Goal: Task Accomplishment & Management: Complete application form

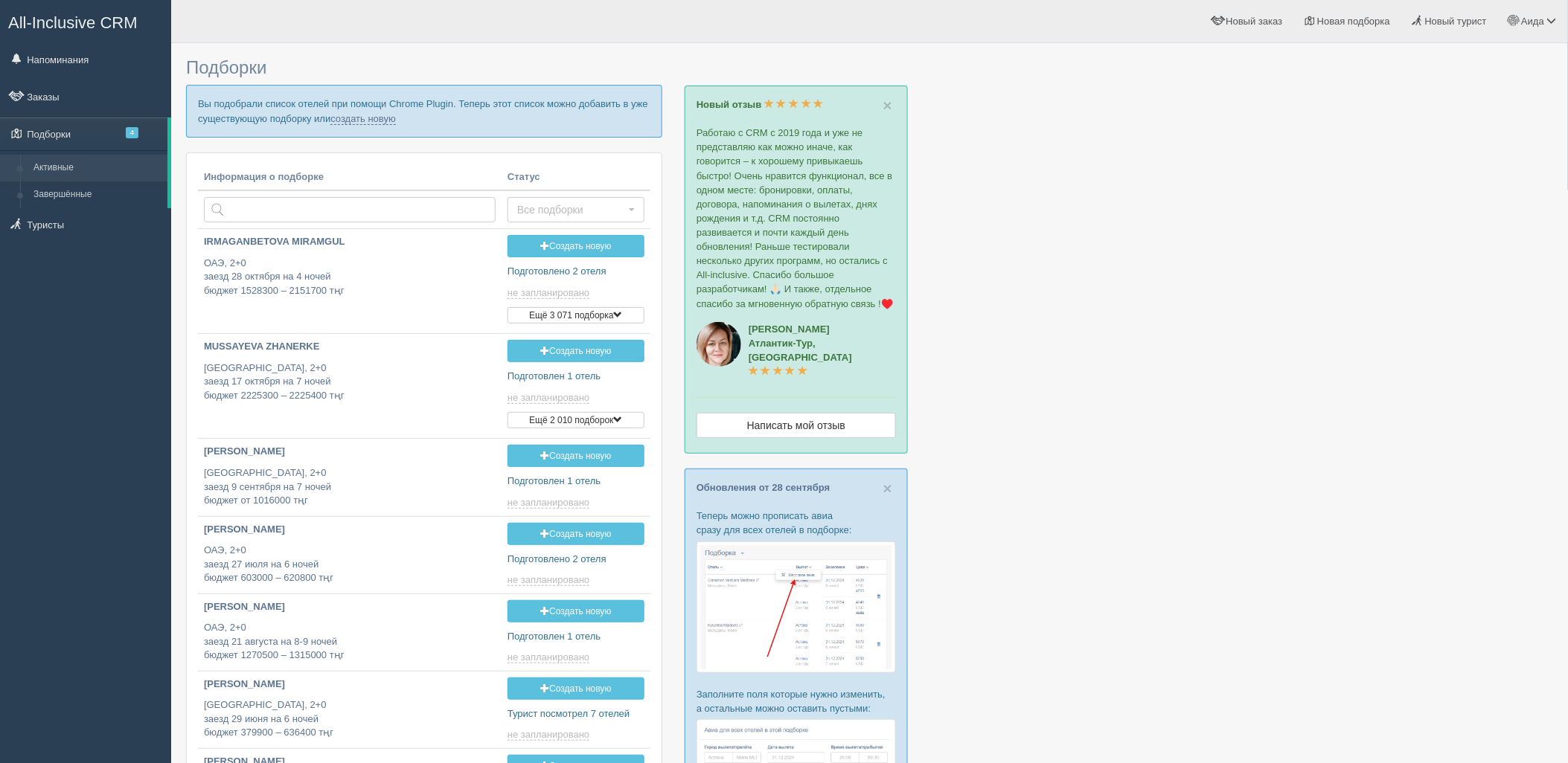
type input "[DATE] 13:55"
click at [365, 113] on link "создать новую" at bounding box center [363, 119] width 66 height 12
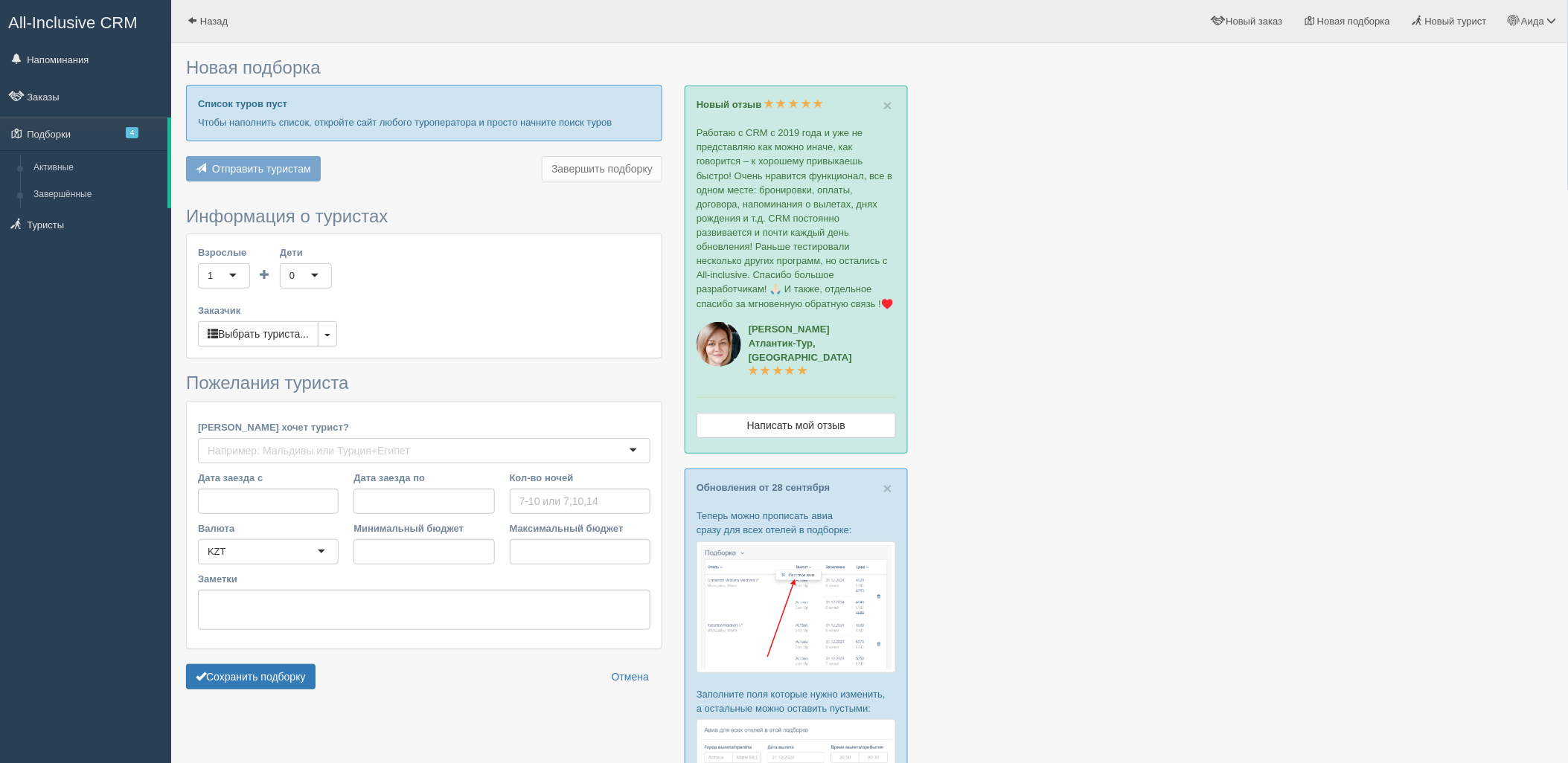
type input "5"
type input "1710600"
type input "2379000"
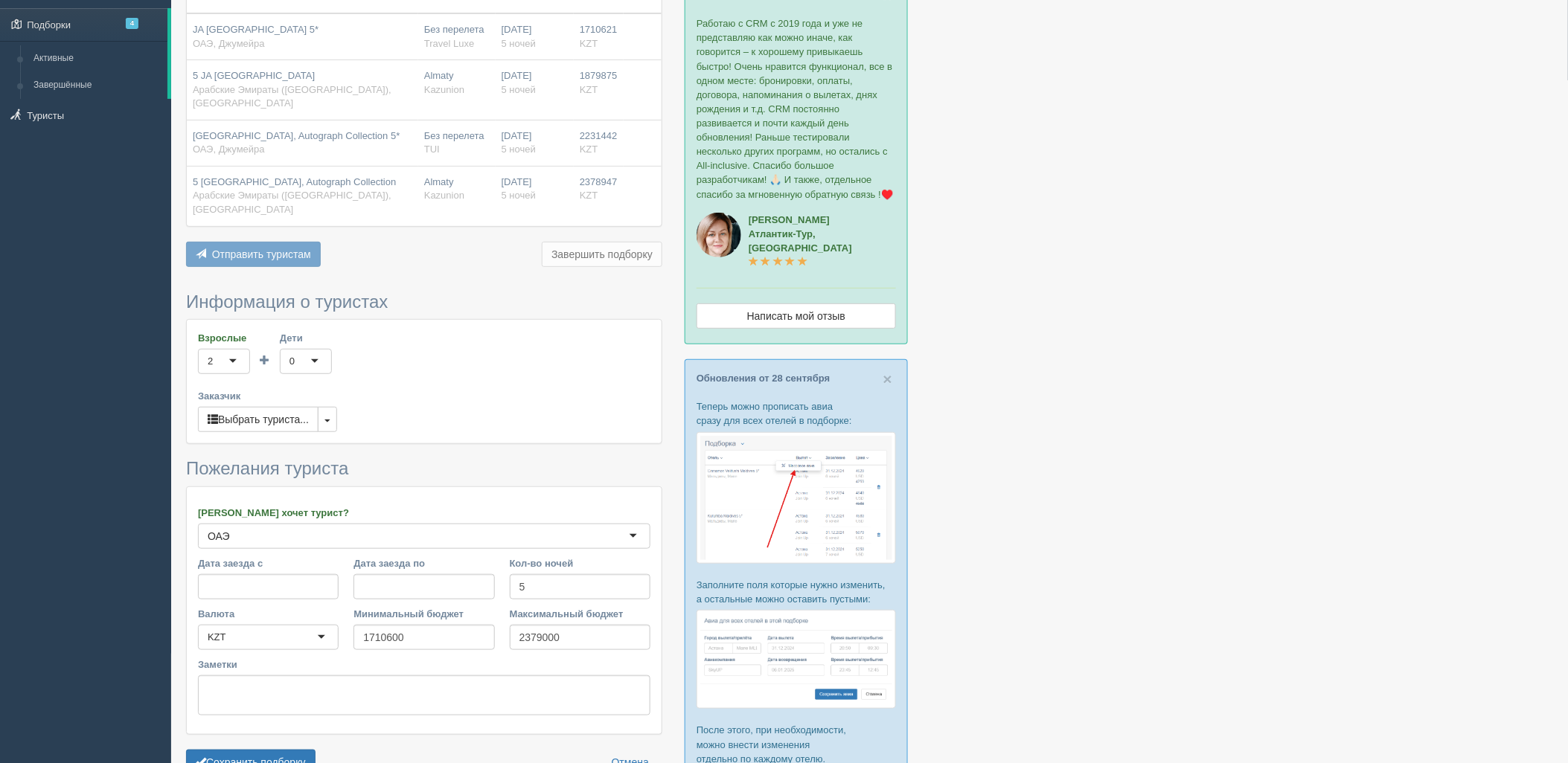
scroll to position [221, 0]
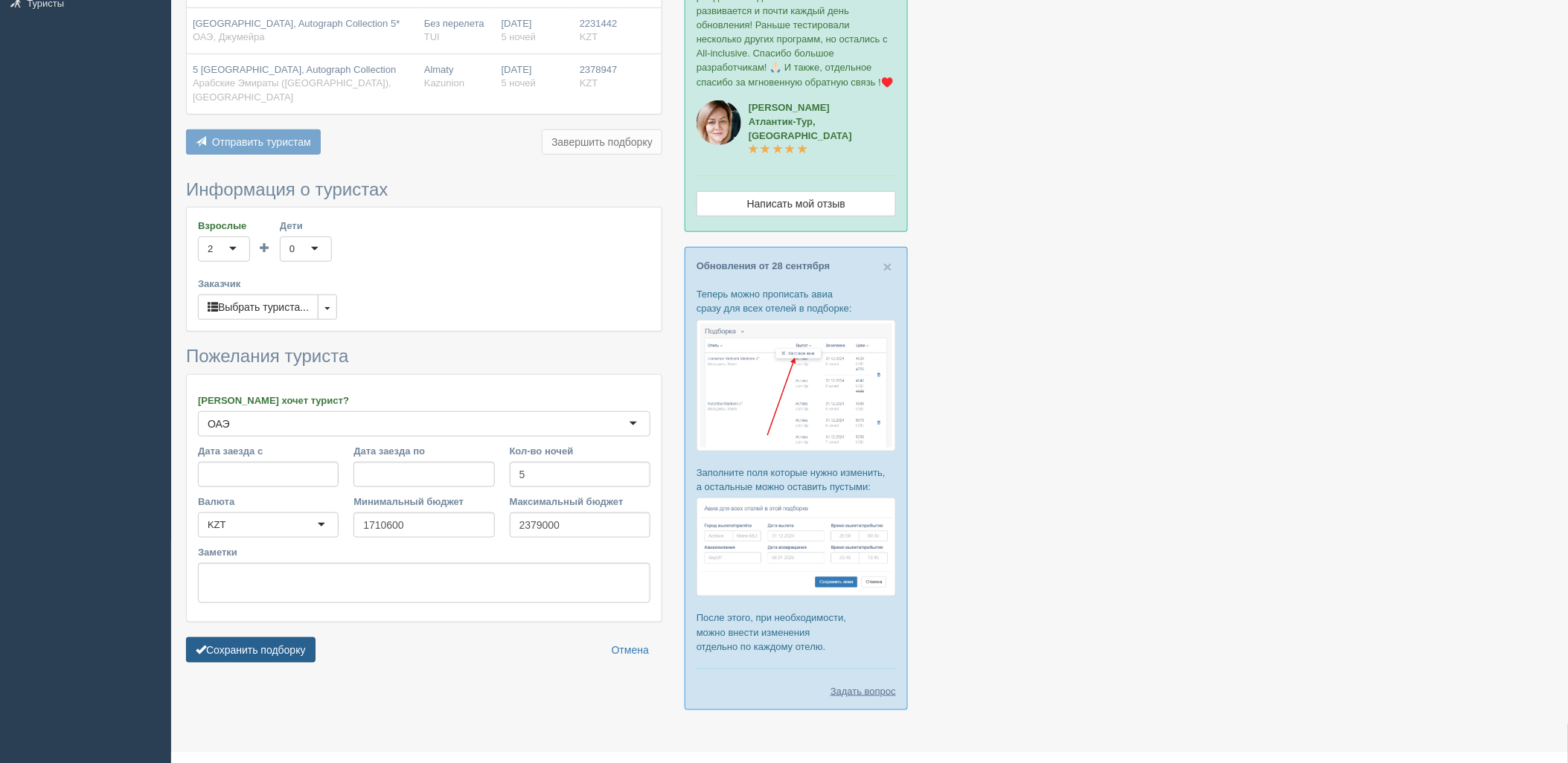
click at [300, 637] on button "Сохранить подборку" at bounding box center [251, 650] width 130 height 26
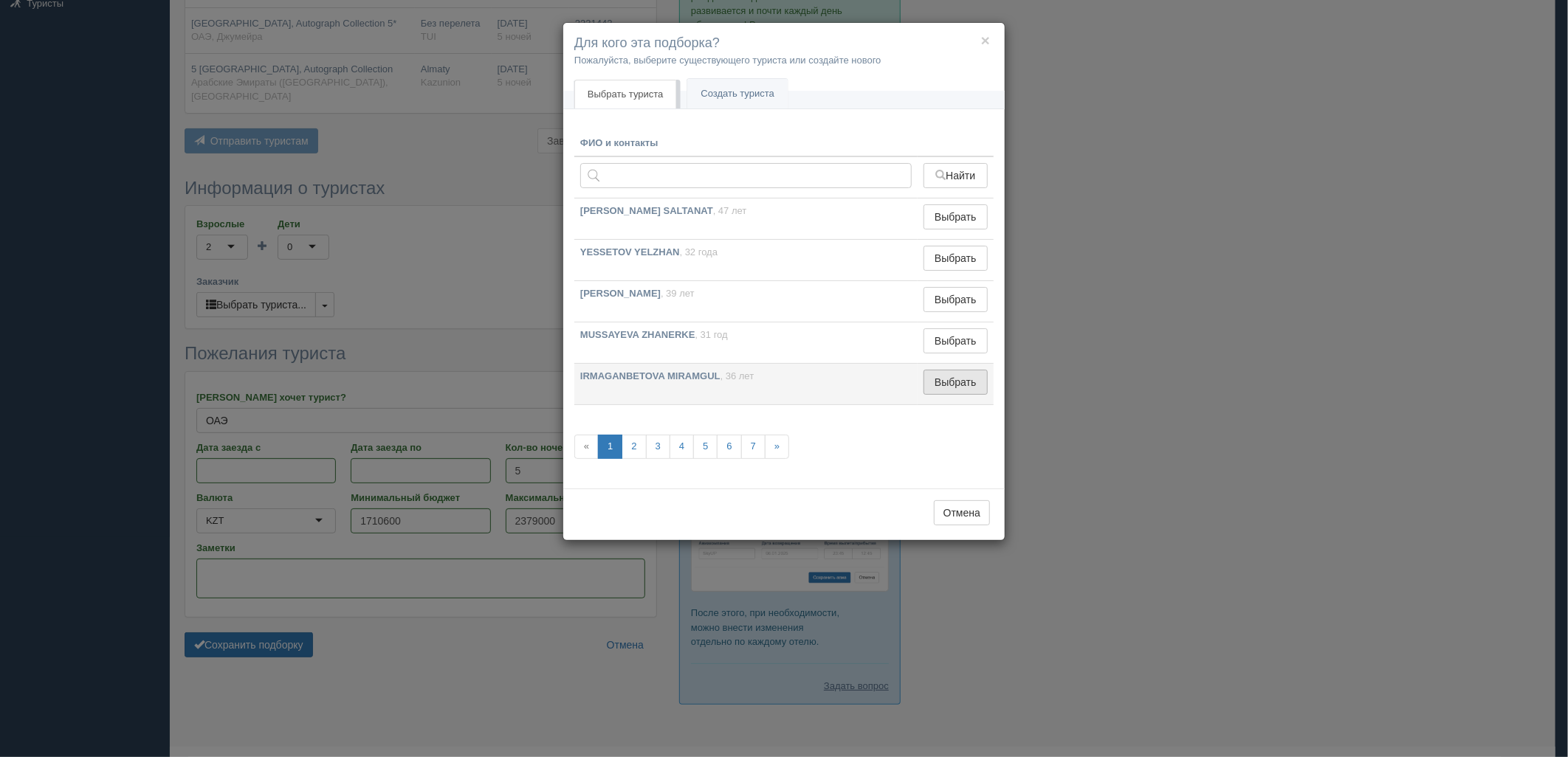
click at [960, 382] on button "Выбрать" at bounding box center [956, 383] width 64 height 25
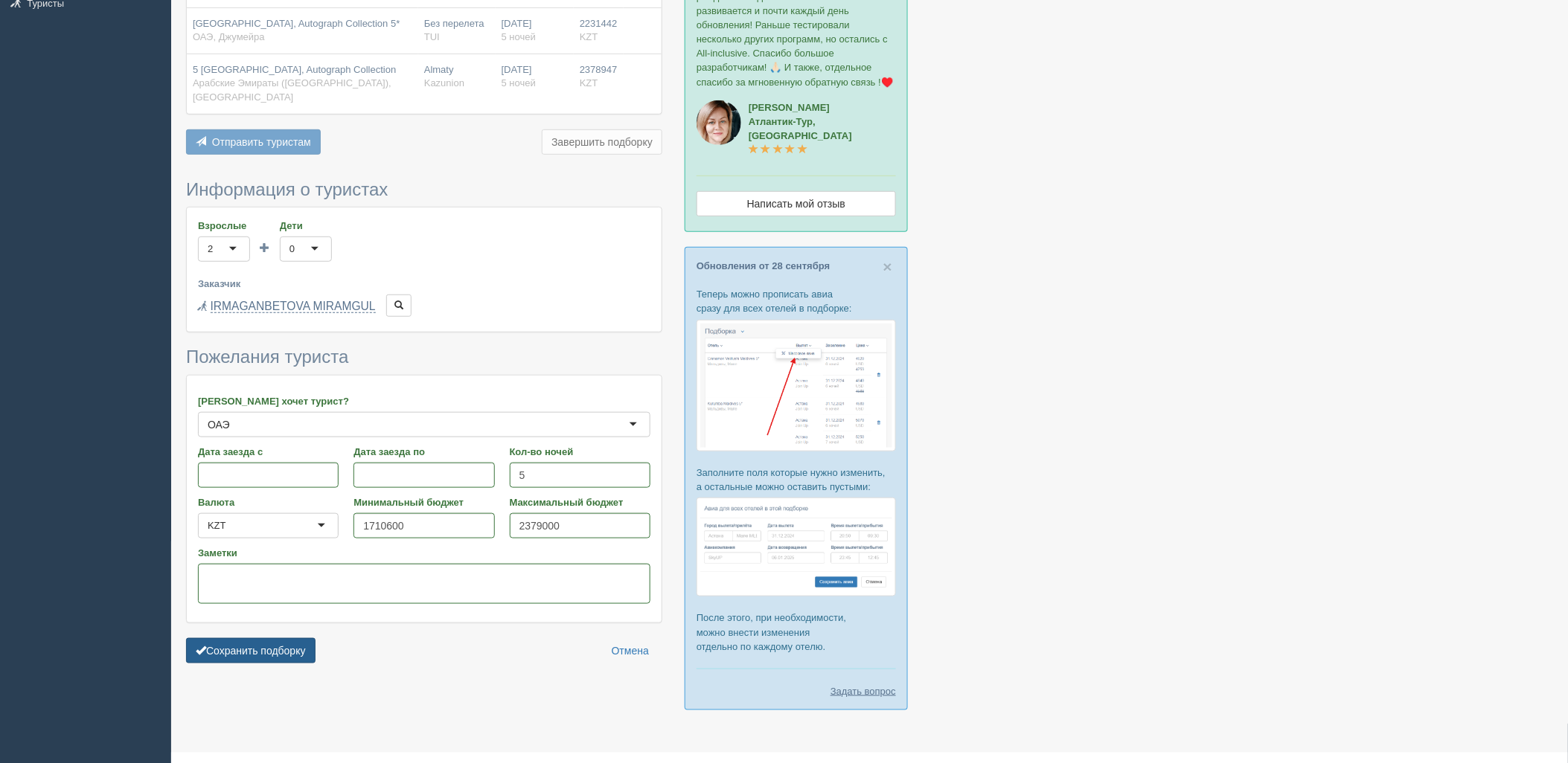
click at [295, 638] on button "Сохранить подборку" at bounding box center [251, 651] width 130 height 26
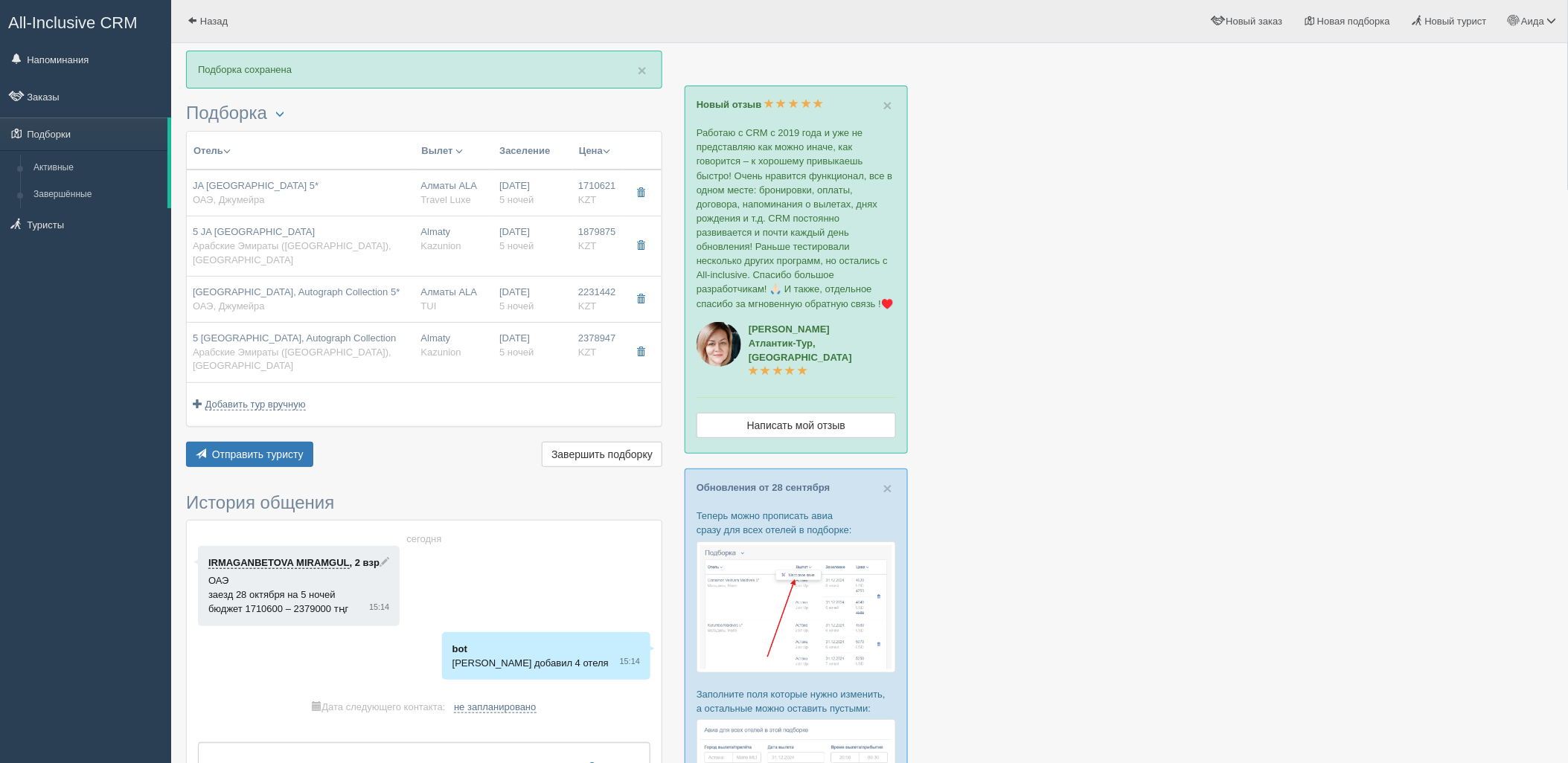
click at [276, 442] on div "Отправить туристу Отправить Завершить подборку Активировать подборку Добавить и…" at bounding box center [424, 456] width 476 height 29
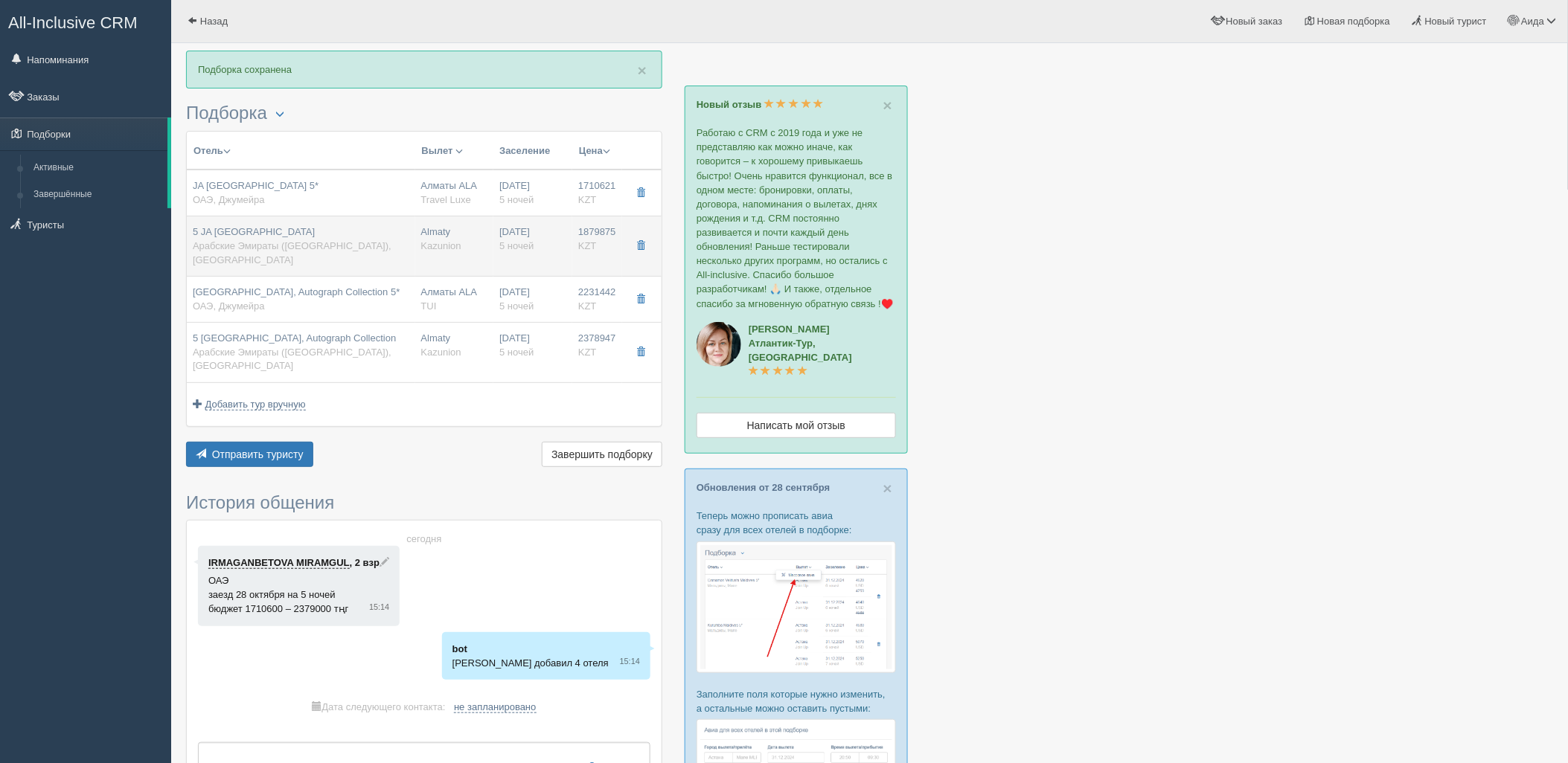
click at [293, 236] on div "5 JA Ocean View Hotel Арабские Эмираты (ОАЭ), Dubai" at bounding box center [301, 246] width 216 height 41
type input "5 JA Ocean View Hotel"
type input "Арабские Эмираты (ОАЭ)"
type input "Dubai"
type input "1879875.00"
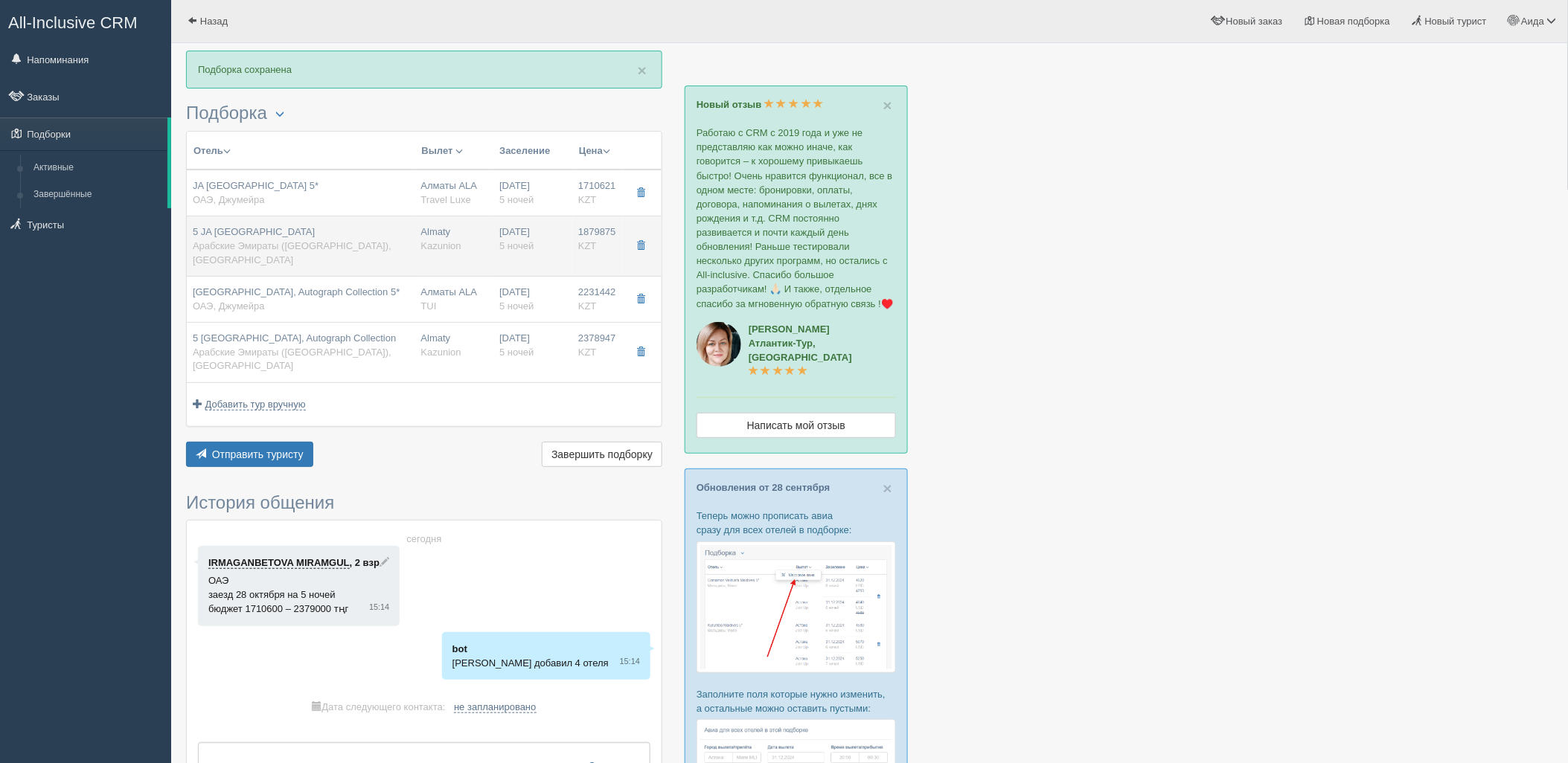
type input "Almaty"
type input "5"
type input "Sea View Room Balcony/DBL + INFANT"
type input "BB"
type input "Kazunion"
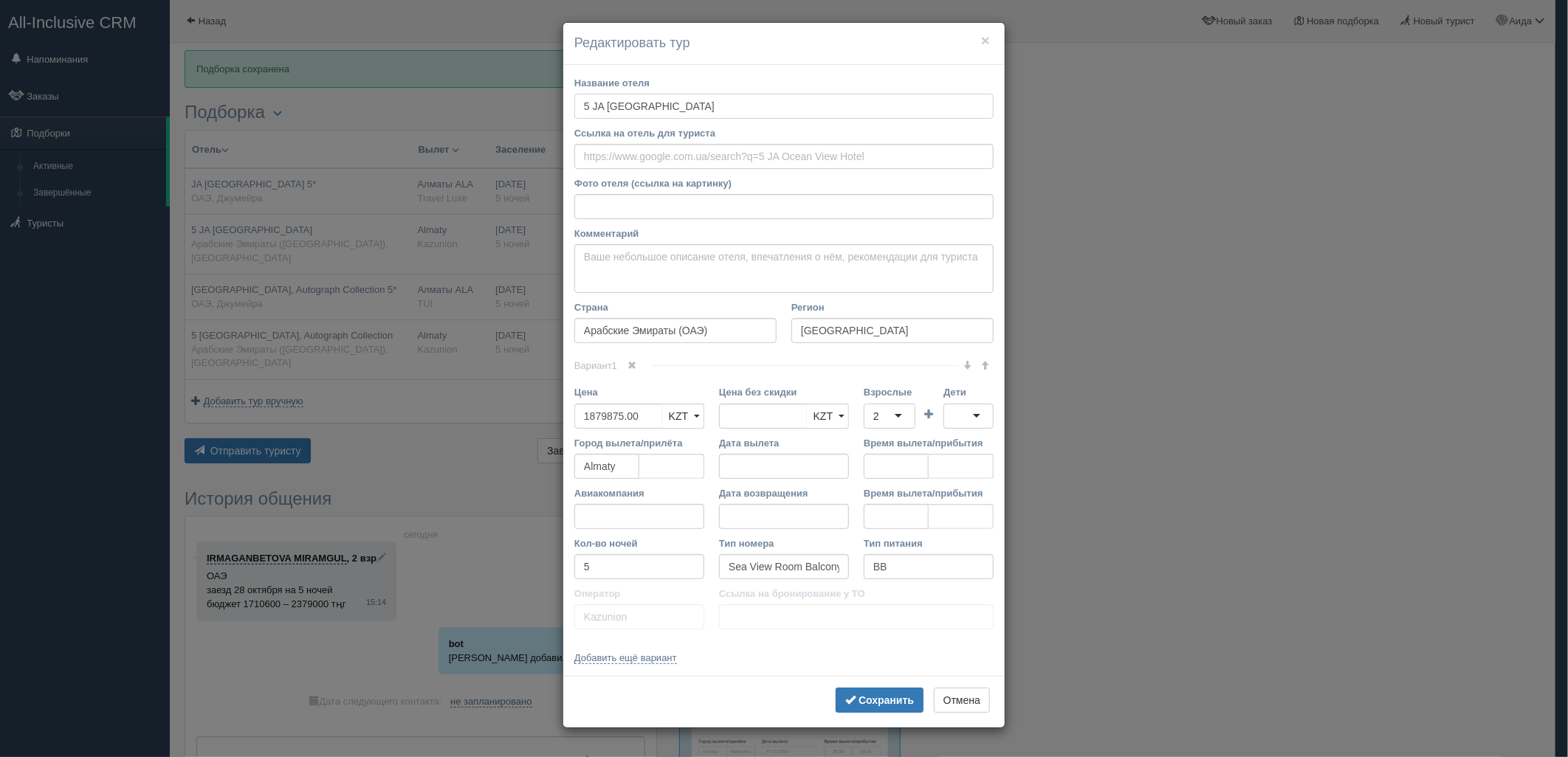
click at [570, 114] on div "Название отеля 5 JA Ocean View Hotel Ссылка на отель для туриста Фото отеля (сс…" at bounding box center [784, 371] width 442 height 612
click at [587, 98] on input "5 JA Ocean View Hotel" at bounding box center [783, 106] width 419 height 25
click at [591, 103] on input "5 JA Ocean View Hotel" at bounding box center [783, 106] width 419 height 25
drag, startPoint x: 591, startPoint y: 103, endPoint x: 578, endPoint y: 107, distance: 13.6
click at [578, 107] on input "5 JA Ocean View Hotel" at bounding box center [783, 106] width 419 height 25
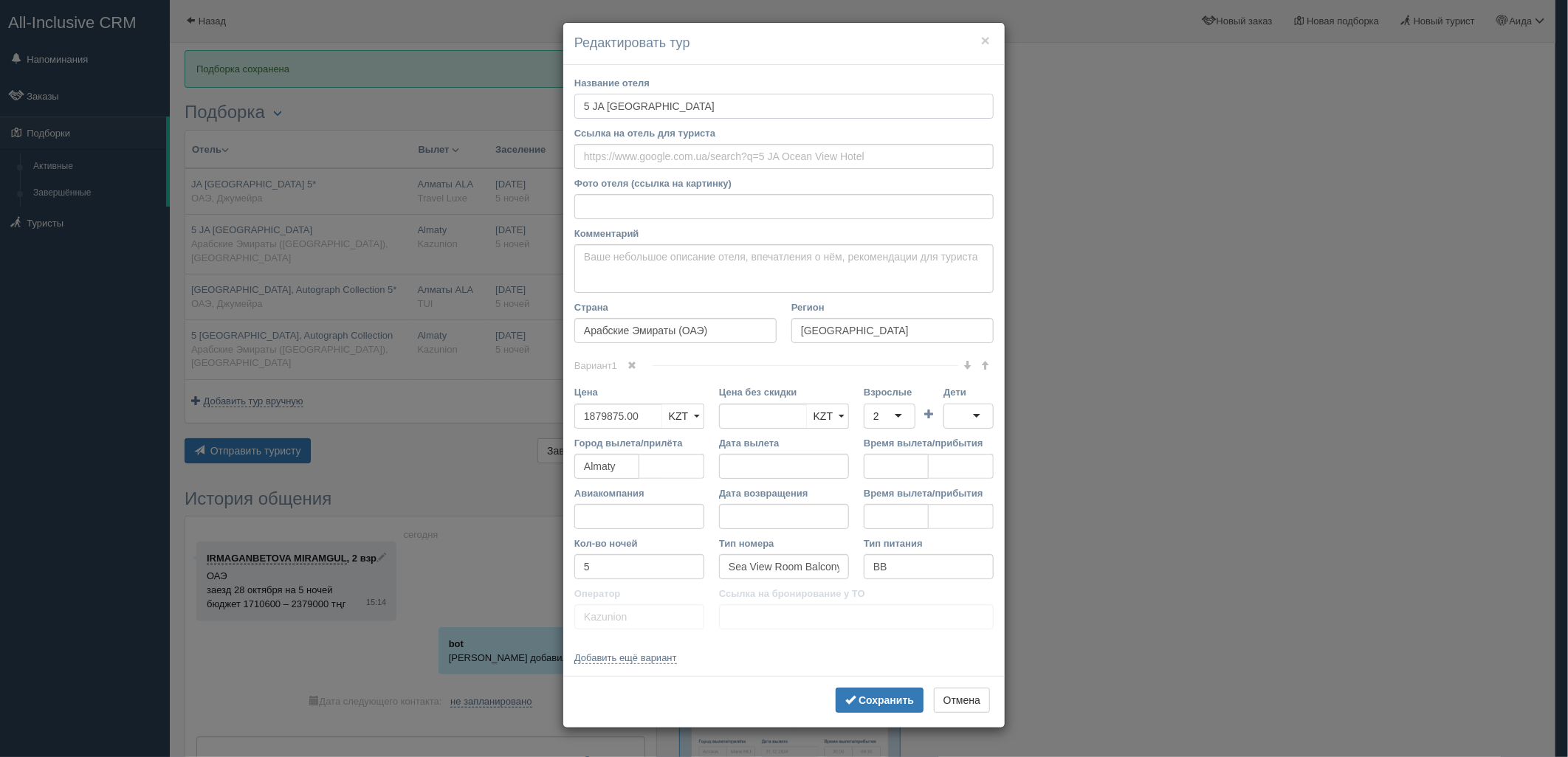
click at [586, 106] on input "5 JA Ocean View Hotel" at bounding box center [783, 106] width 419 height 25
click at [590, 105] on input "5 JA Ocean View Hotel" at bounding box center [783, 106] width 419 height 25
click at [872, 698] on b "Сохранить" at bounding box center [886, 700] width 55 height 12
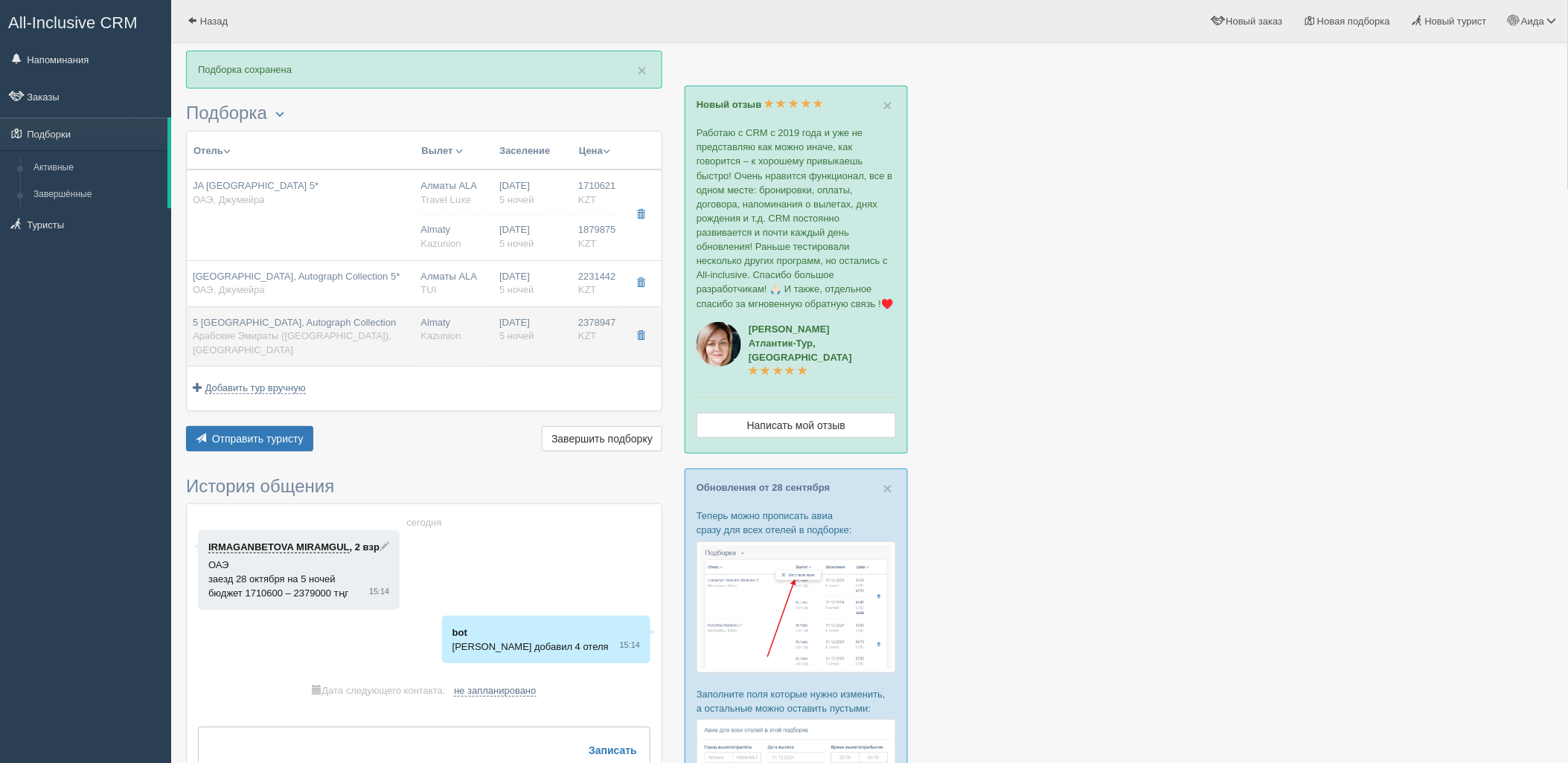
click at [357, 321] on span "5 Al Habtoor Grand Resort, Autograph Collection" at bounding box center [295, 322] width 203 height 11
type input "5 Al Habtoor Grand Resort, Autograph Collection"
type input "2378947.00"
type input "Tower Oceanfront /DBL + INFANT"
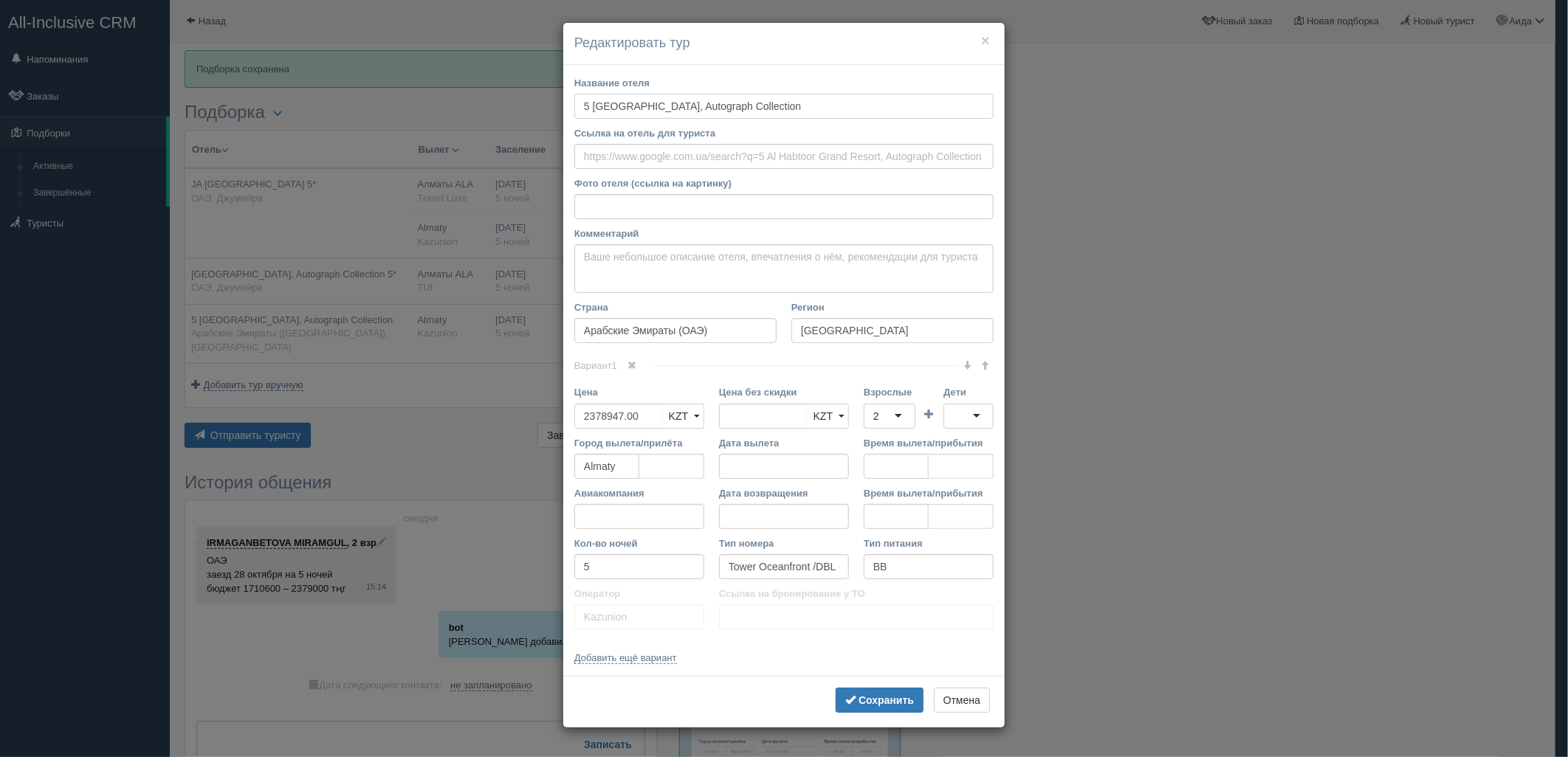
click at [591, 108] on input "5 Al Habtoor Grand Resort, Autograph Collection" at bounding box center [783, 106] width 419 height 25
click at [851, 707] on button "Сохранить" at bounding box center [880, 701] width 88 height 25
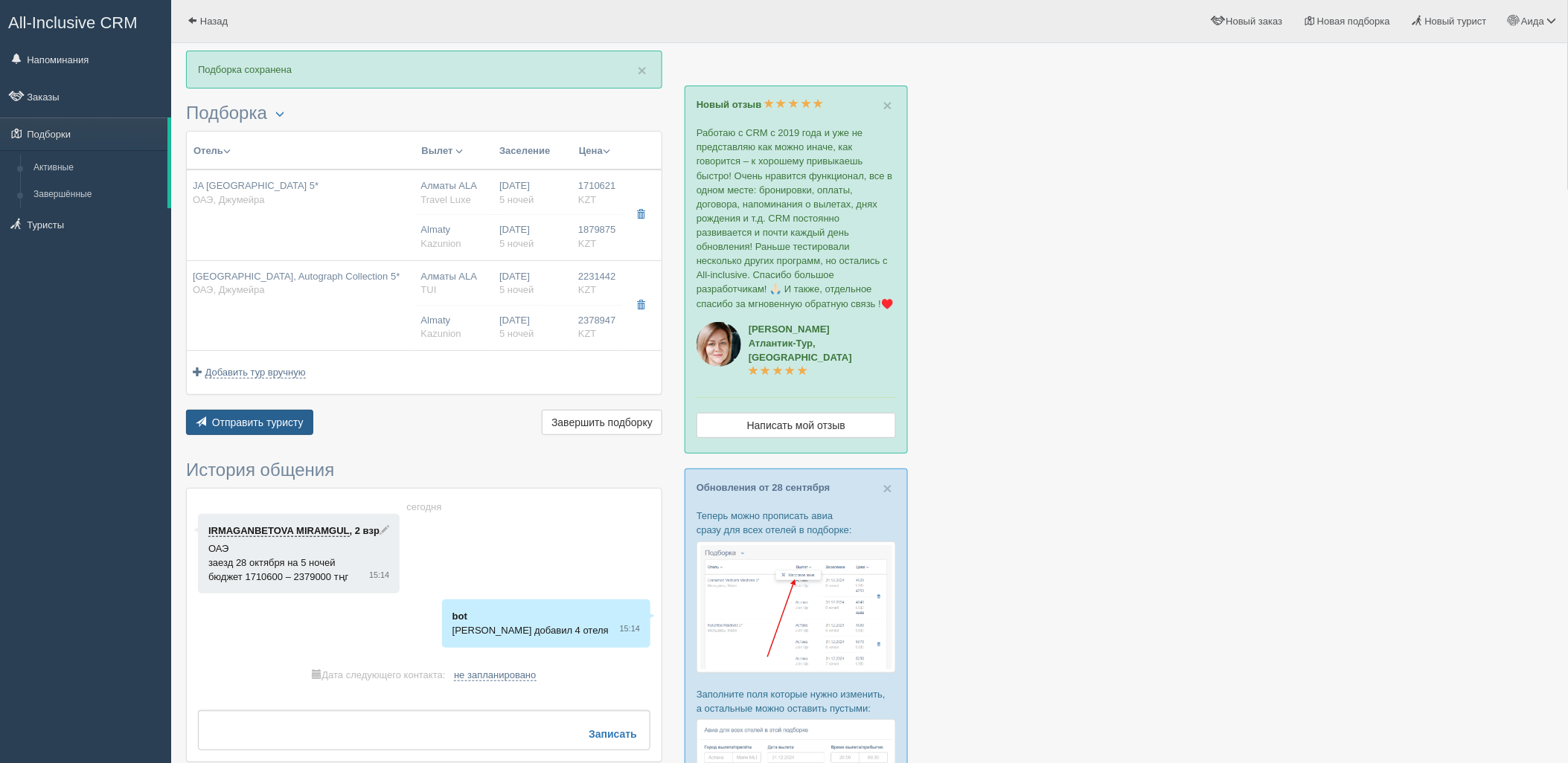
click at [264, 426] on span "Отправить туристу" at bounding box center [258, 423] width 91 height 12
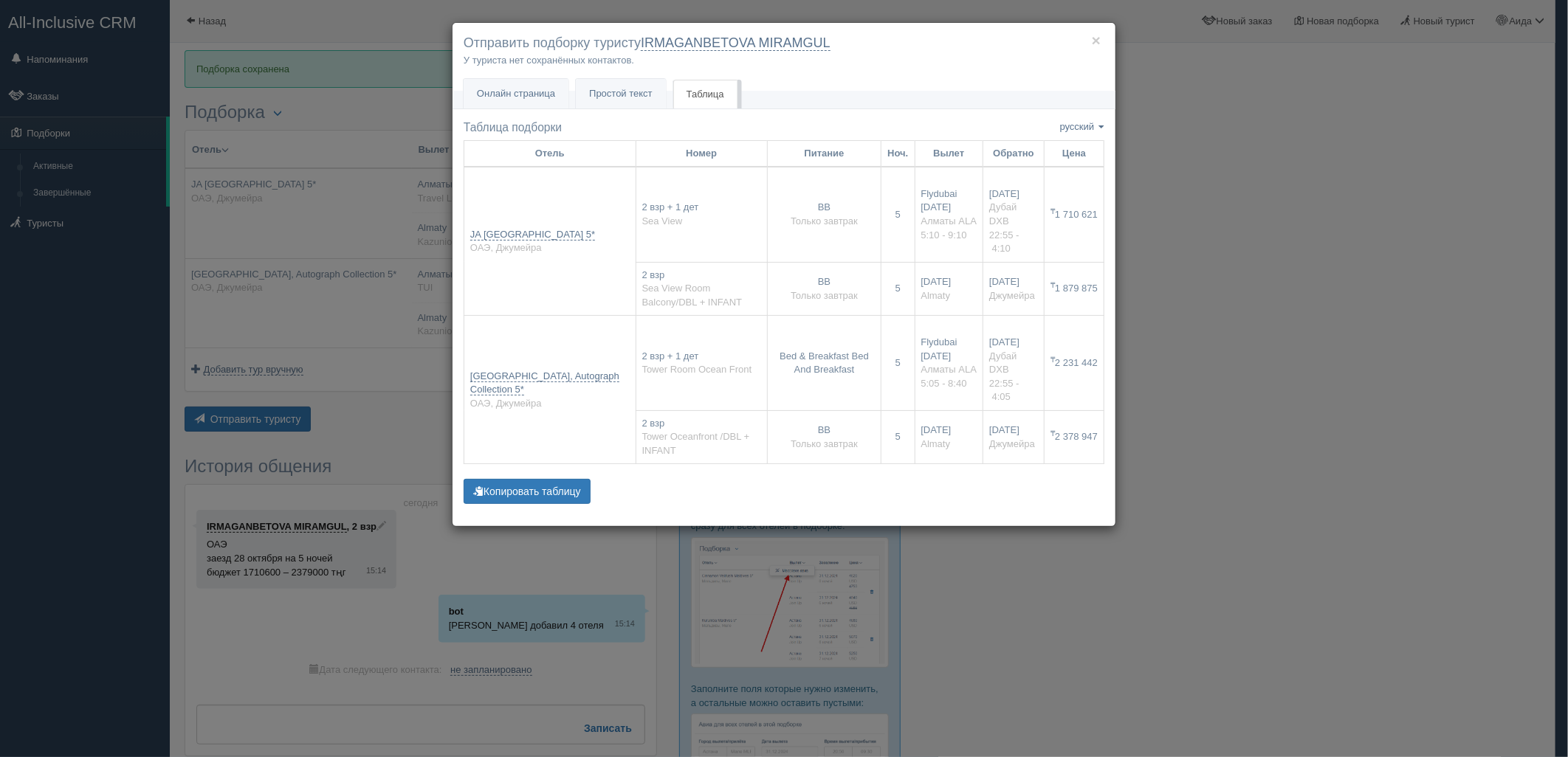
drag, startPoint x: 1115, startPoint y: 326, endPoint x: 1124, endPoint y: 326, distance: 9.0
click at [1115, 326] on div "× Отправить подборку туристу IRMAGANBETOVA MIRAMGUL У туриста нет сохранённых к…" at bounding box center [783, 275] width 664 height 505
drag, startPoint x: 1235, startPoint y: 338, endPoint x: 1214, endPoint y: 340, distance: 21.1
click at [1227, 338] on div "× Отправить подборку туристу IRMAGANBETOVA MIRAMGUL У туриста нет сохранённых к…" at bounding box center [784, 378] width 1568 height 757
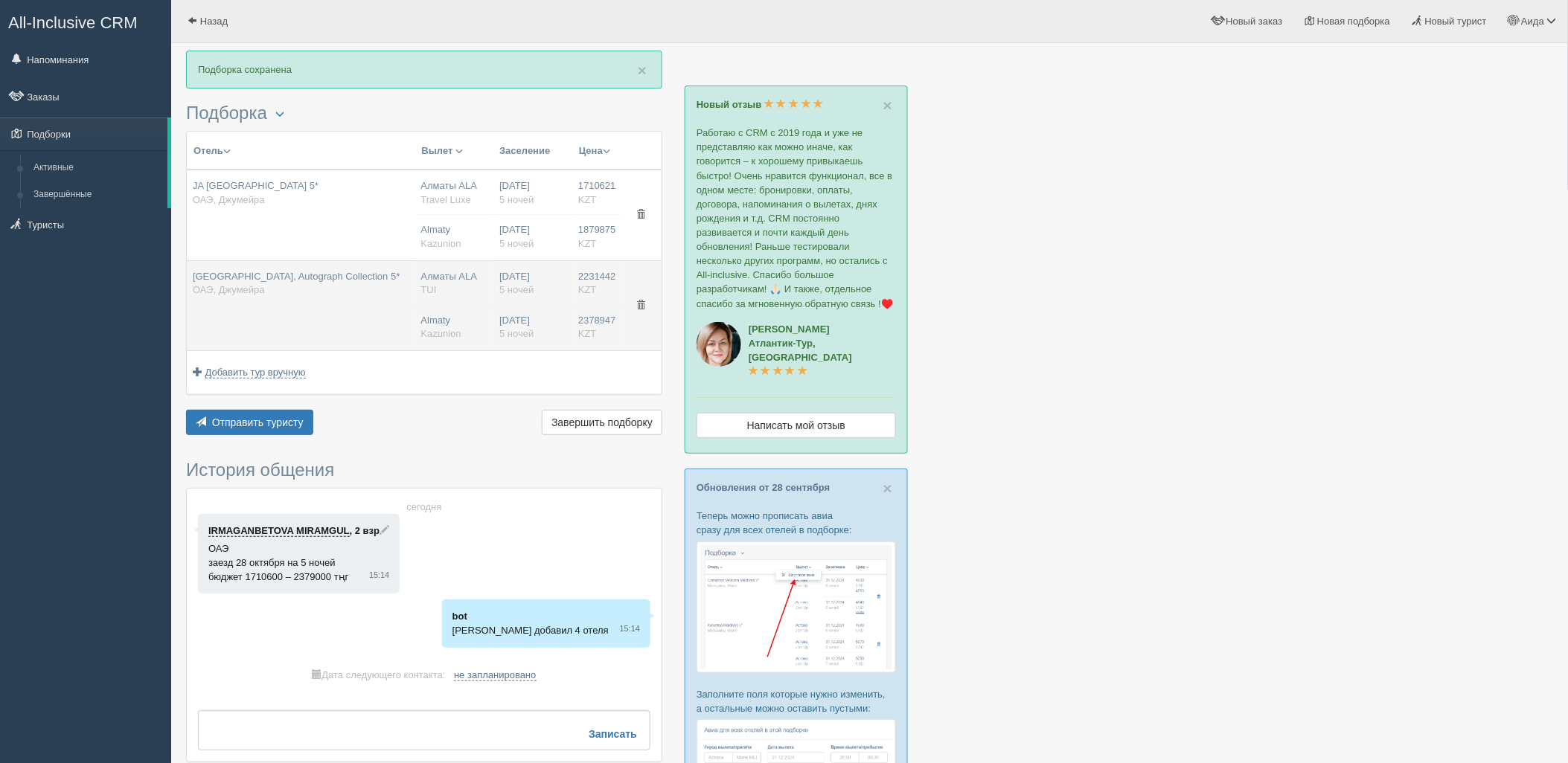
drag, startPoint x: 495, startPoint y: 295, endPoint x: 570, endPoint y: 307, distance: 76.0
click at [514, 308] on td "28.10.2025 5 ночей 28.10.2025 5 ночей" at bounding box center [533, 306] width 79 height 90
type input "Al Habtoor Grand Resort, Autograph Collection 5*"
type input "https://tophotels.ru/hotel/al1831"
type input "ОАЭ"
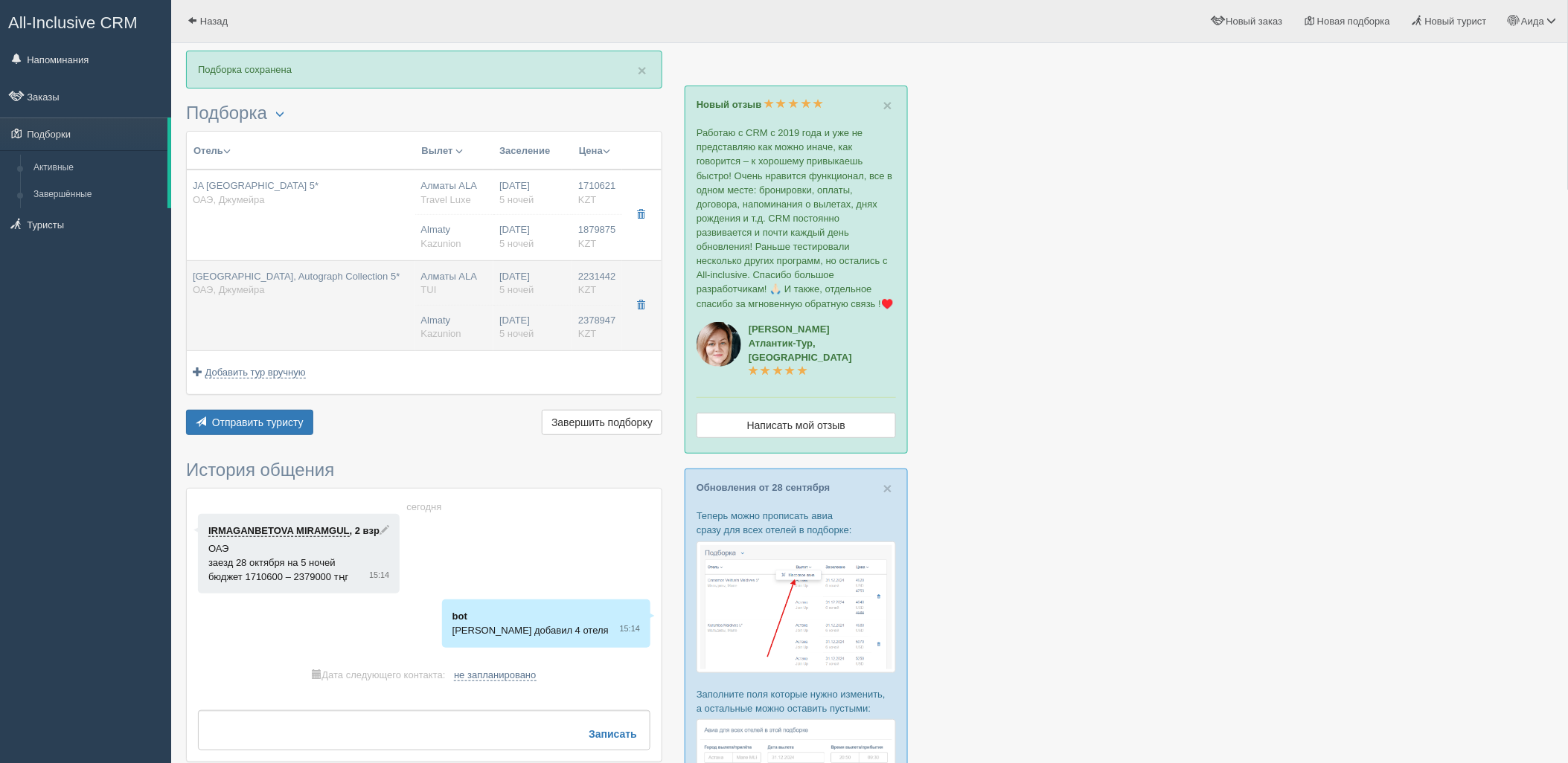
type input "Джумейра"
type input "2231442.00"
type input "Алматы ALA"
type input "Дубай DXB"
type input "05:05"
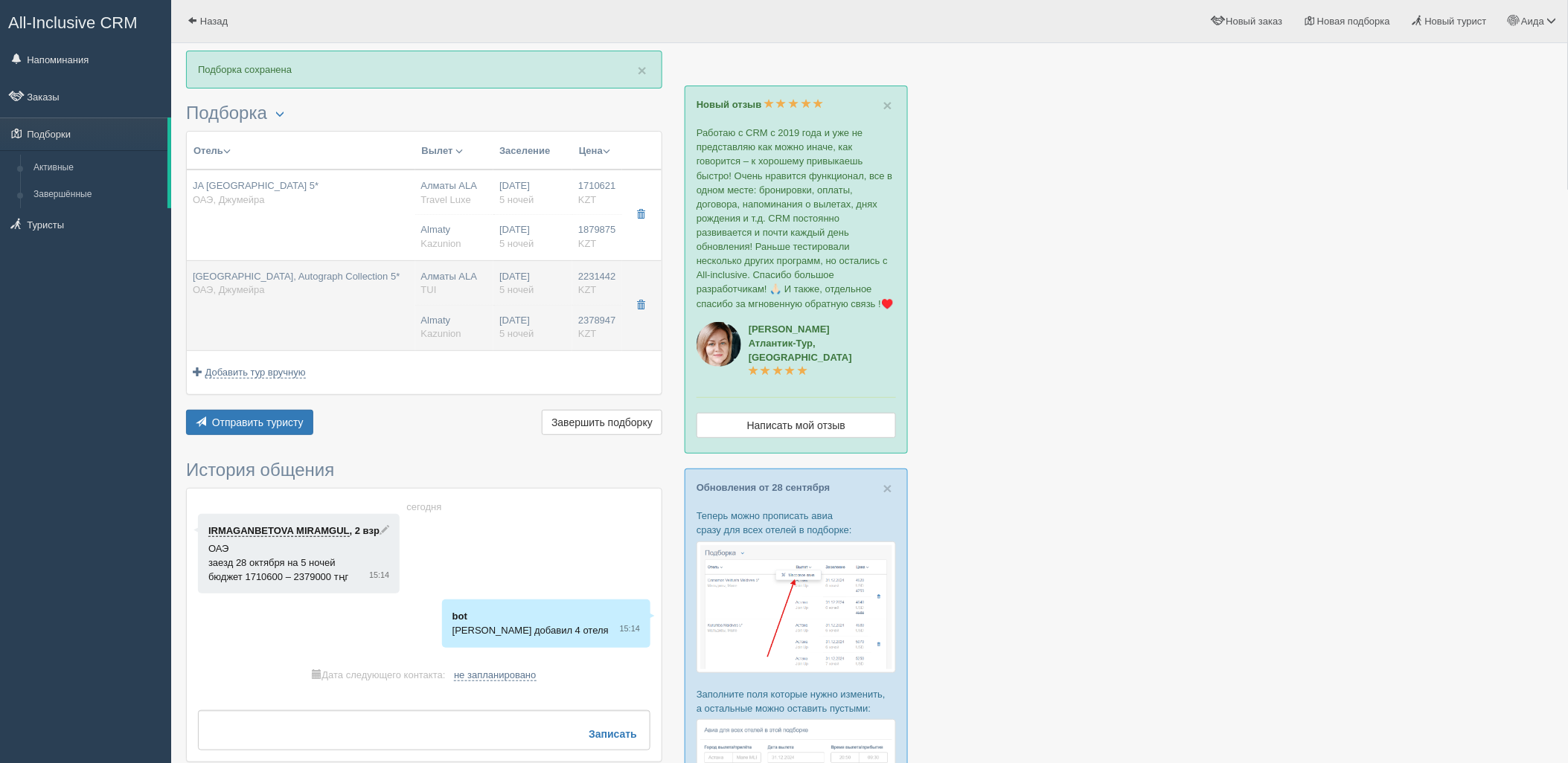
type input "08:40"
type input "Flydubai"
type input "22:55"
type input "04:05"
type input "Tower Room Ocean Front"
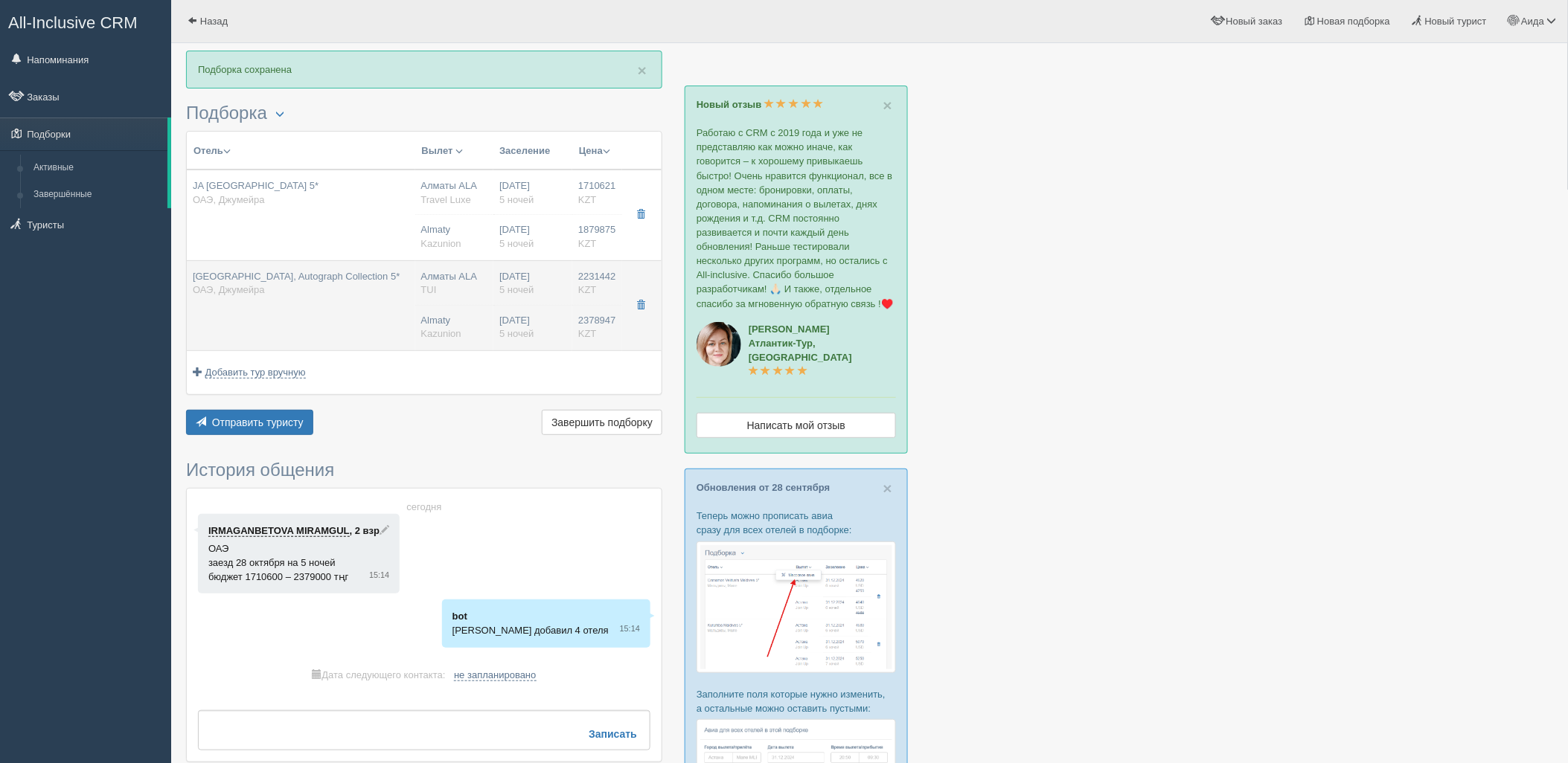
type input "Bed & Breakfast Bed And Breakfast"
type input "TUI"
type input "https://newb2b.fstravel.com/hotel/21872"
type input "2378947.00"
type input "Almaty"
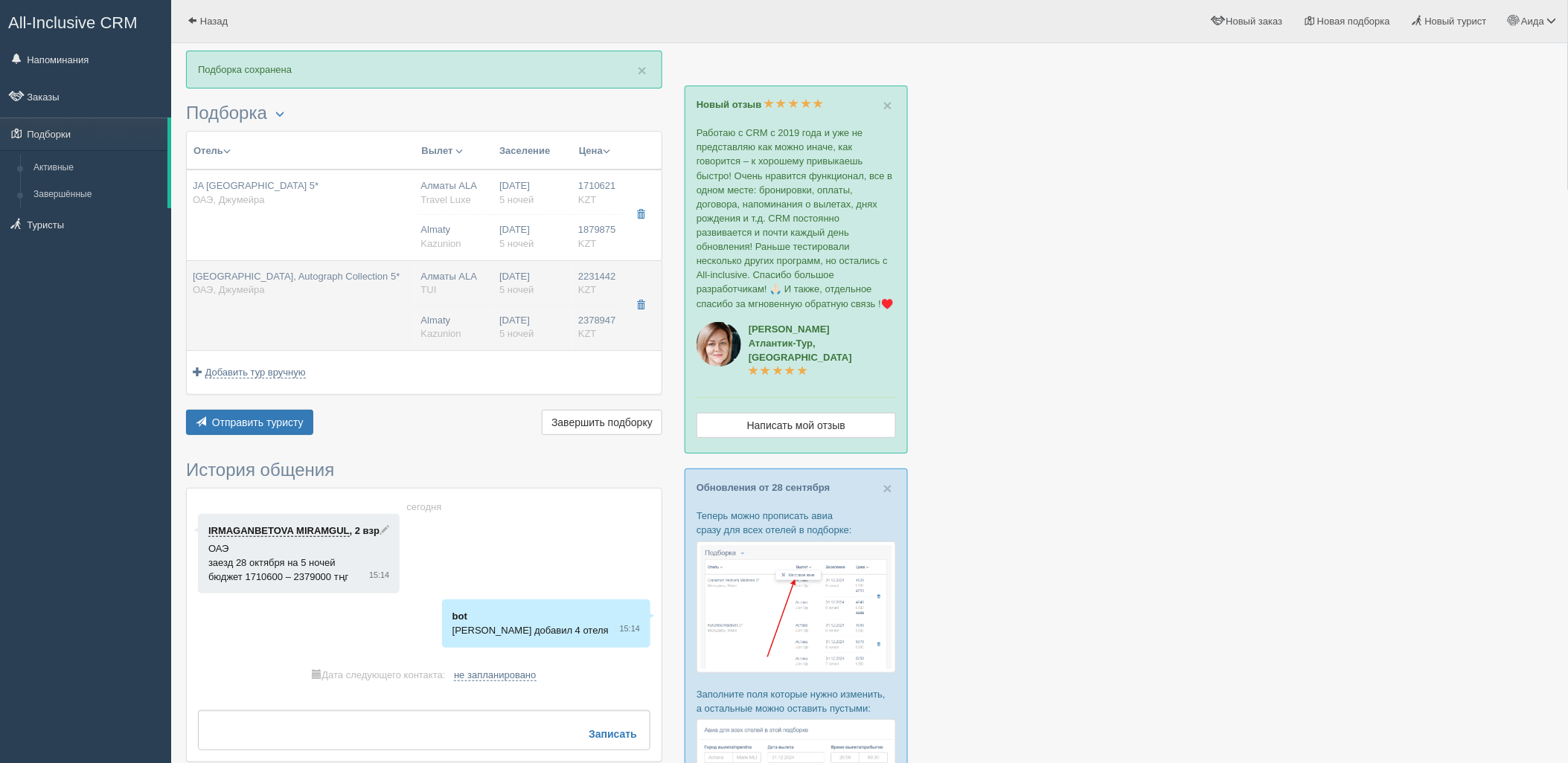
type input "5"
type input "Tower Oceanfront /DBL + INFANT"
type input "BB"
type input "Kazunion"
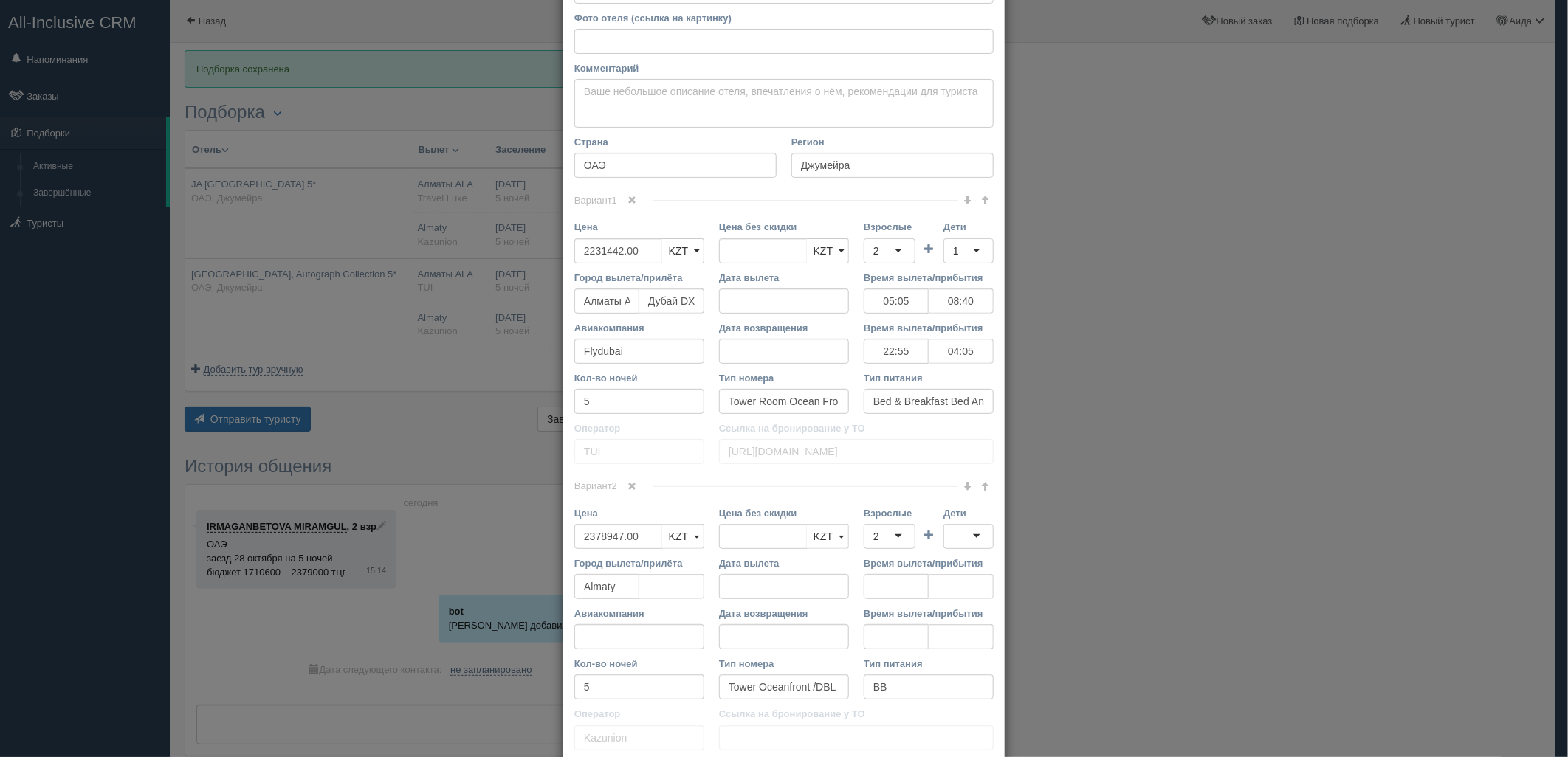
scroll to position [664, 0]
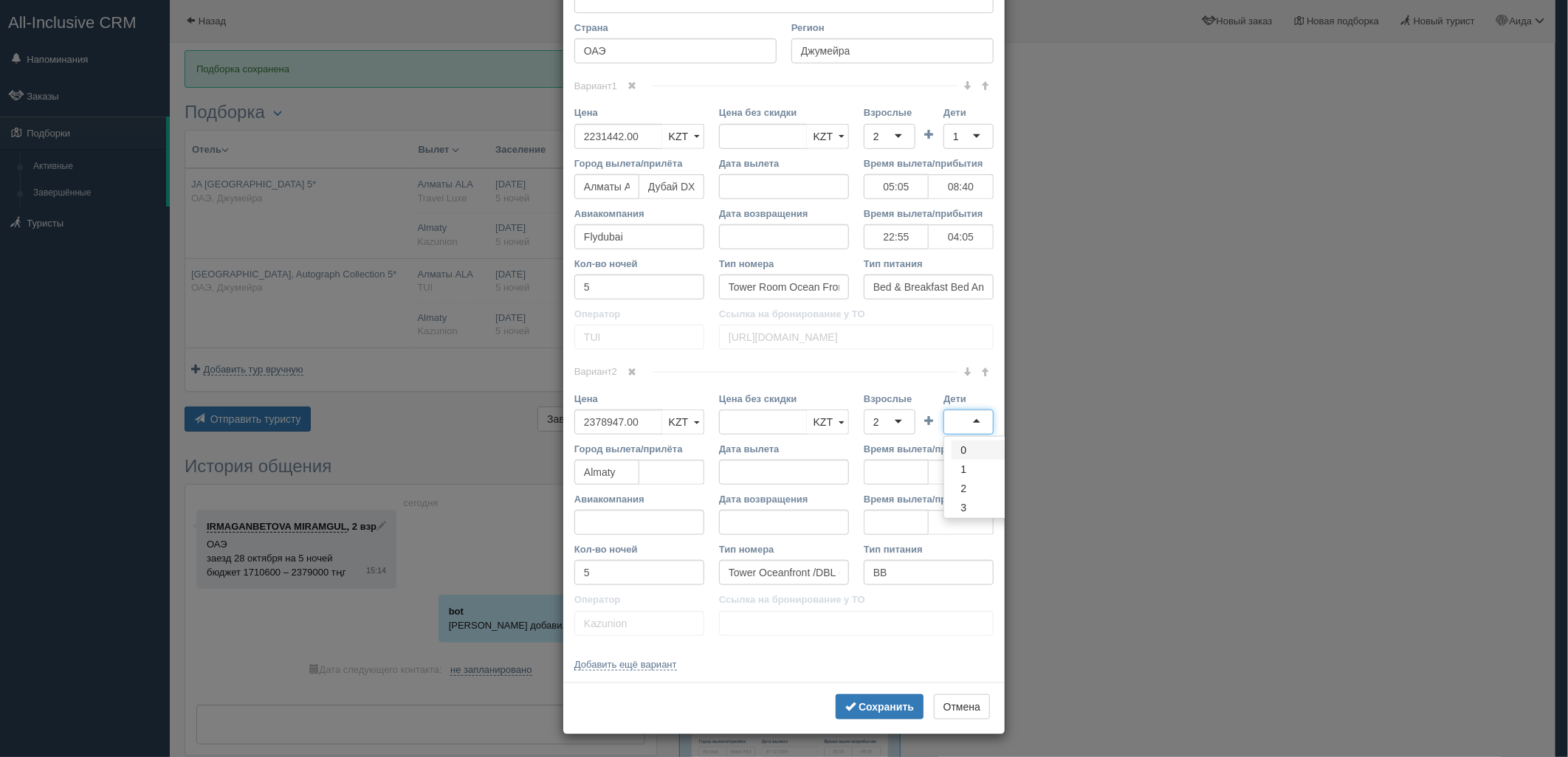
click at [971, 425] on div at bounding box center [968, 422] width 50 height 25
click at [963, 427] on div "0" at bounding box center [968, 422] width 50 height 25
click at [872, 699] on button "Сохранить" at bounding box center [880, 707] width 88 height 25
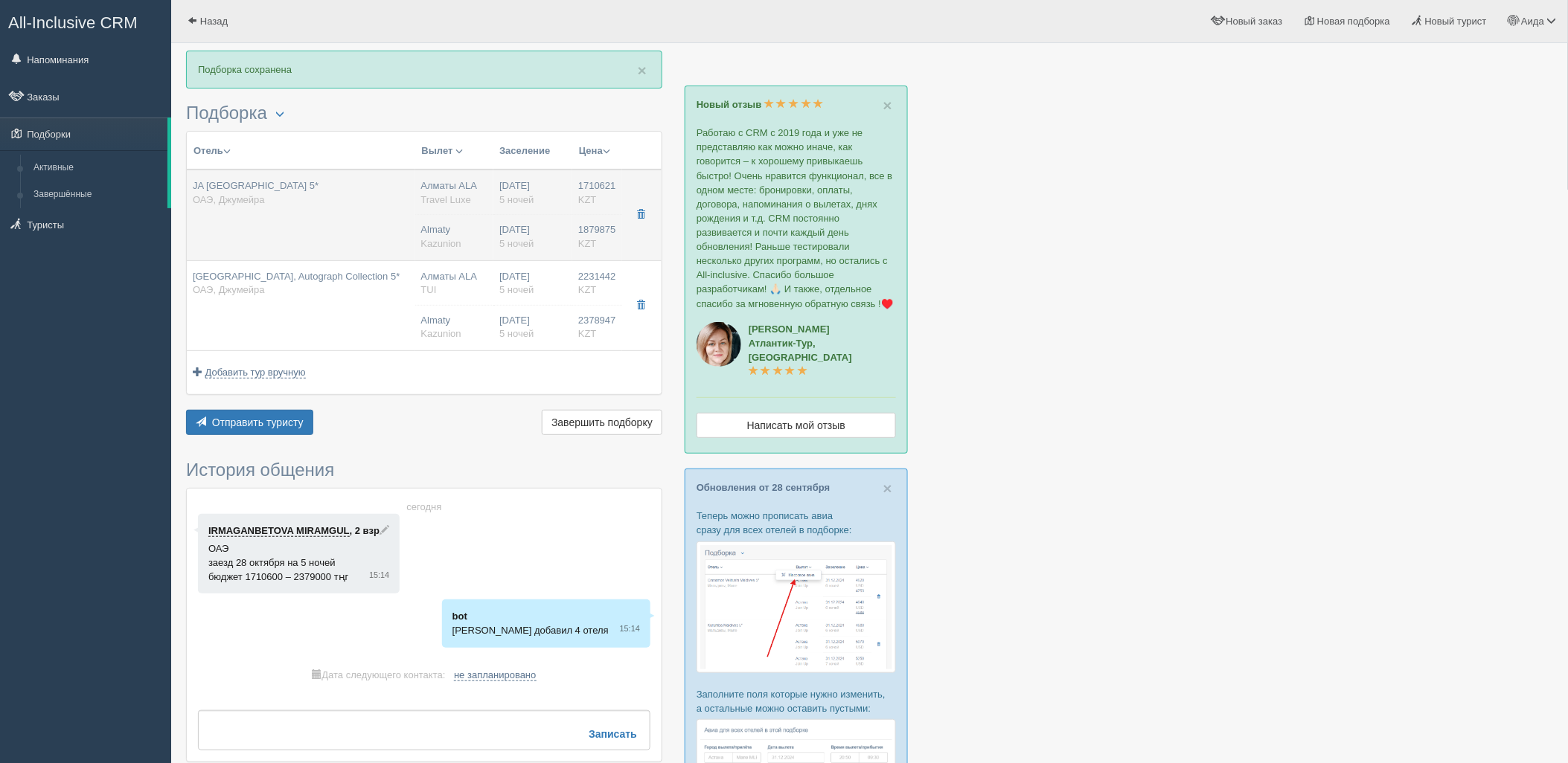
click at [515, 230] on div "28.10.2025 5 ночей" at bounding box center [533, 237] width 67 height 28
type input "JA Ocean View Hotel 5*"
type input "https://tophotels.ru/hotel/al89514"
type input "1710621.00"
type input "05:10"
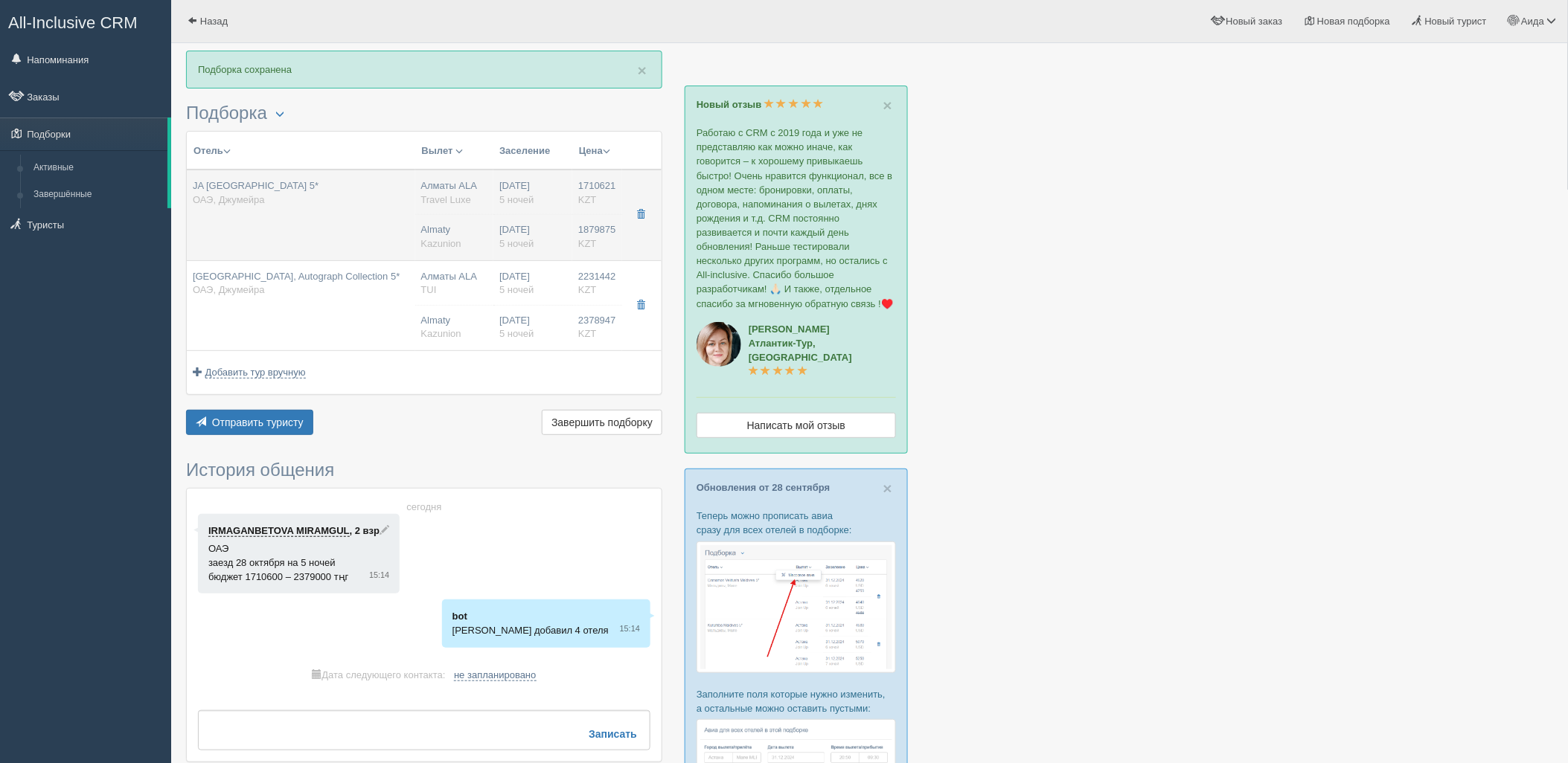
type input "09:10"
type input "22:55"
type input "04:10"
type input "Sea View"
type input "Bed&Breakfast"
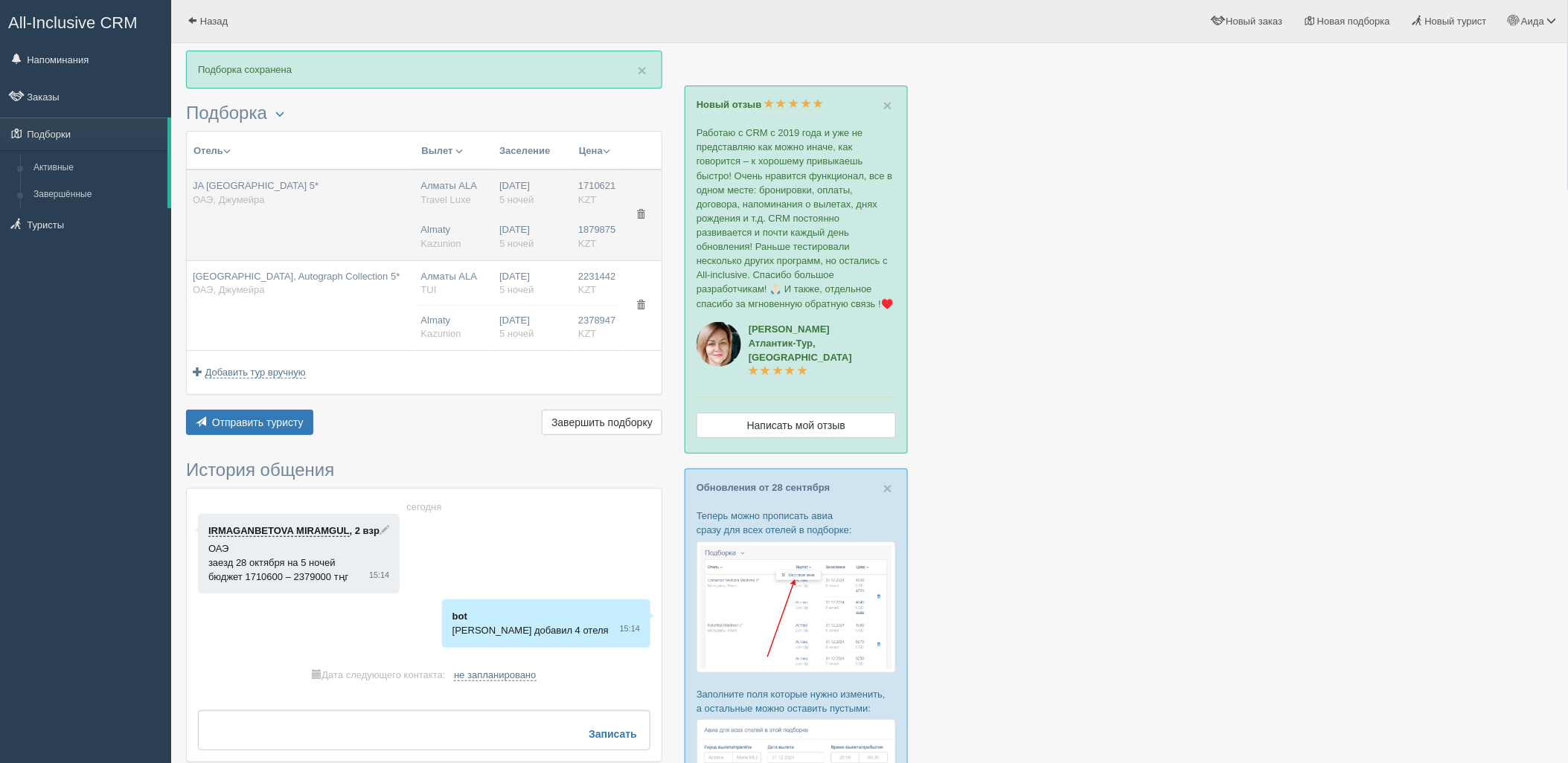
type input "Travel Luxe"
type input "https://online.travelluxe.kz/hotels?samo_action=hotel&HOTELINC=12182"
type input "1879875.00"
type input "Sea View Room Balcony/DBL + INFANT"
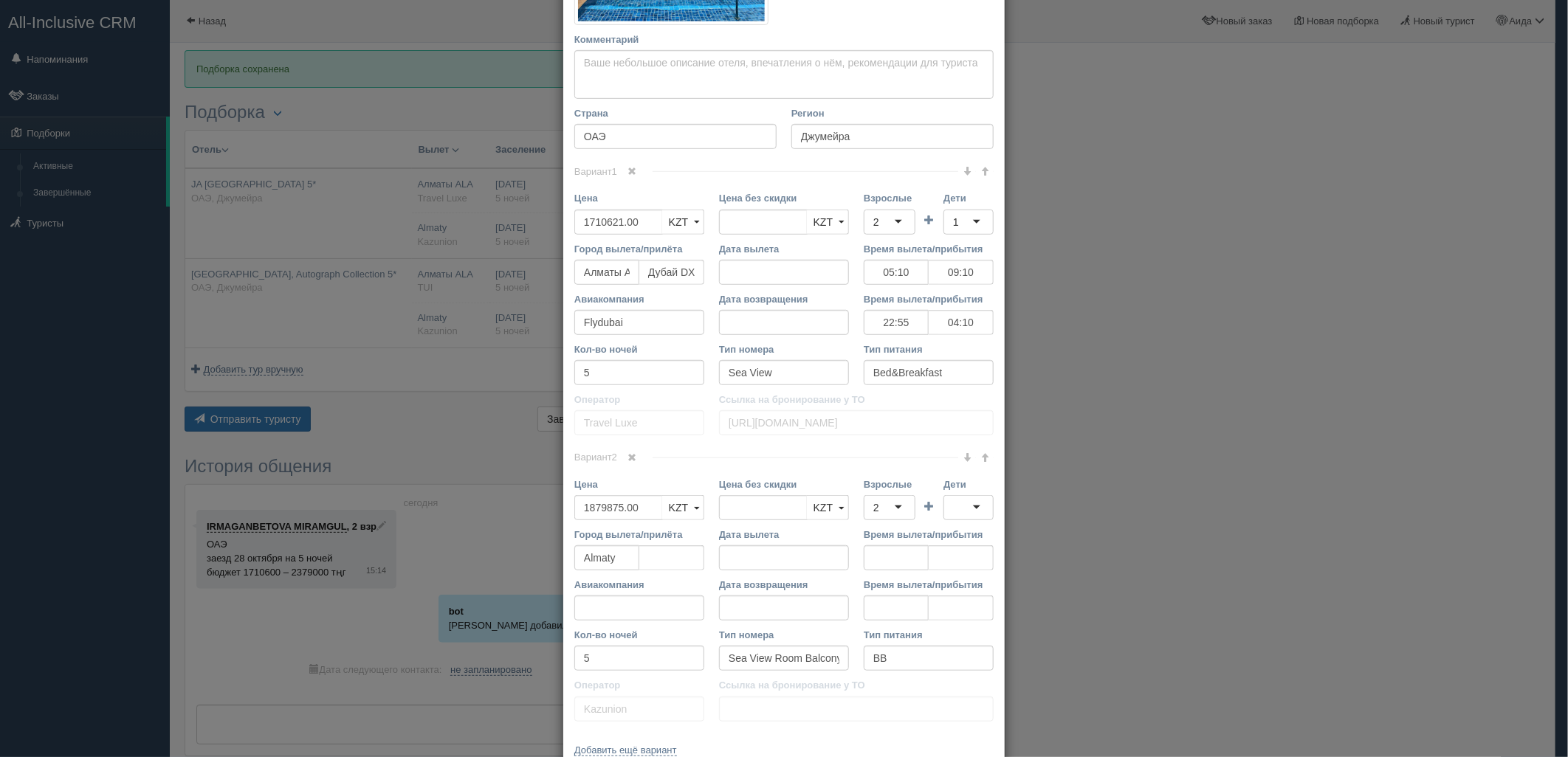
scroll to position [459, 0]
click at [956, 510] on div at bounding box center [968, 507] width 50 height 25
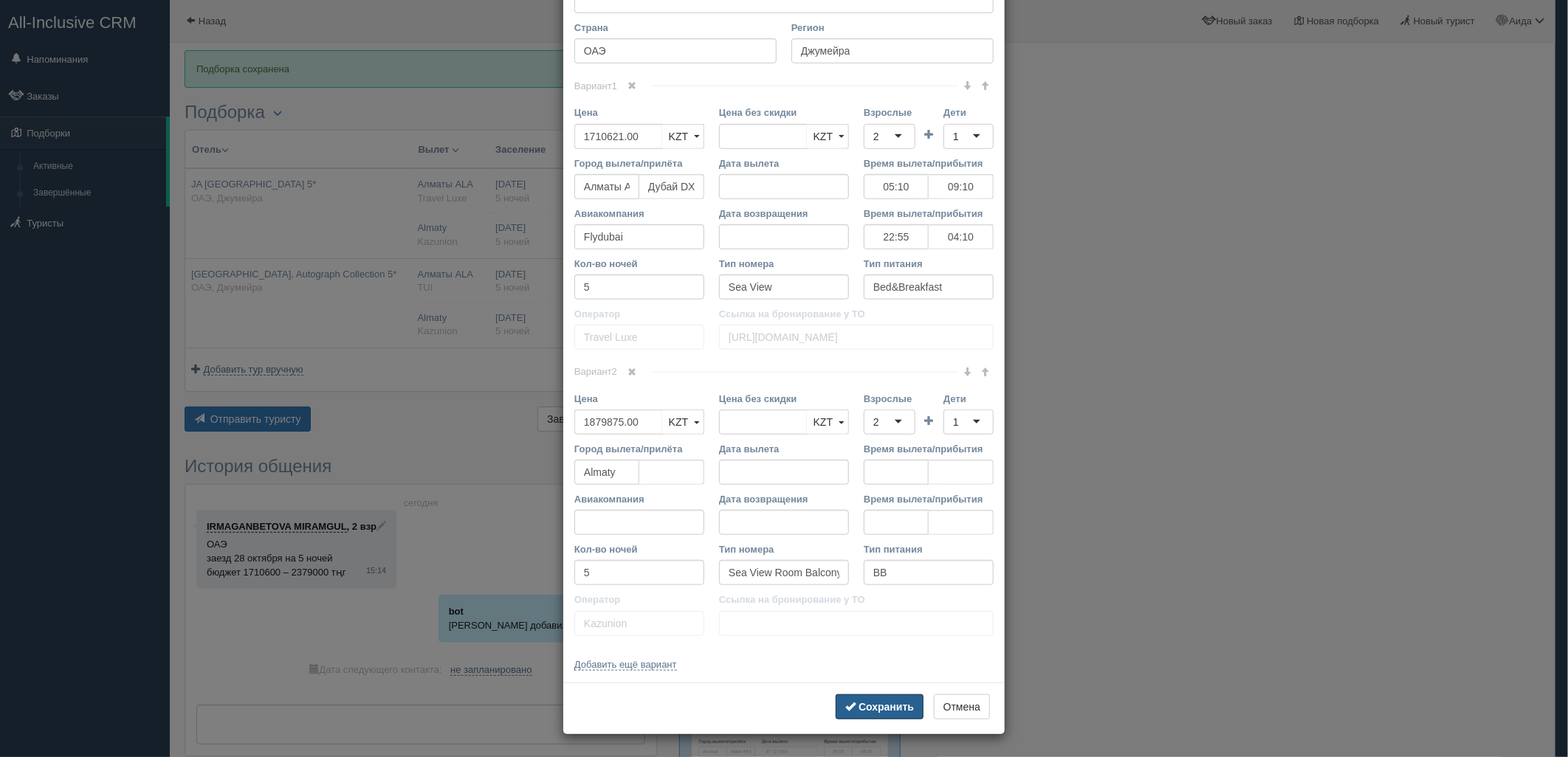
drag, startPoint x: 869, startPoint y: 696, endPoint x: 871, endPoint y: 690, distance: 6.3
click at [870, 696] on button "Сохранить" at bounding box center [880, 707] width 88 height 25
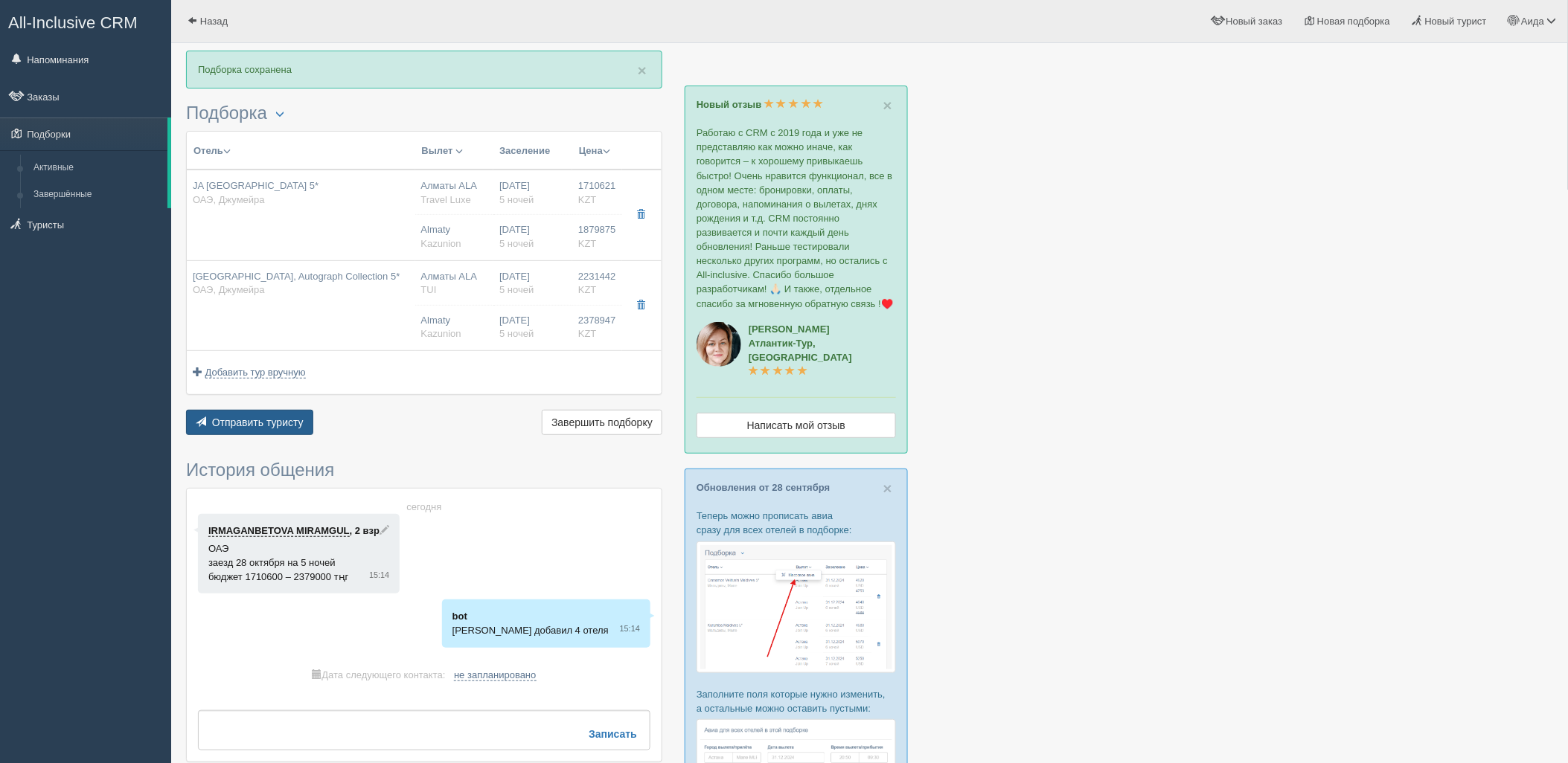
click at [285, 430] on button "Отправить туристу Отправить" at bounding box center [249, 423] width 127 height 26
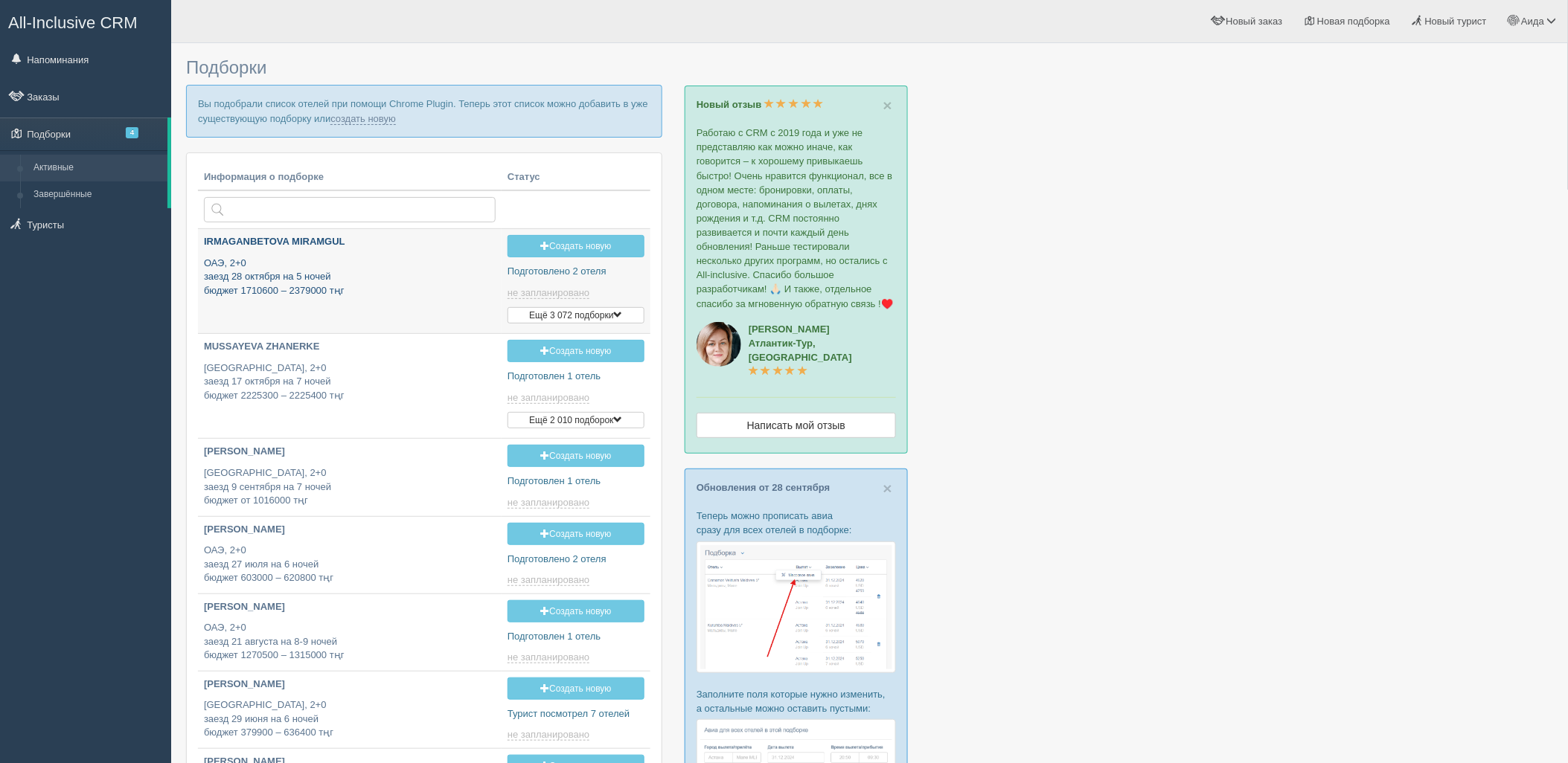
type input "2025-10-02 15:10"
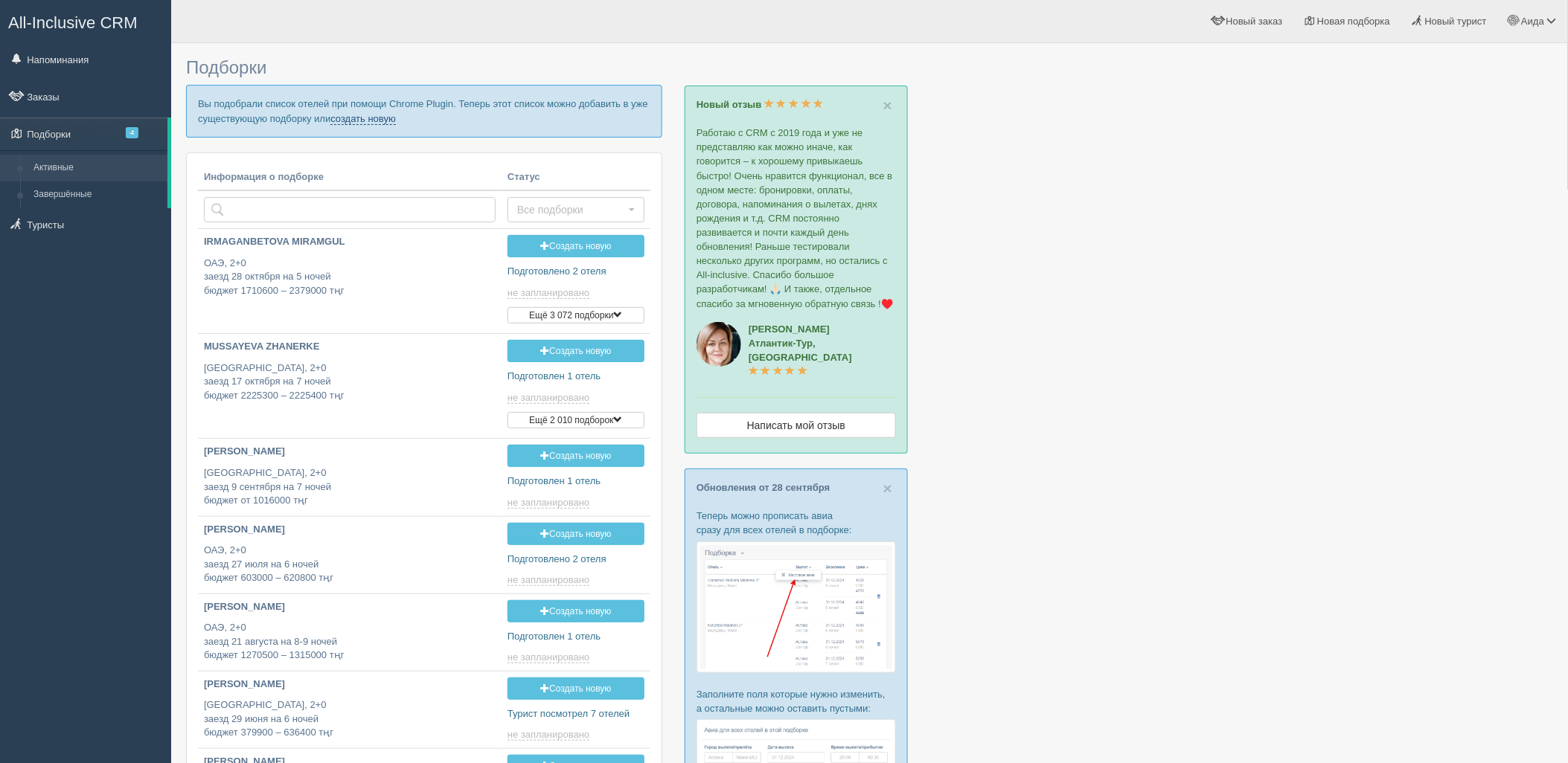
click at [375, 116] on link "создать новую" at bounding box center [363, 119] width 66 height 12
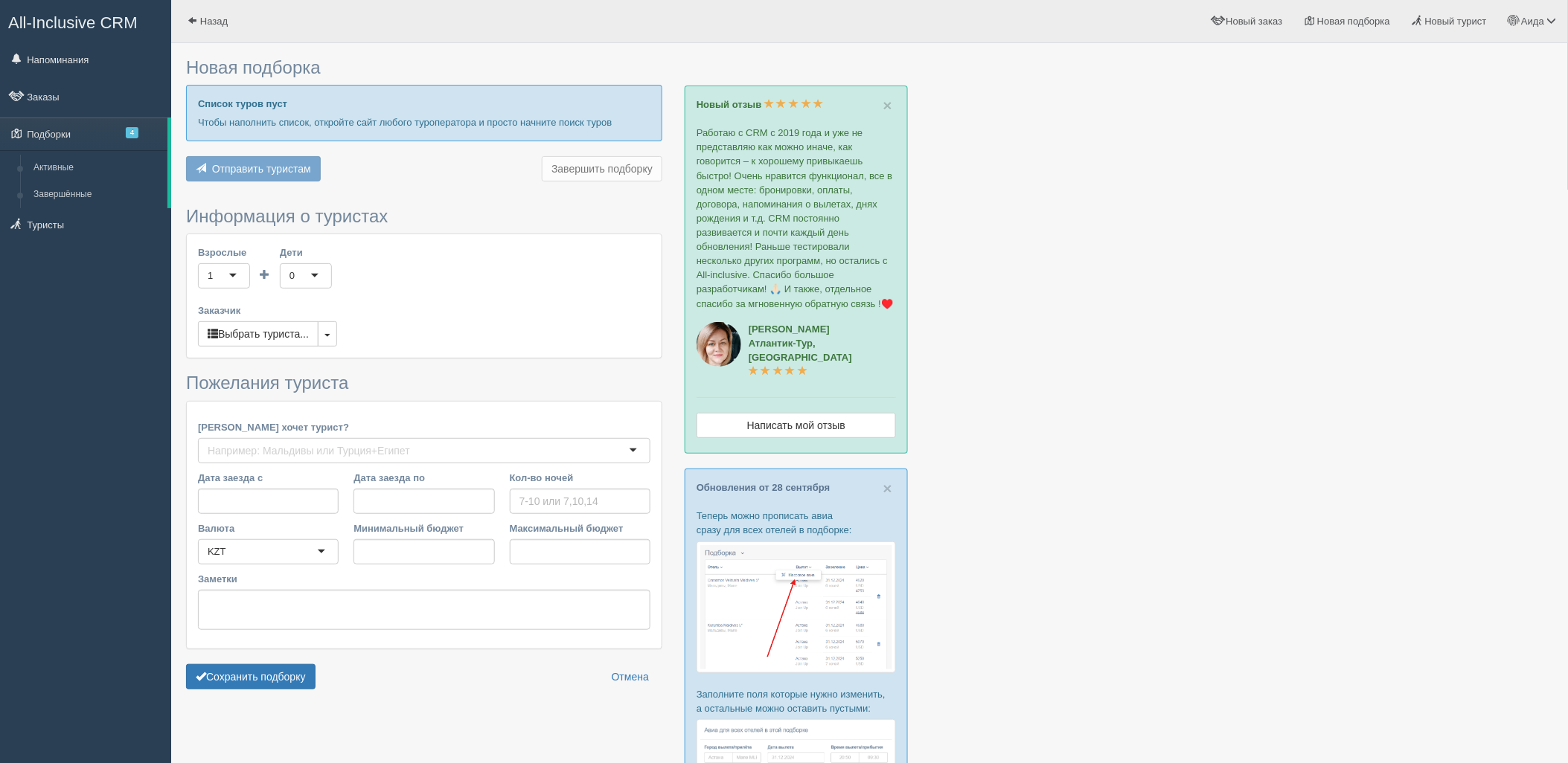
type input "5"
type input "2196800"
type input "4547400"
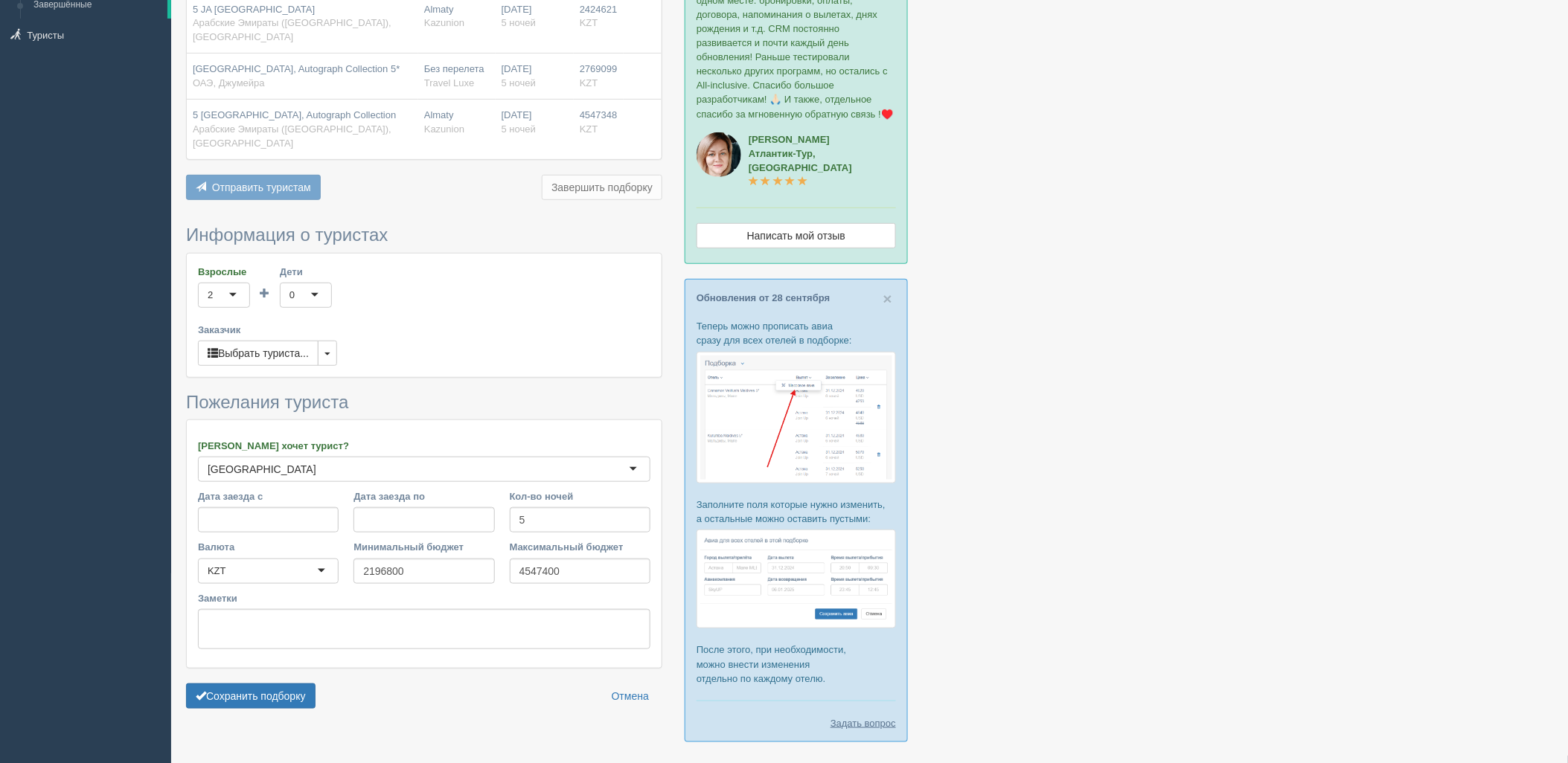
scroll to position [203, 0]
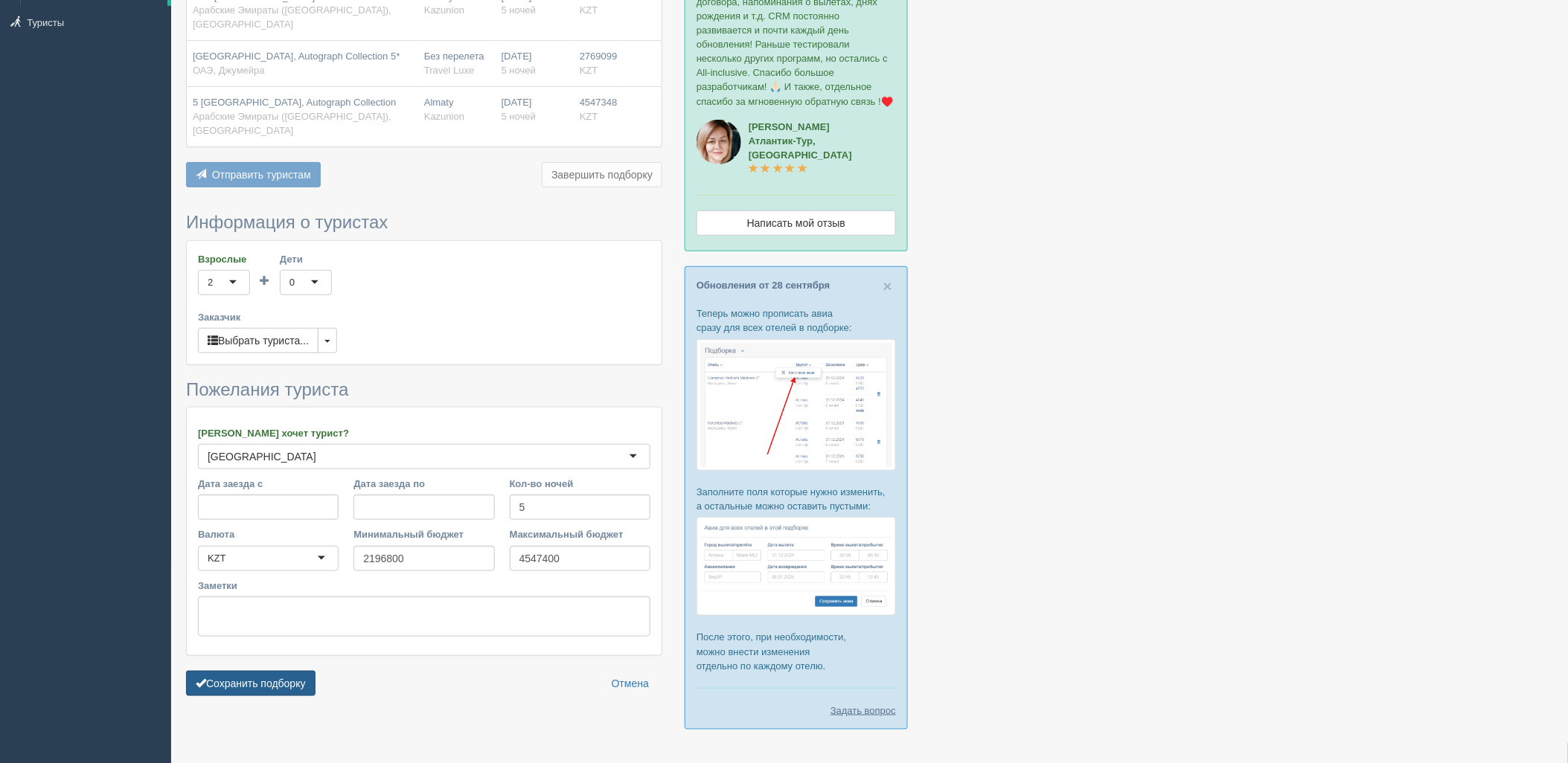
click at [287, 671] on button "Сохранить подборку" at bounding box center [251, 684] width 130 height 26
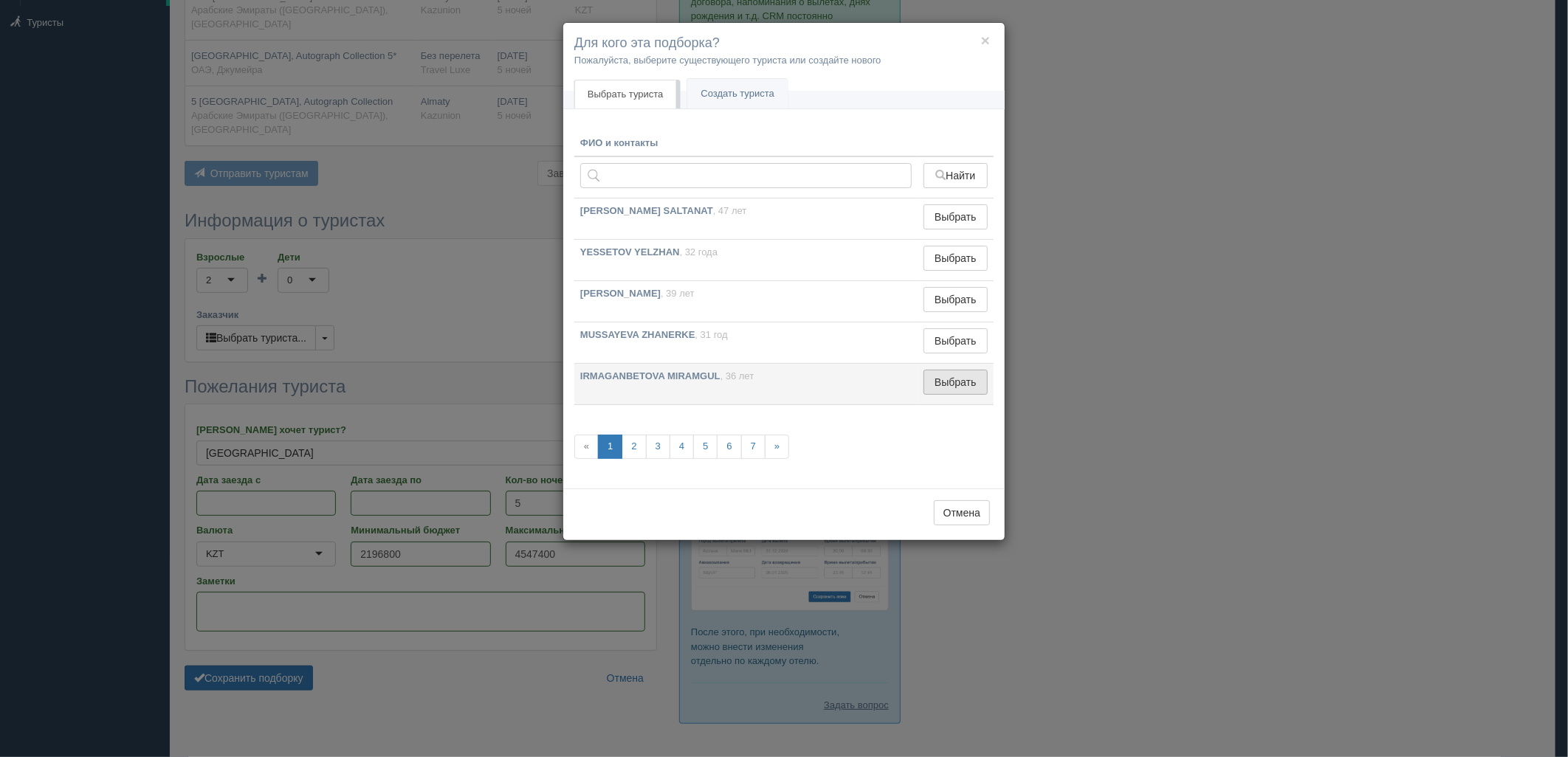
click at [941, 379] on button "Выбрать" at bounding box center [956, 383] width 64 height 25
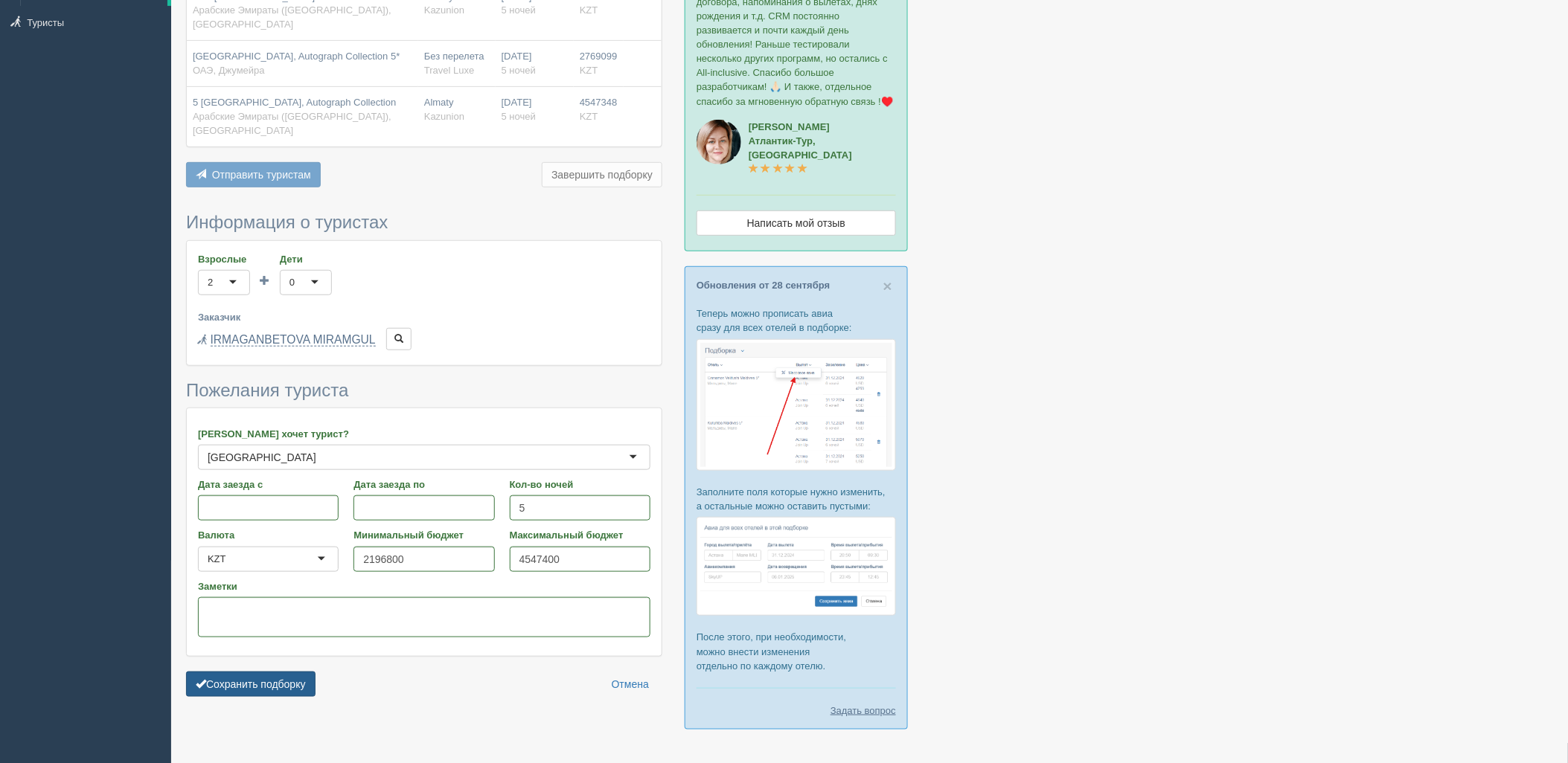
click at [286, 672] on button "Сохранить подборку" at bounding box center [251, 685] width 130 height 26
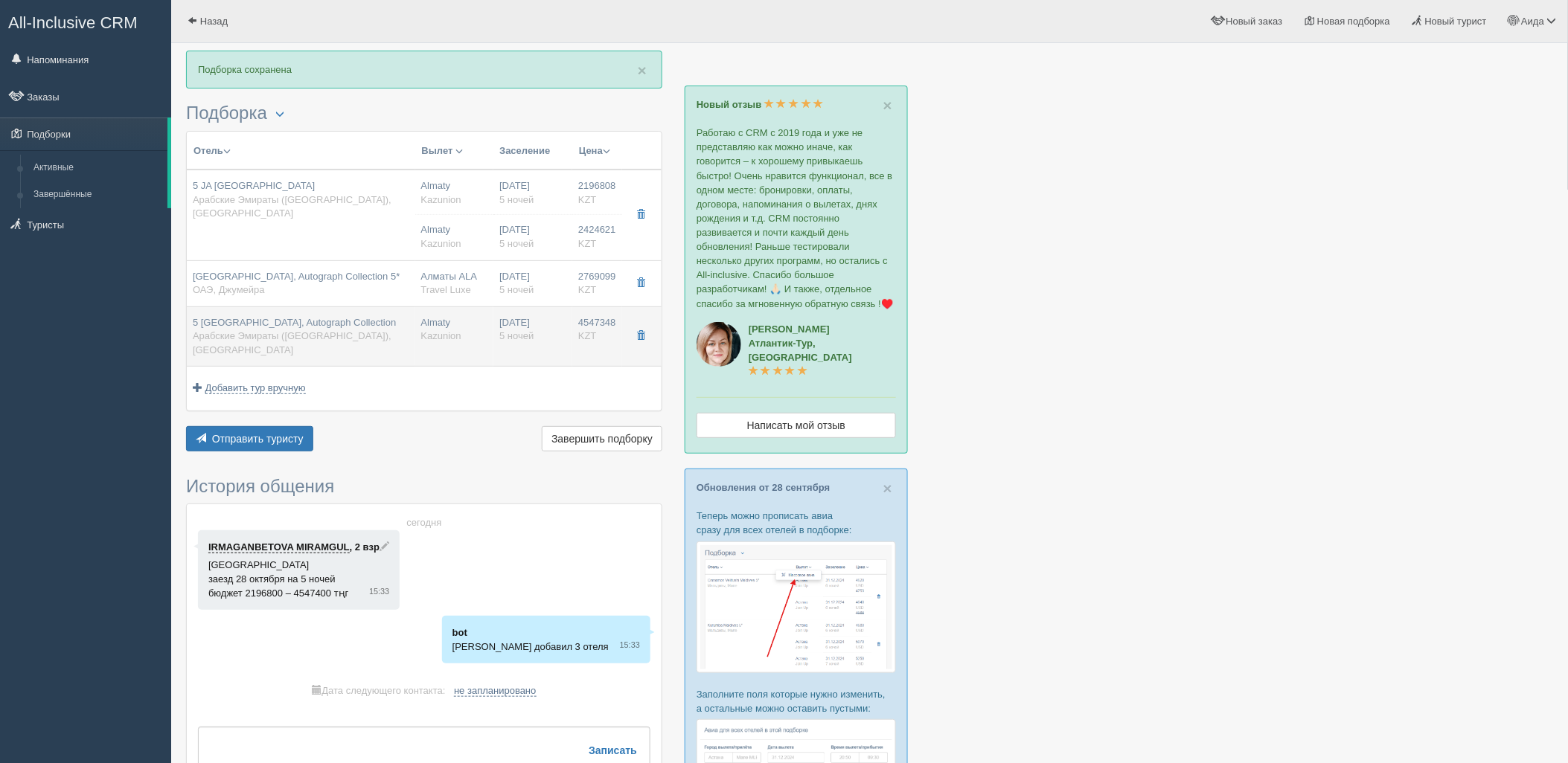
click at [287, 316] on div "5 [GEOGRAPHIC_DATA], Autograph Collection Арабские Эмираты ([GEOGRAPHIC_DATA]),…" at bounding box center [301, 337] width 216 height 41
type input "5 [GEOGRAPHIC_DATA], Autograph Collection"
type input "Арабские Эмираты (ОАЭ)"
type input "Dubai"
type input "4547348.00"
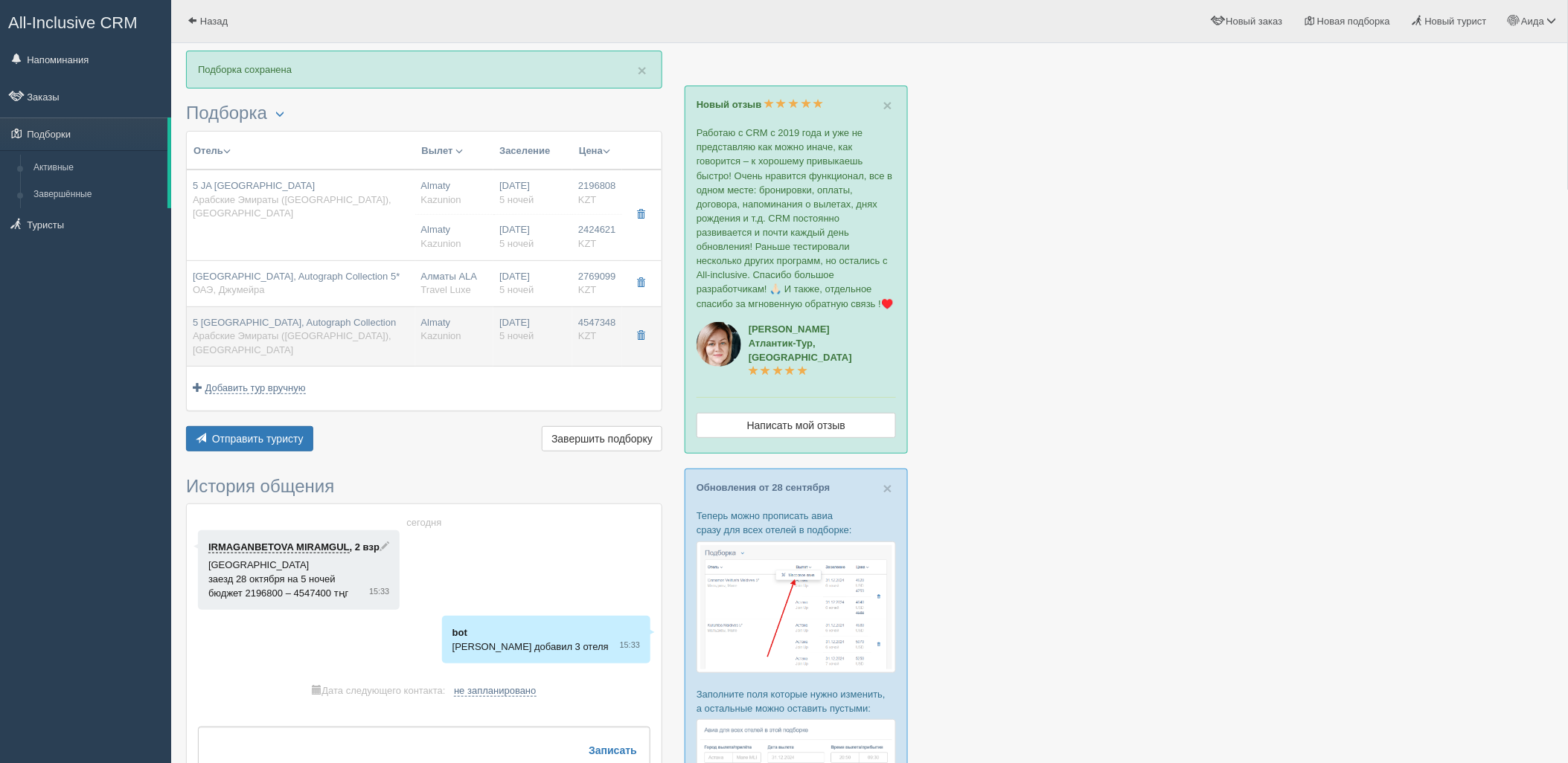
type input "Almaty"
type input "5"
type input "Premium Family (Interconnecting Tower Room)/TRPL + INFANT"
type input "BB"
type input "Kazunion"
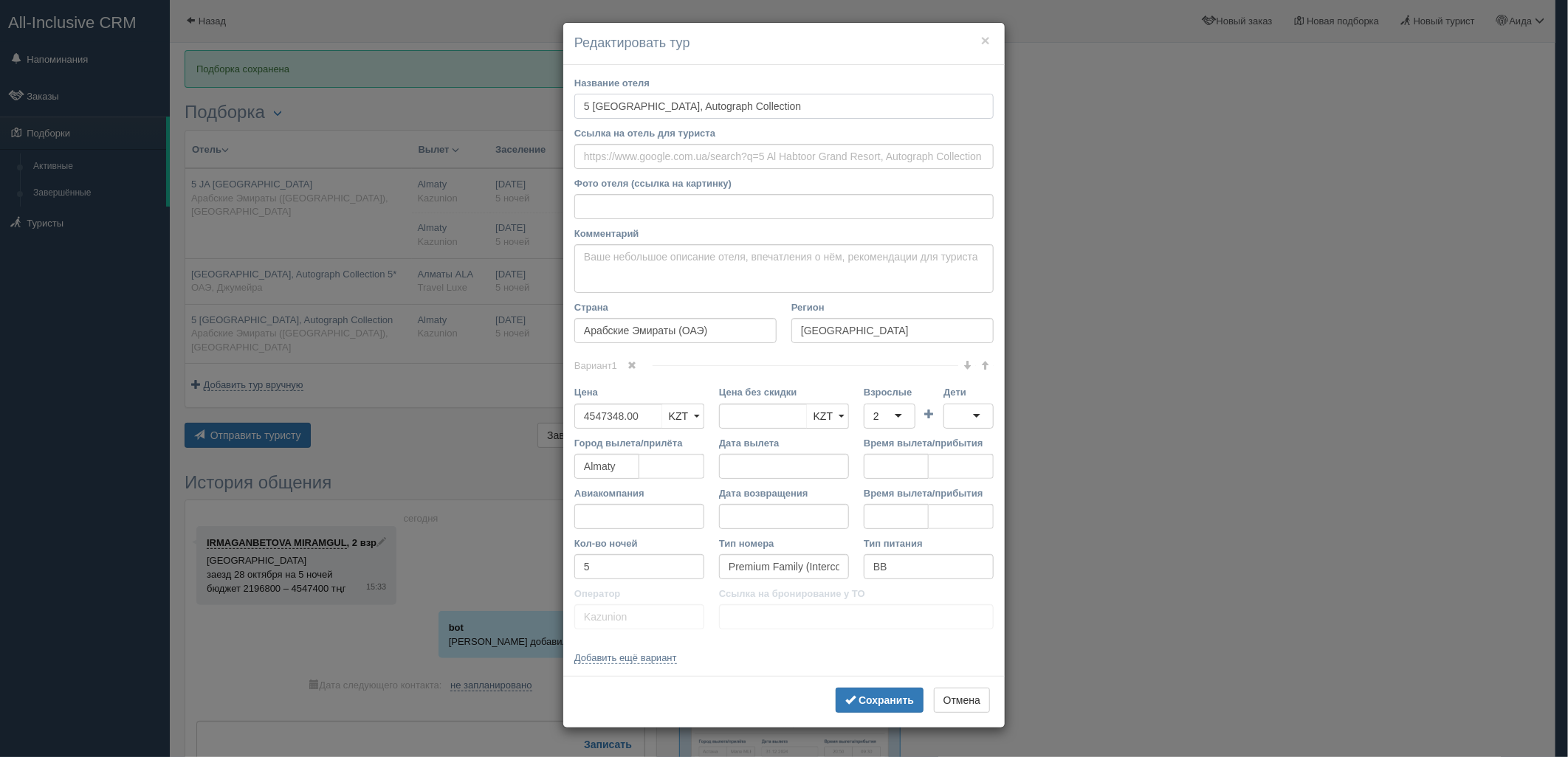
click at [593, 101] on input "5 Al Habtoor Grand Resort, Autograph Collection" at bounding box center [783, 106] width 419 height 25
click at [888, 702] on b "Сохранить" at bounding box center [886, 700] width 55 height 12
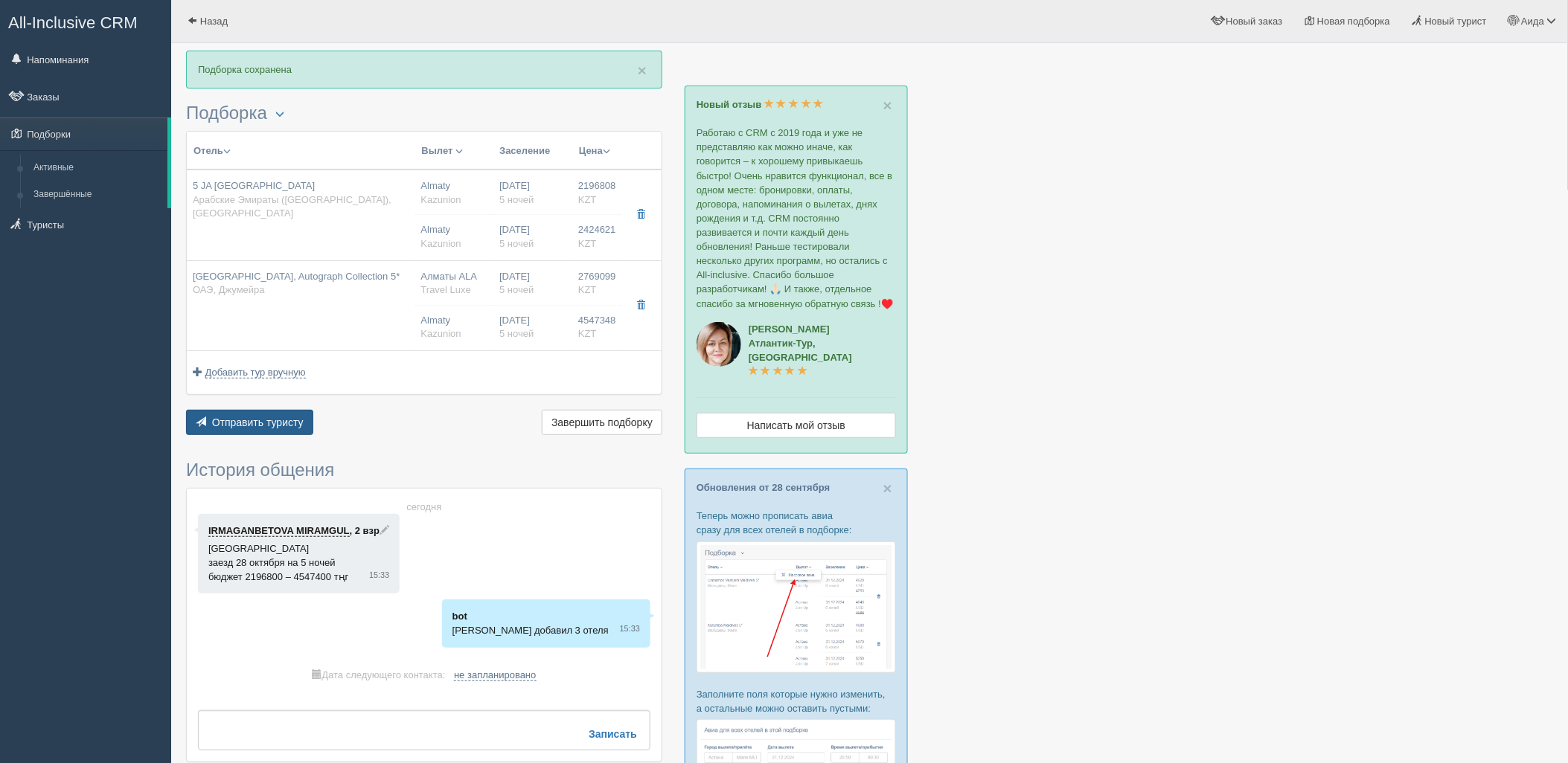
click at [261, 412] on button "Отправить туристу Отправить" at bounding box center [249, 423] width 127 height 26
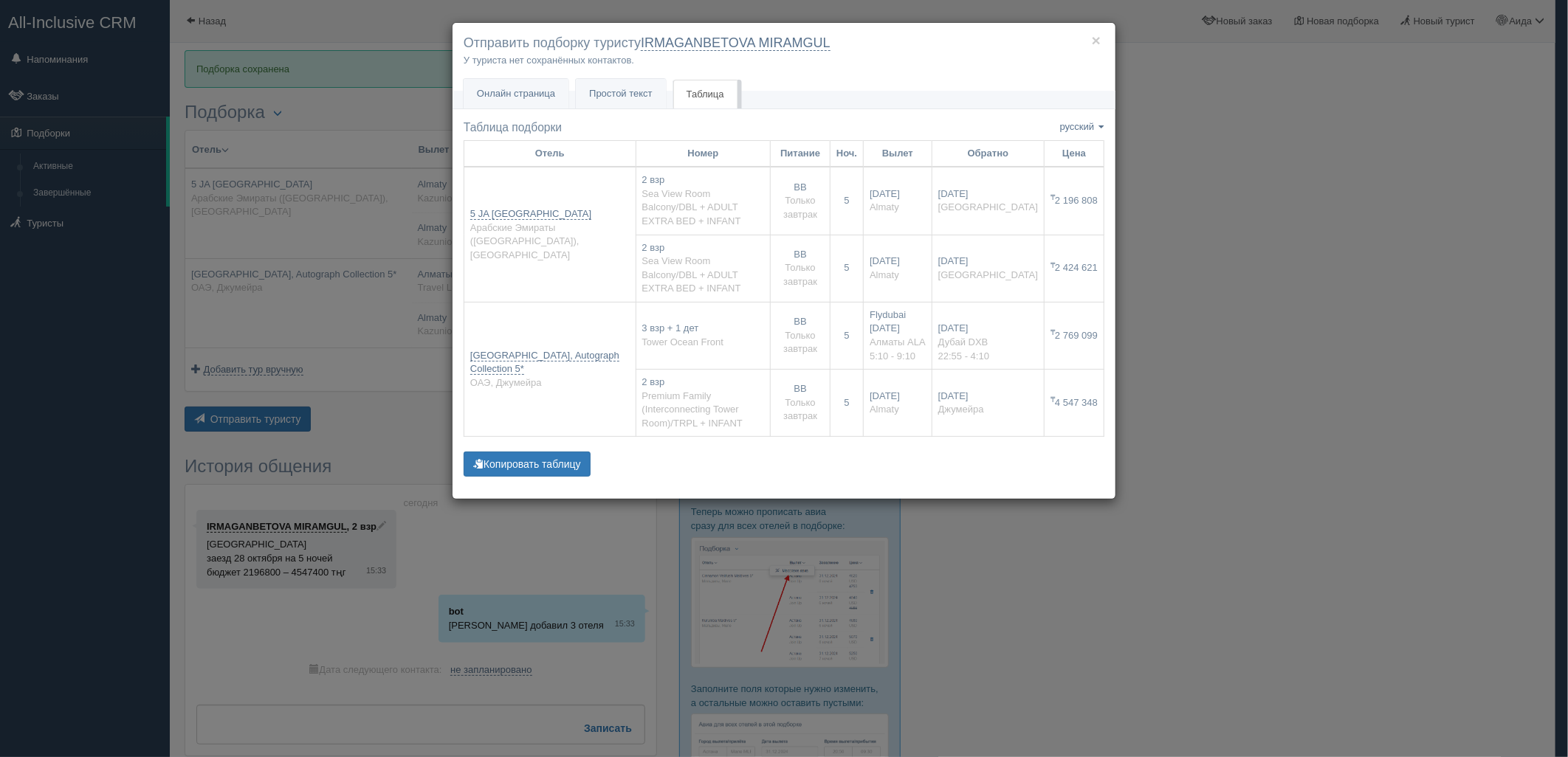
click at [1270, 266] on div "× Отправить подборку туристу IRMAGANBETOVA MIRAMGUL У туриста нет сохранённых к…" at bounding box center [784, 378] width 1568 height 757
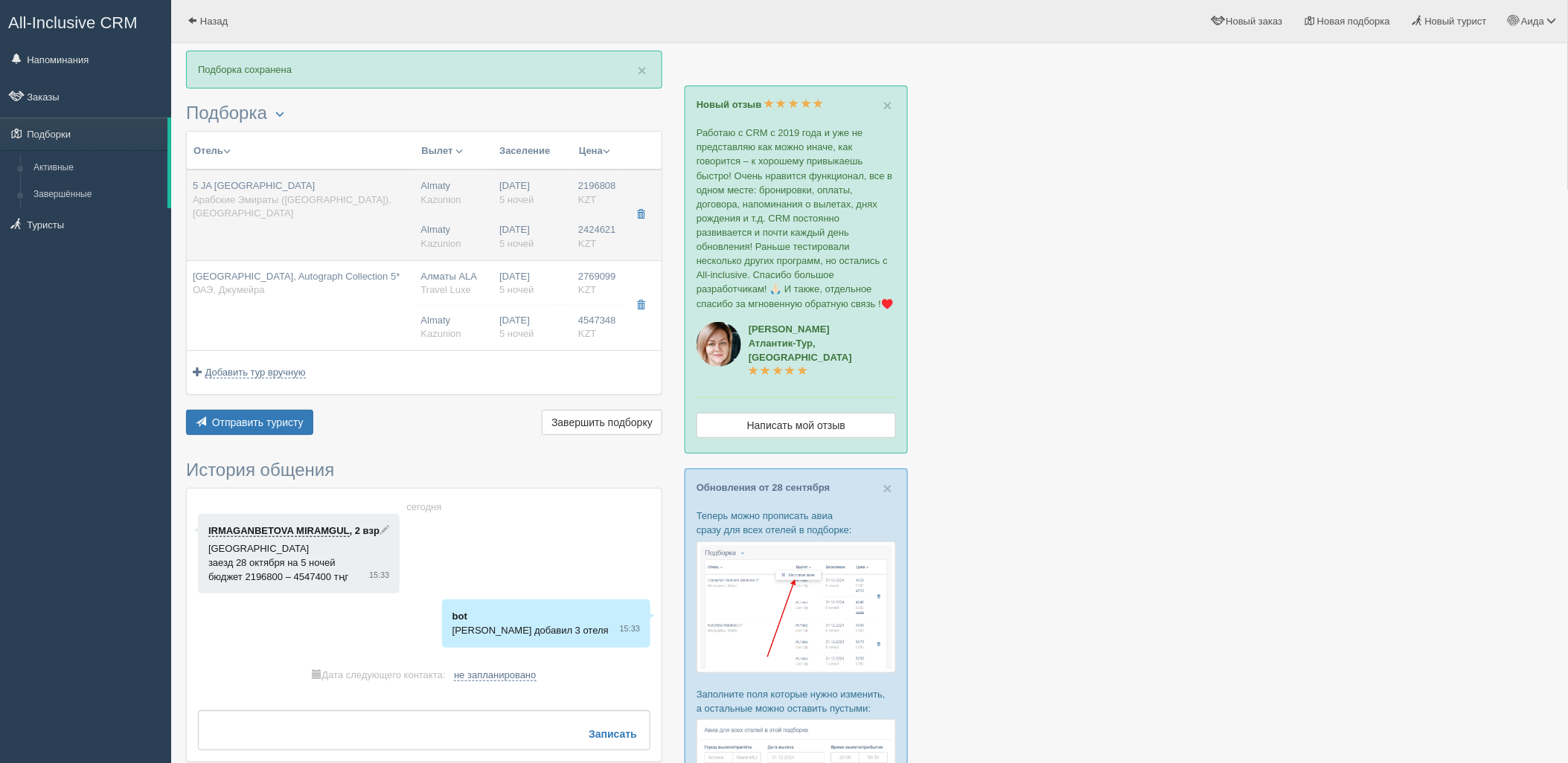
click at [464, 205] on div "Almaty Kazunion" at bounding box center [454, 193] width 67 height 28
type input "5 JA Ocean View Hotel"
type input "2196808.00"
type input "Sea View Room Balcony/DBL + ADULT EXTRA BED + INFANT"
type input "2424621.00"
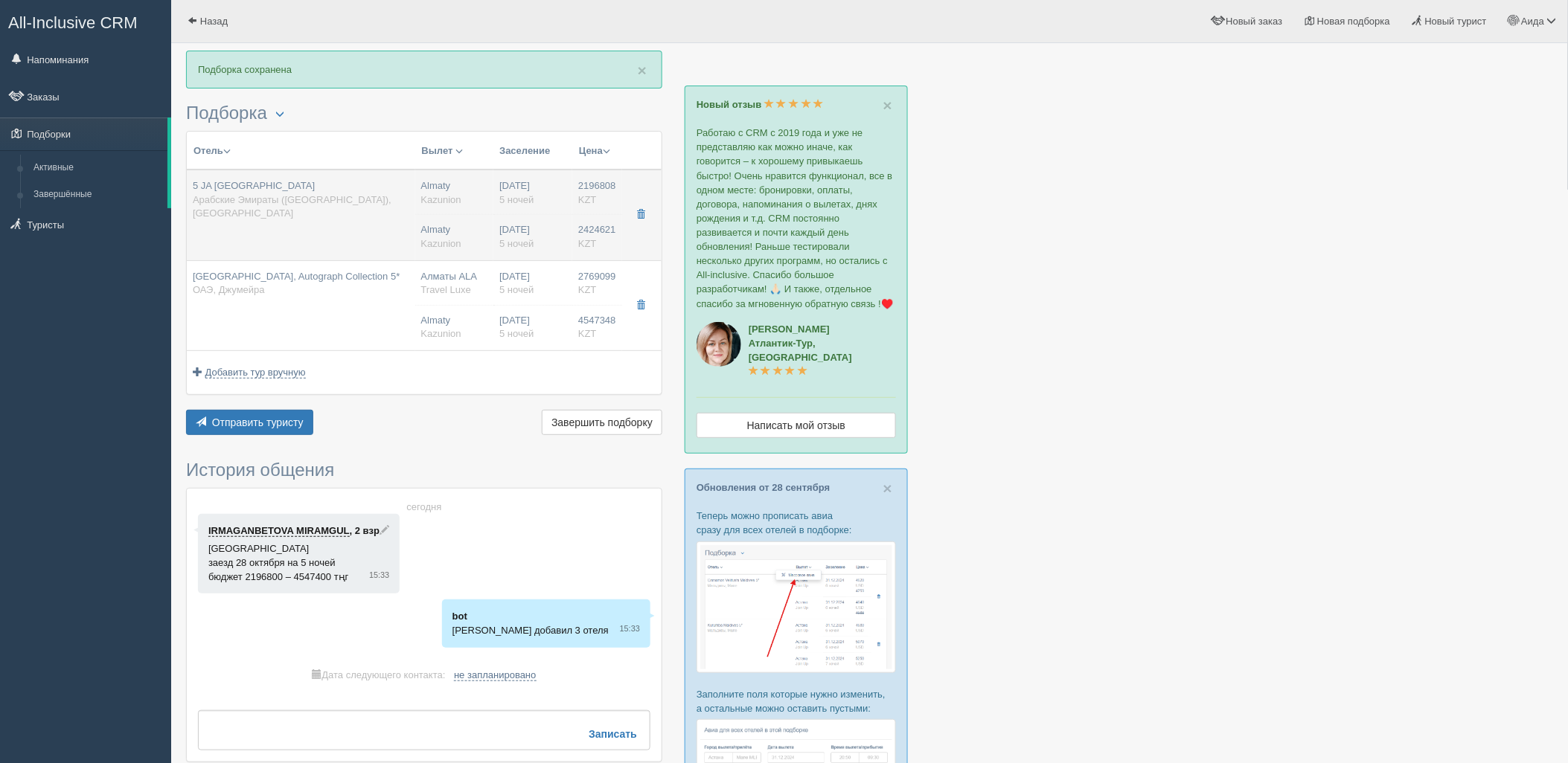
type input "Almaty"
type input "5"
type input "Sea View Room Balcony/DBL + ADULT EXTRA BED + INFANT"
type input "BB"
type input "Kazunion"
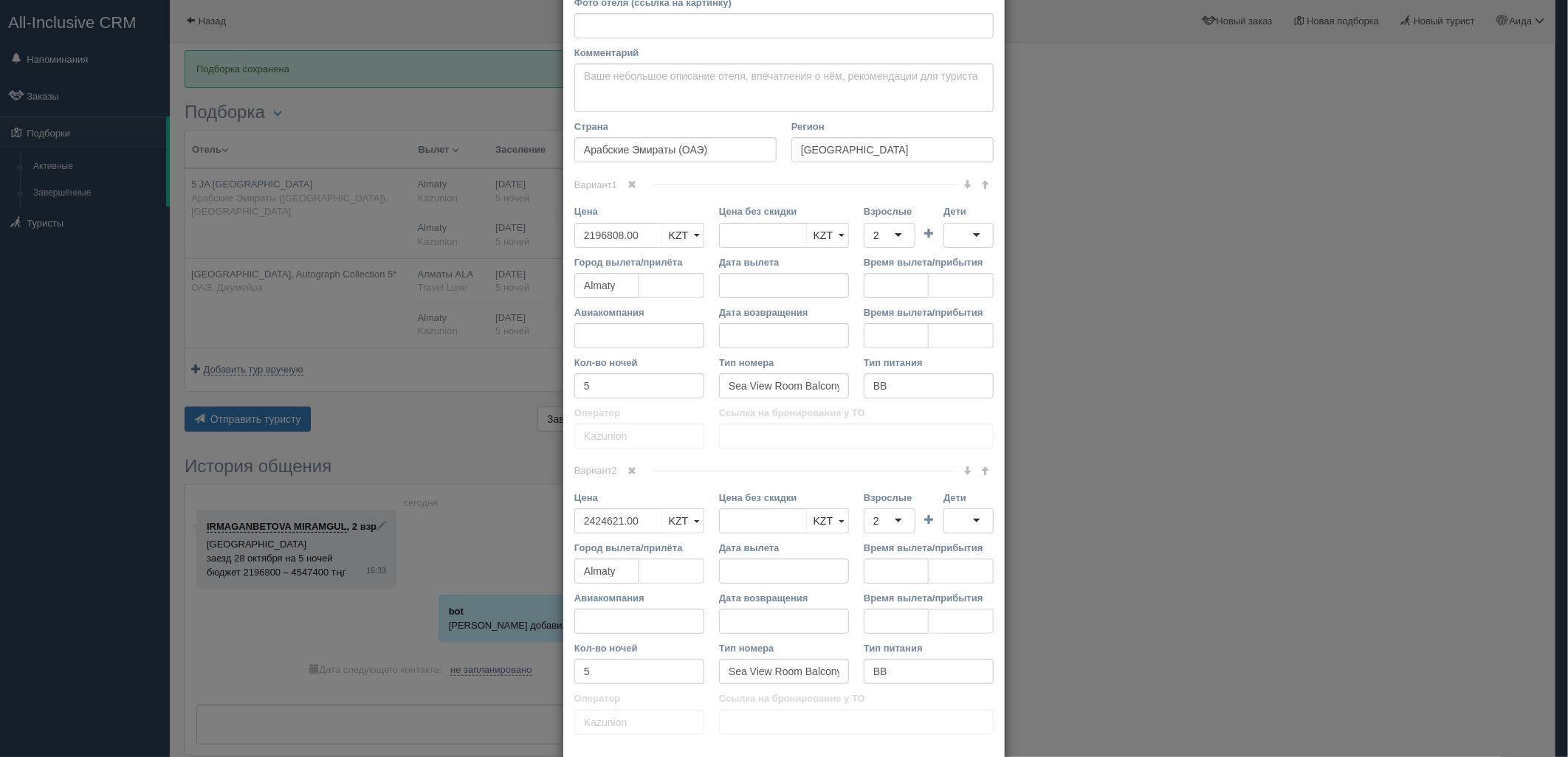
scroll to position [201, 0]
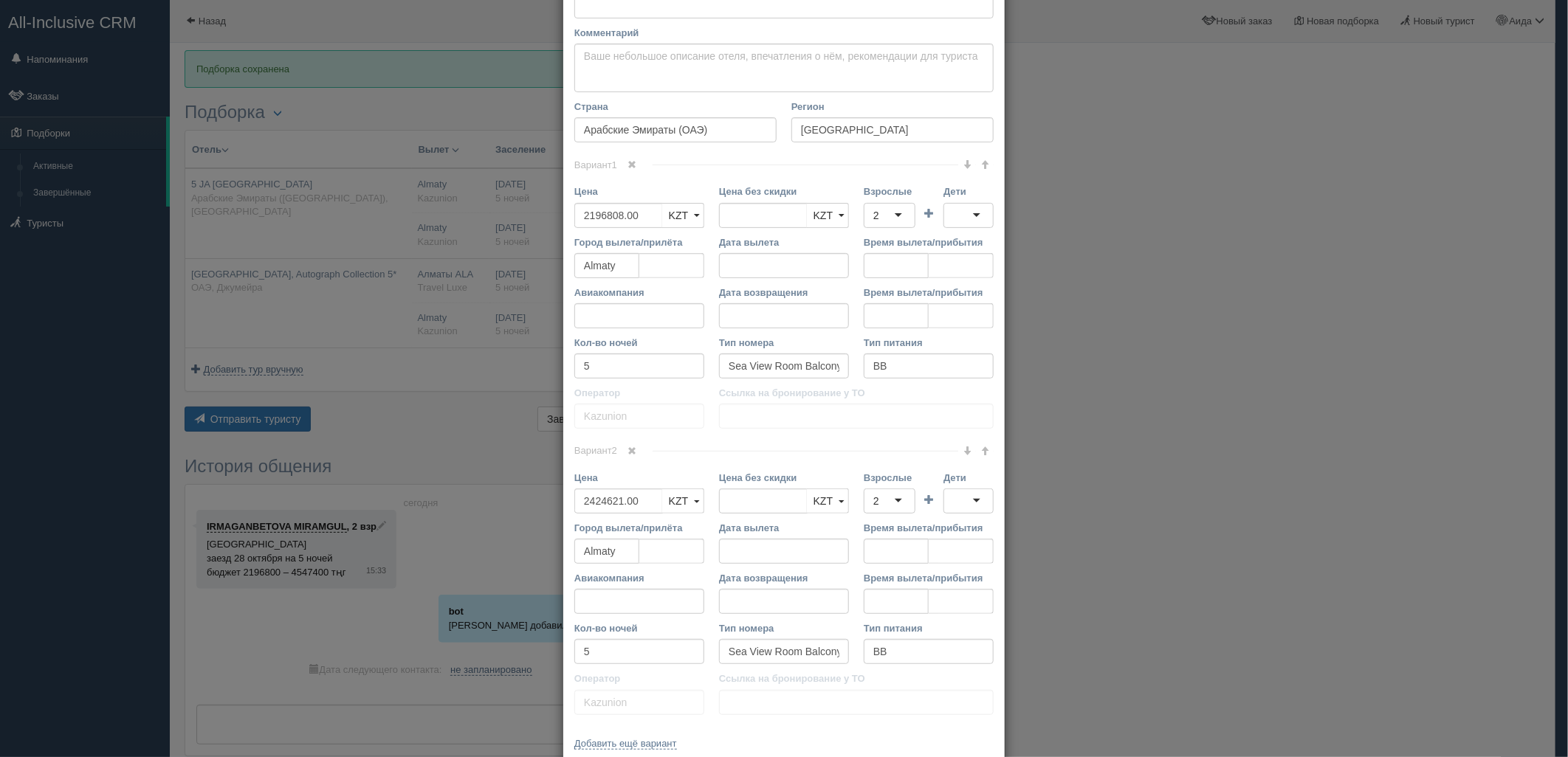
click at [874, 211] on div "2" at bounding box center [889, 216] width 52 height 25
click at [953, 208] on div at bounding box center [968, 216] width 50 height 25
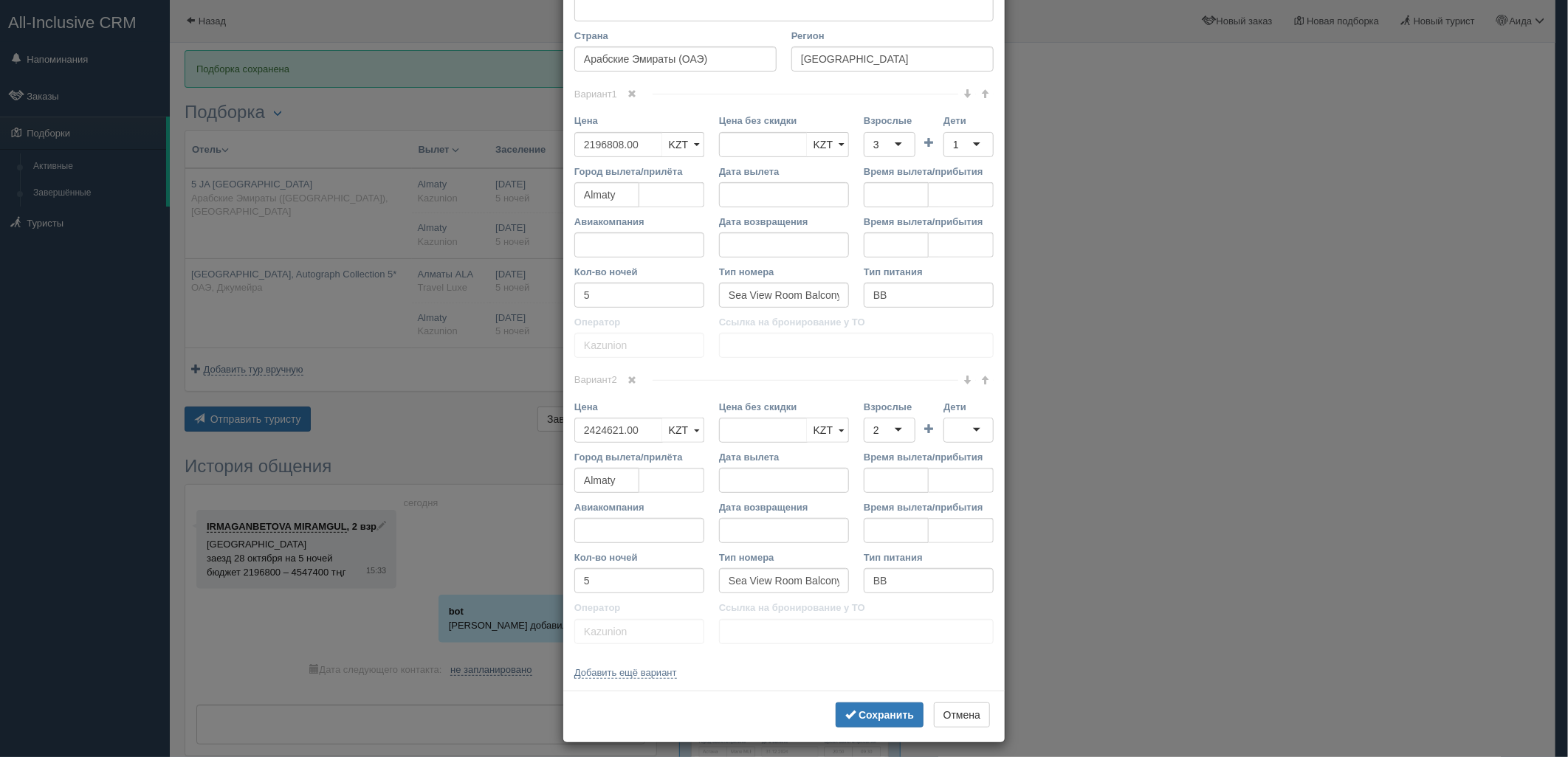
scroll to position [280, 0]
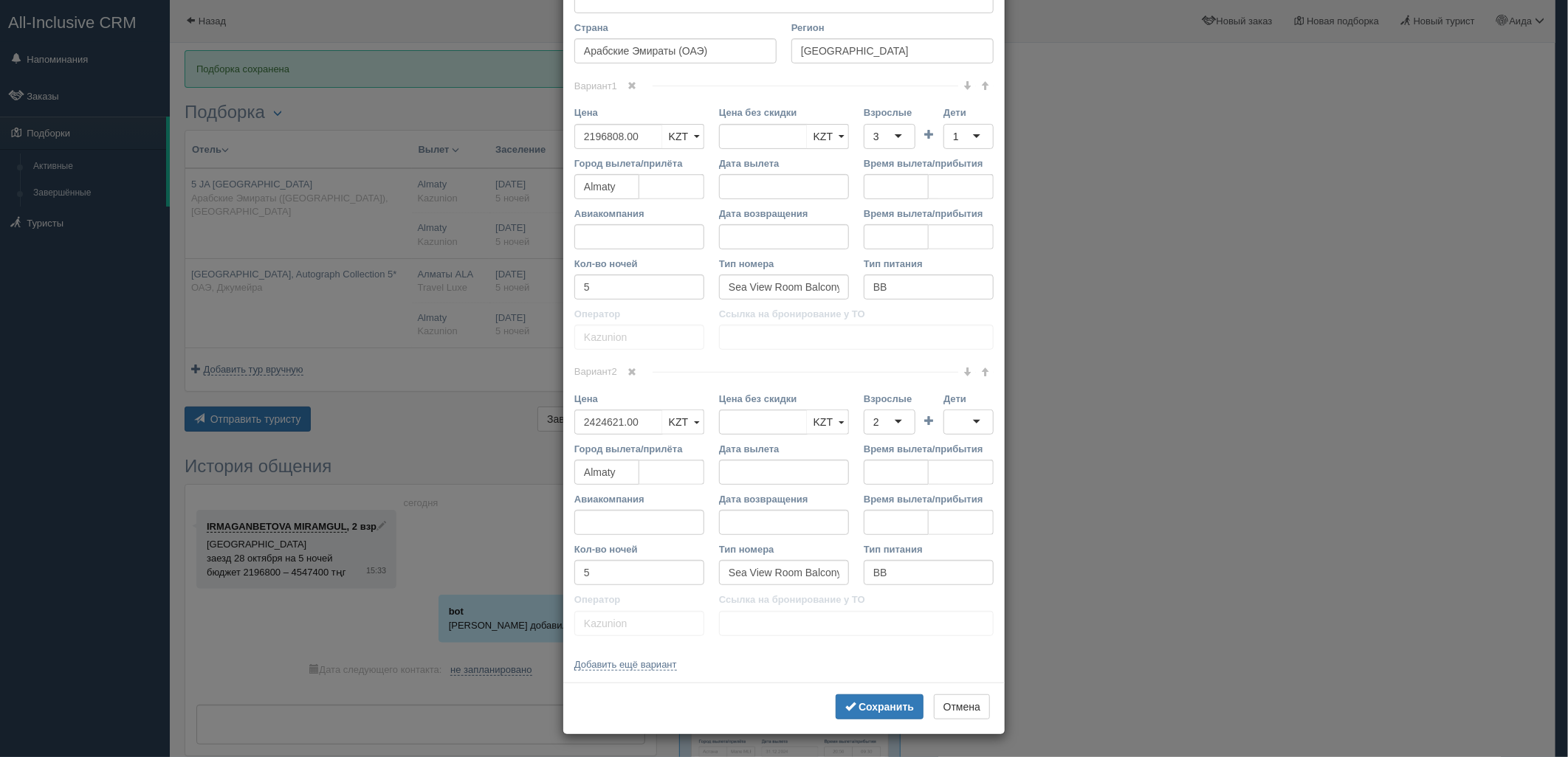
click at [898, 423] on div "2" at bounding box center [889, 422] width 52 height 25
click at [943, 418] on div at bounding box center [968, 422] width 50 height 25
drag, startPoint x: 880, startPoint y: 713, endPoint x: 880, endPoint y: 688, distance: 25.0
click at [880, 713] on button "Сохранить" at bounding box center [880, 707] width 88 height 25
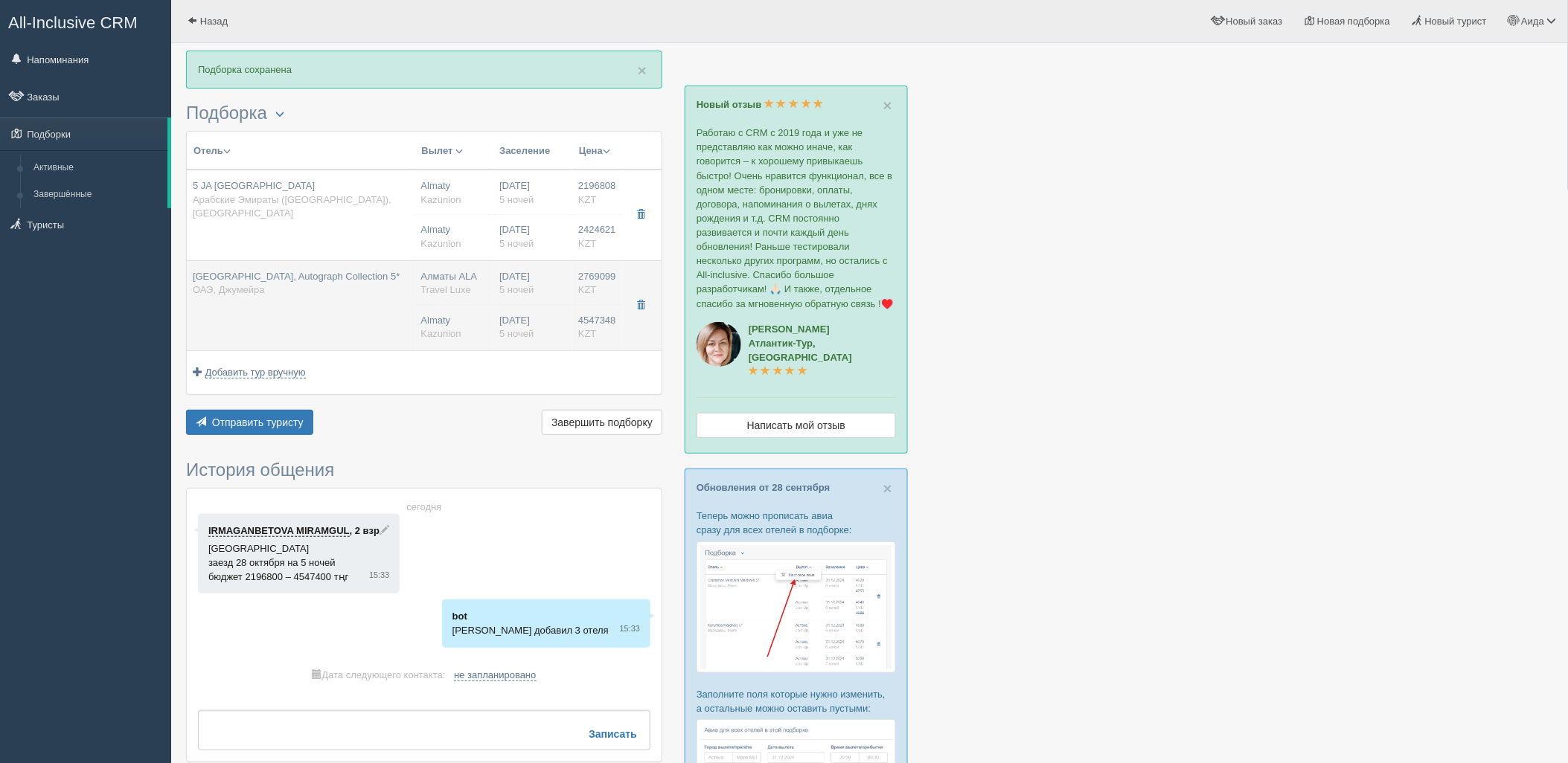
click at [480, 331] on div "Almaty Kazunion" at bounding box center [454, 328] width 67 height 28
type input "Al Habtoor Grand Resort, Autograph Collection 5*"
type input "https://tophotels.ru/hotel/al1831"
type input "ОАЭ"
type input "Джумейра"
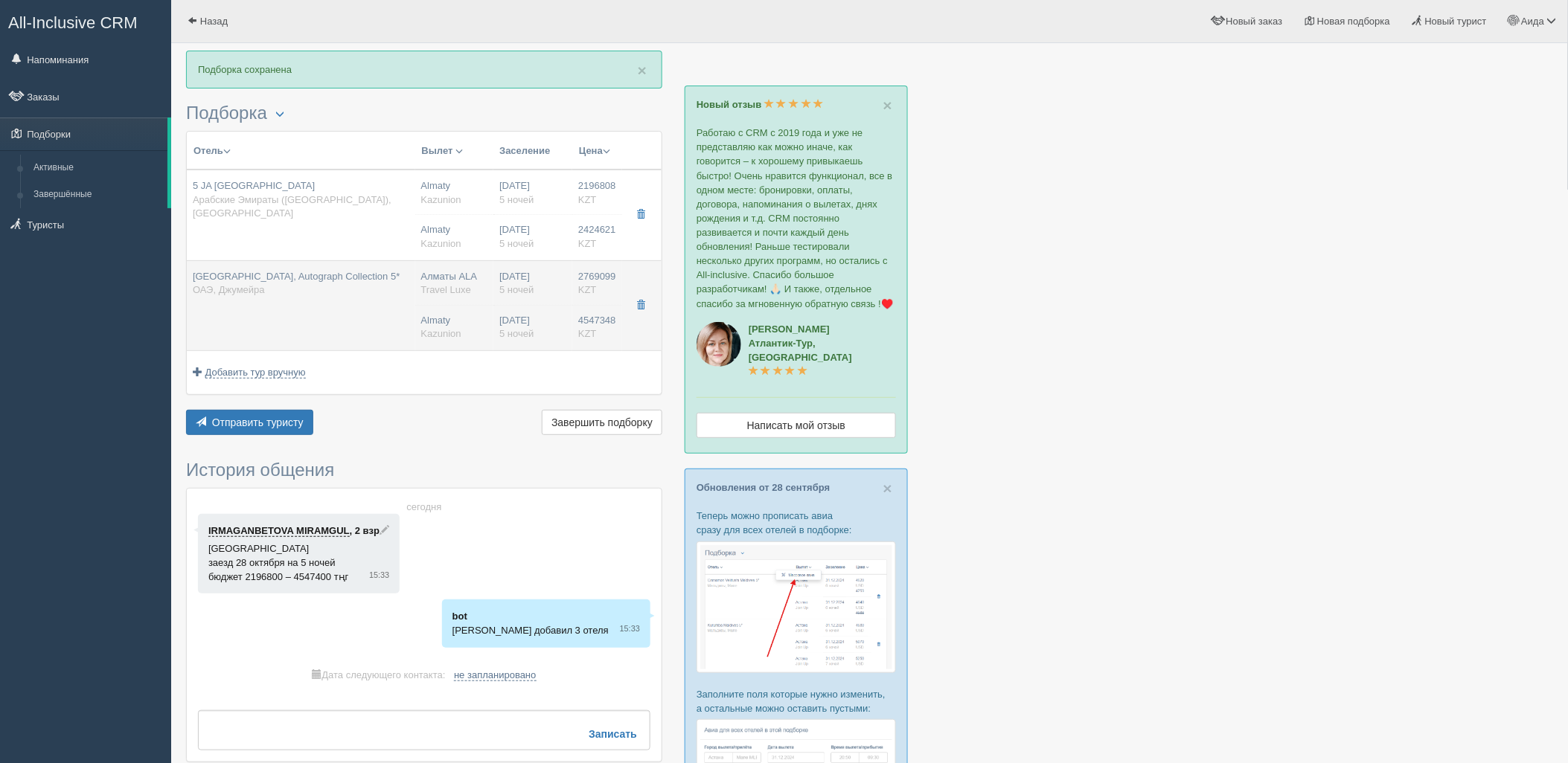
type input "2769099.00"
type input "Алматы ALA"
type input "Дубай DXB"
type input "05:10"
type input "09:10"
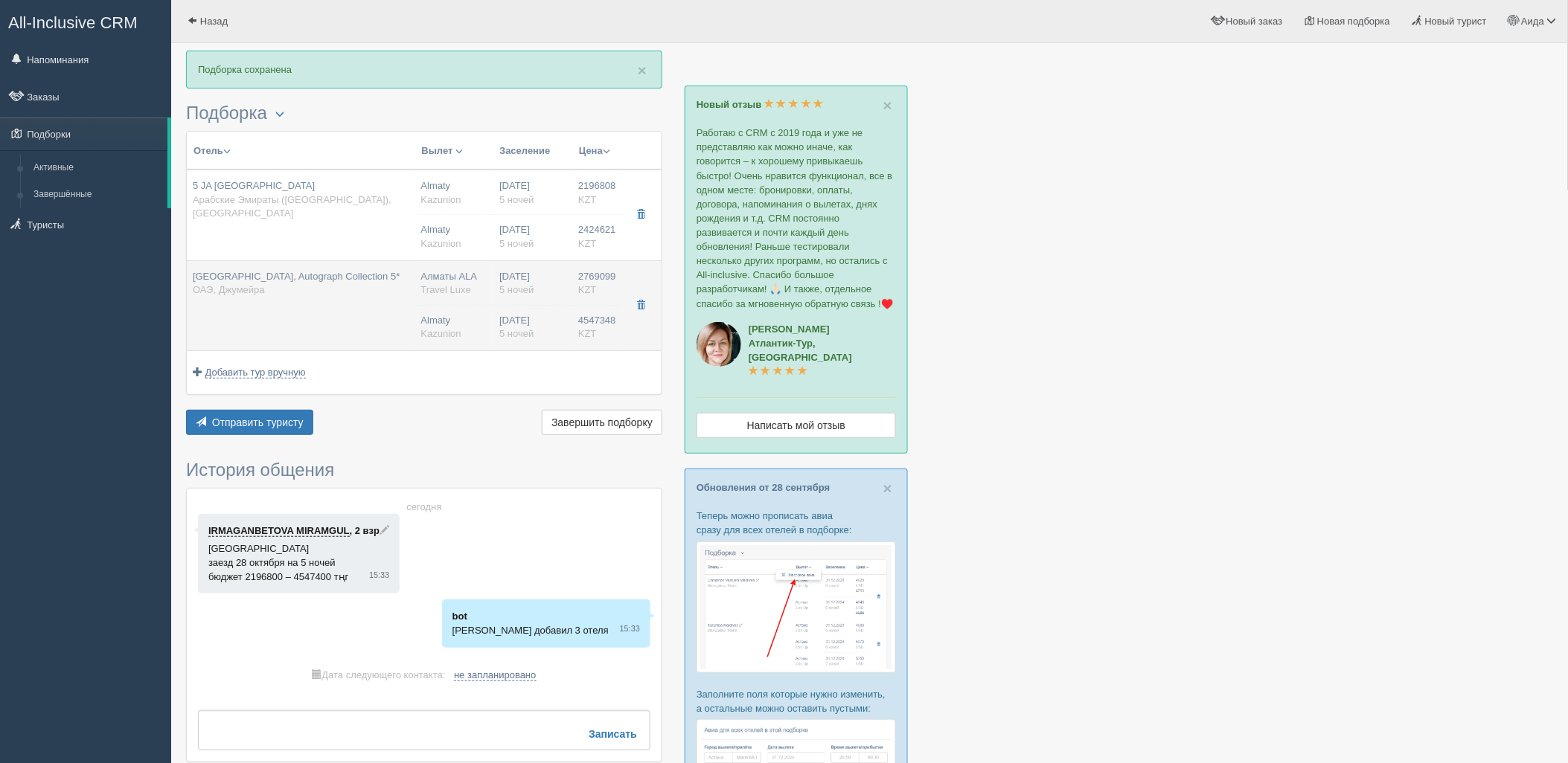
type input "Flydubai"
type input "22:55"
type input "04:10"
type input "Tower Ocean Front"
type input "Bed&Breakfast"
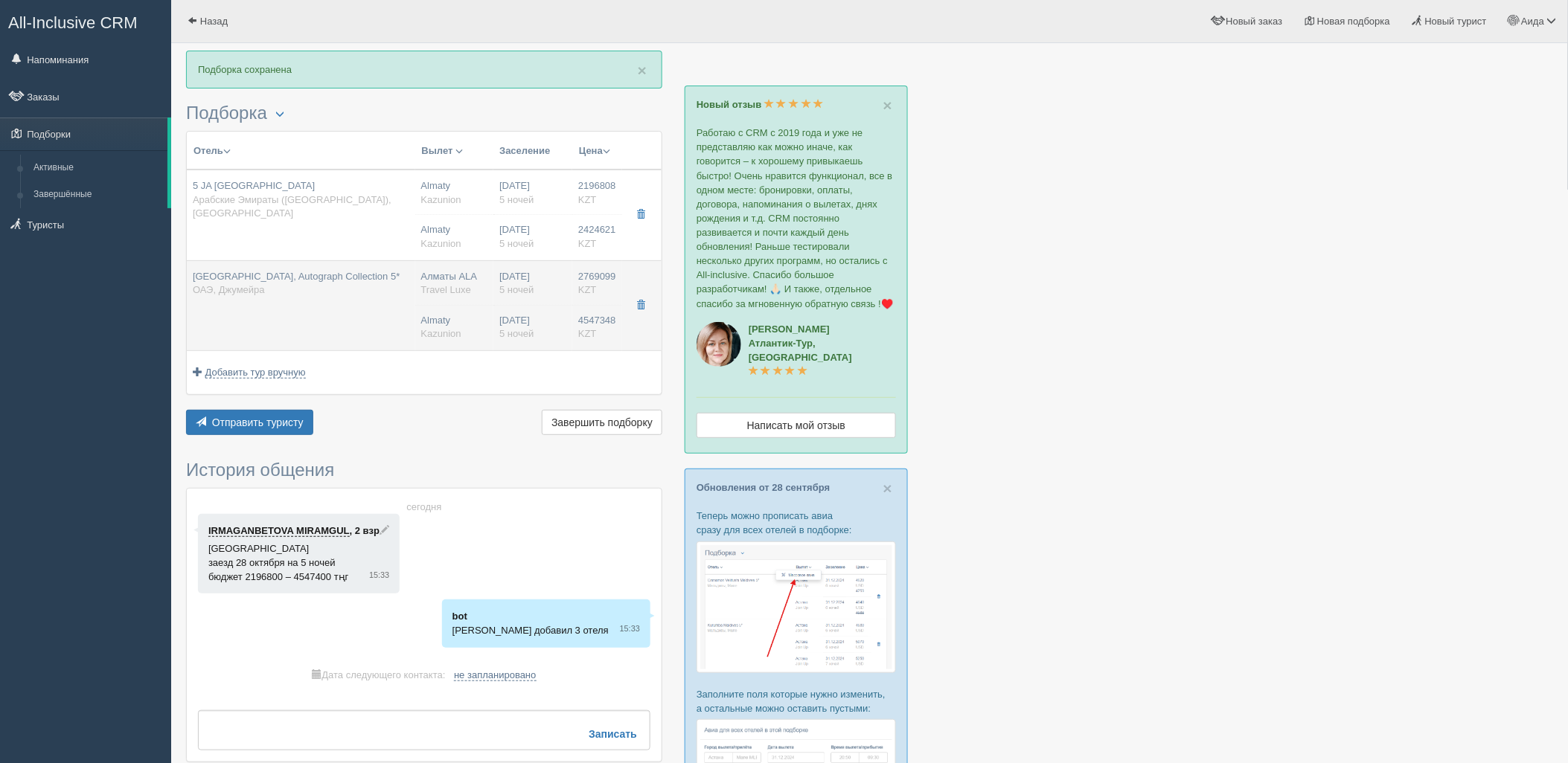
type input "Travel Luxe"
type input "https://online.travelluxe.kz/hotels?samo_action=hotel&HOTELINC=12252"
type input "4547348.00"
type input "Premium Family (Interconnecting Tower Room)/TRPL + INFANT"
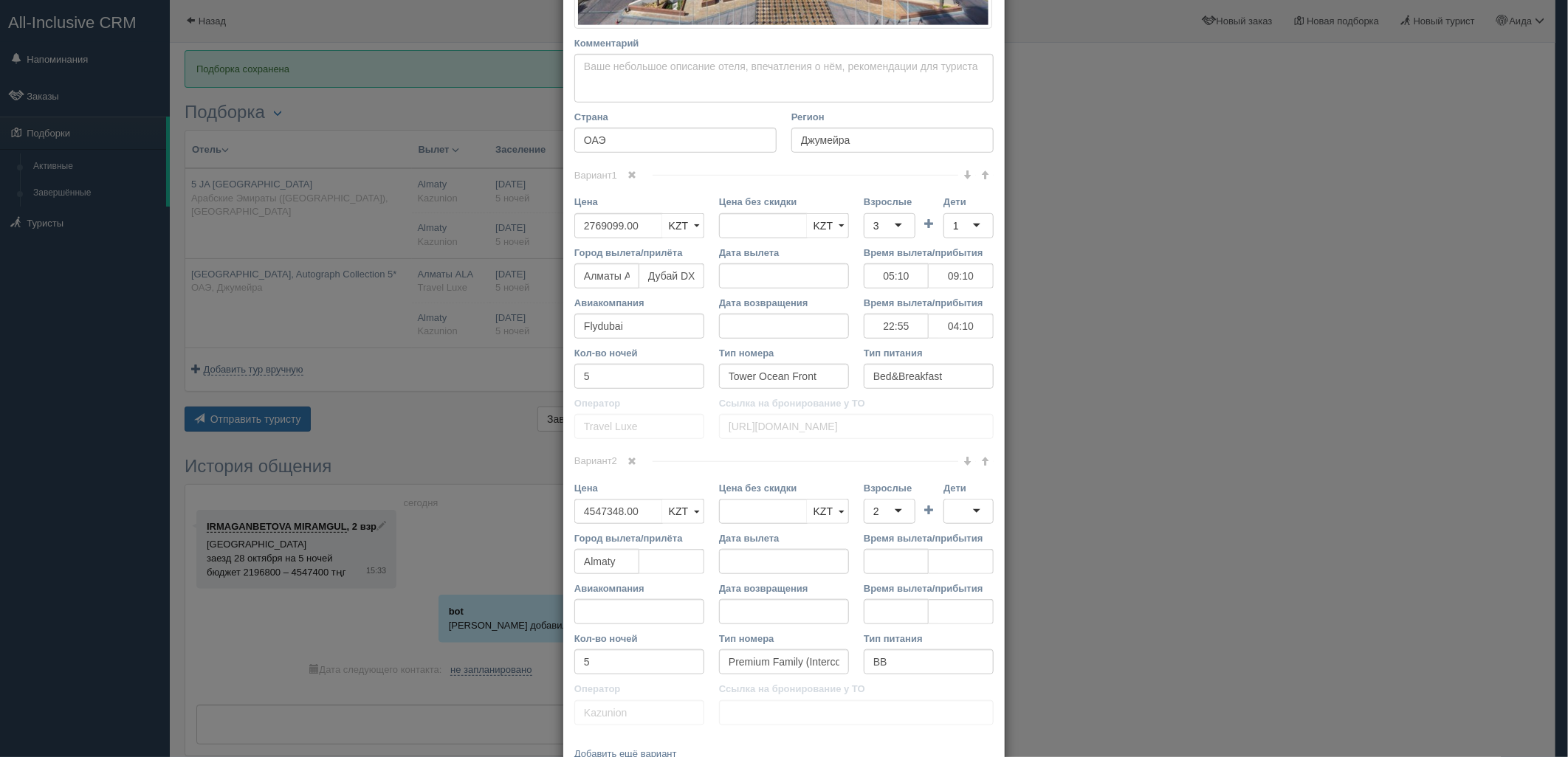
scroll to position [581, 0]
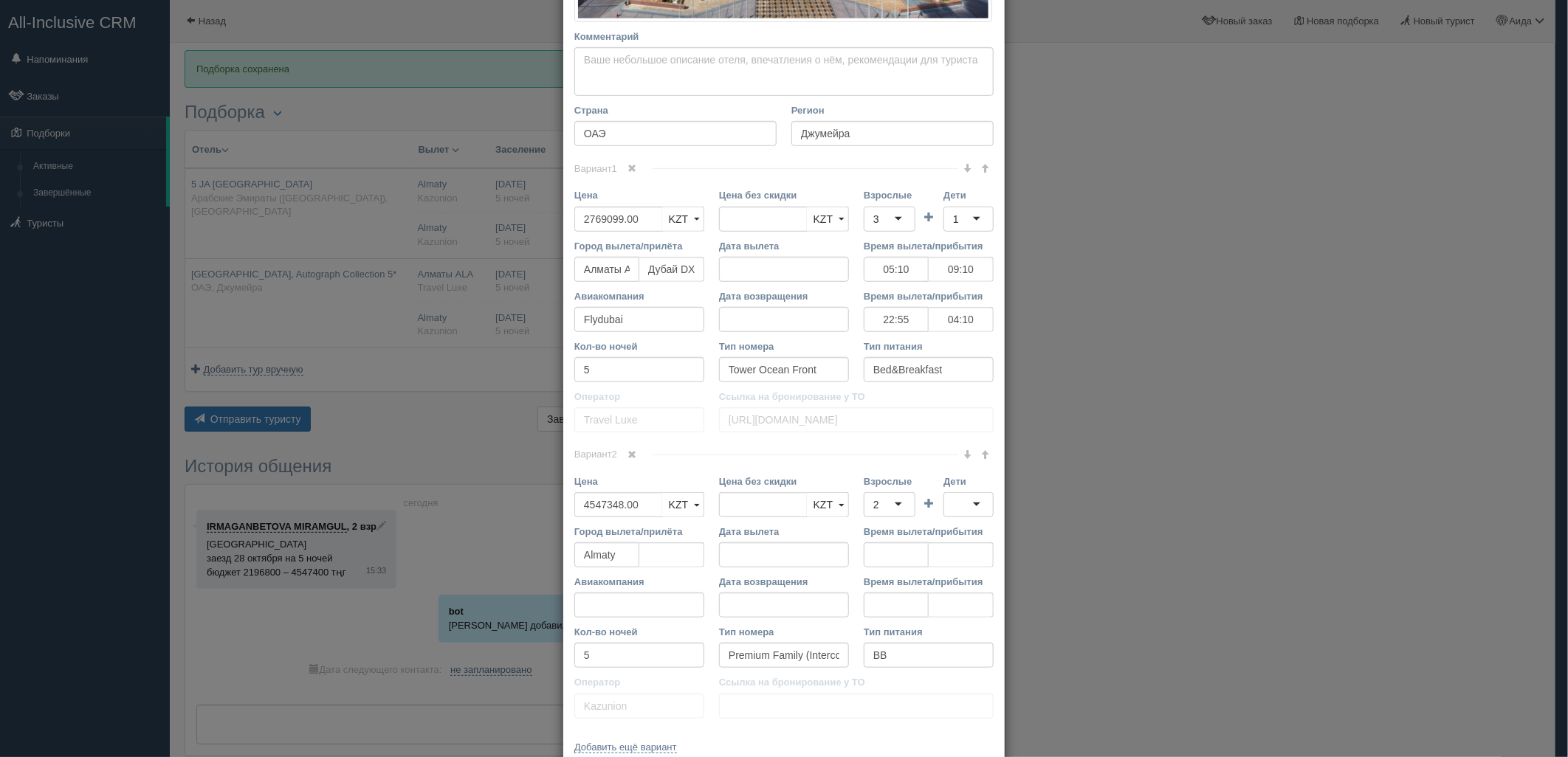
click at [903, 504] on div "2" at bounding box center [889, 505] width 52 height 25
click at [945, 503] on div at bounding box center [968, 505] width 50 height 25
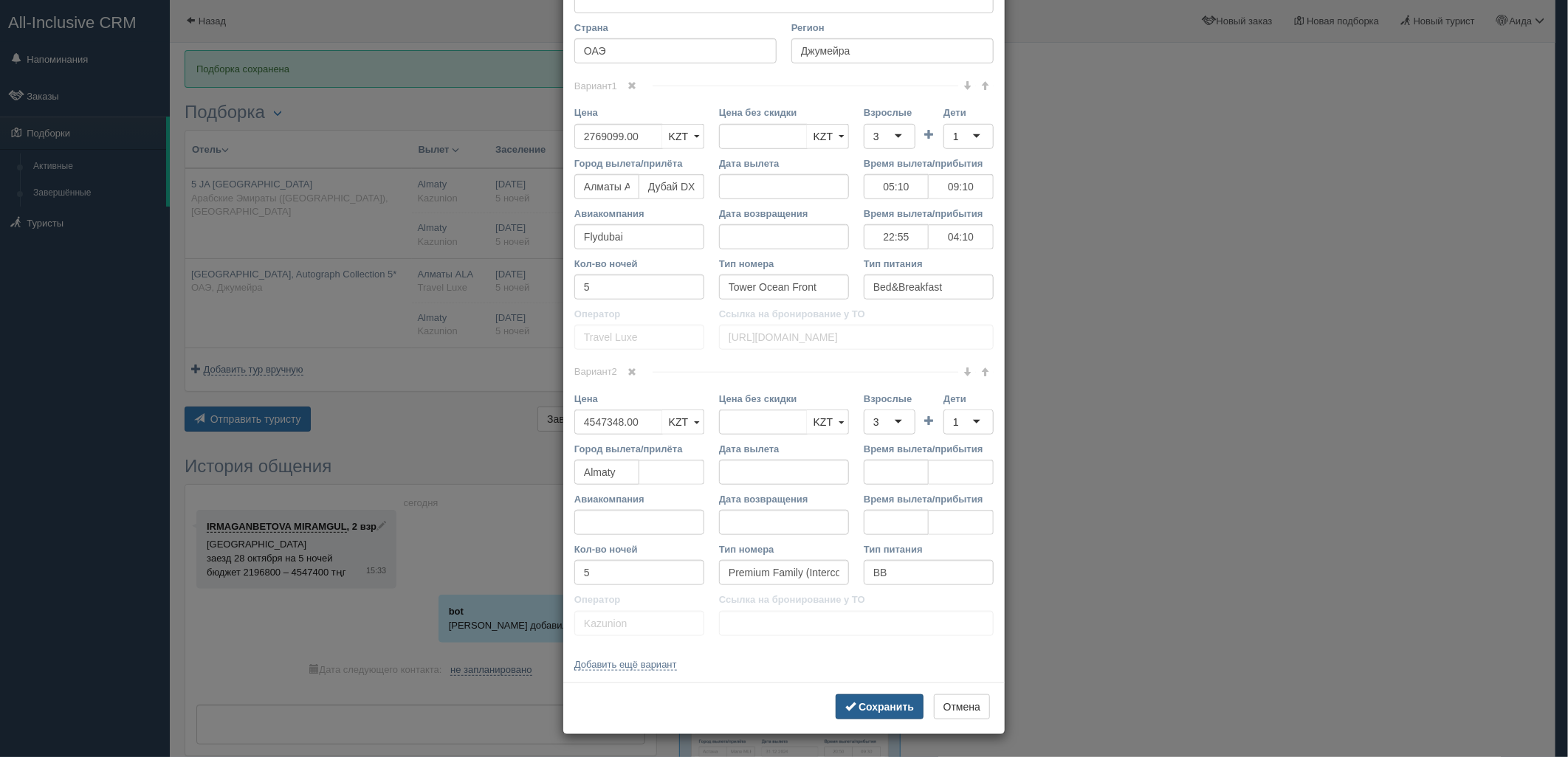
click at [899, 693] on div "Сохранить Отмена" at bounding box center [784, 708] width 442 height 52
click at [905, 714] on button "Сохранить" at bounding box center [880, 707] width 88 height 25
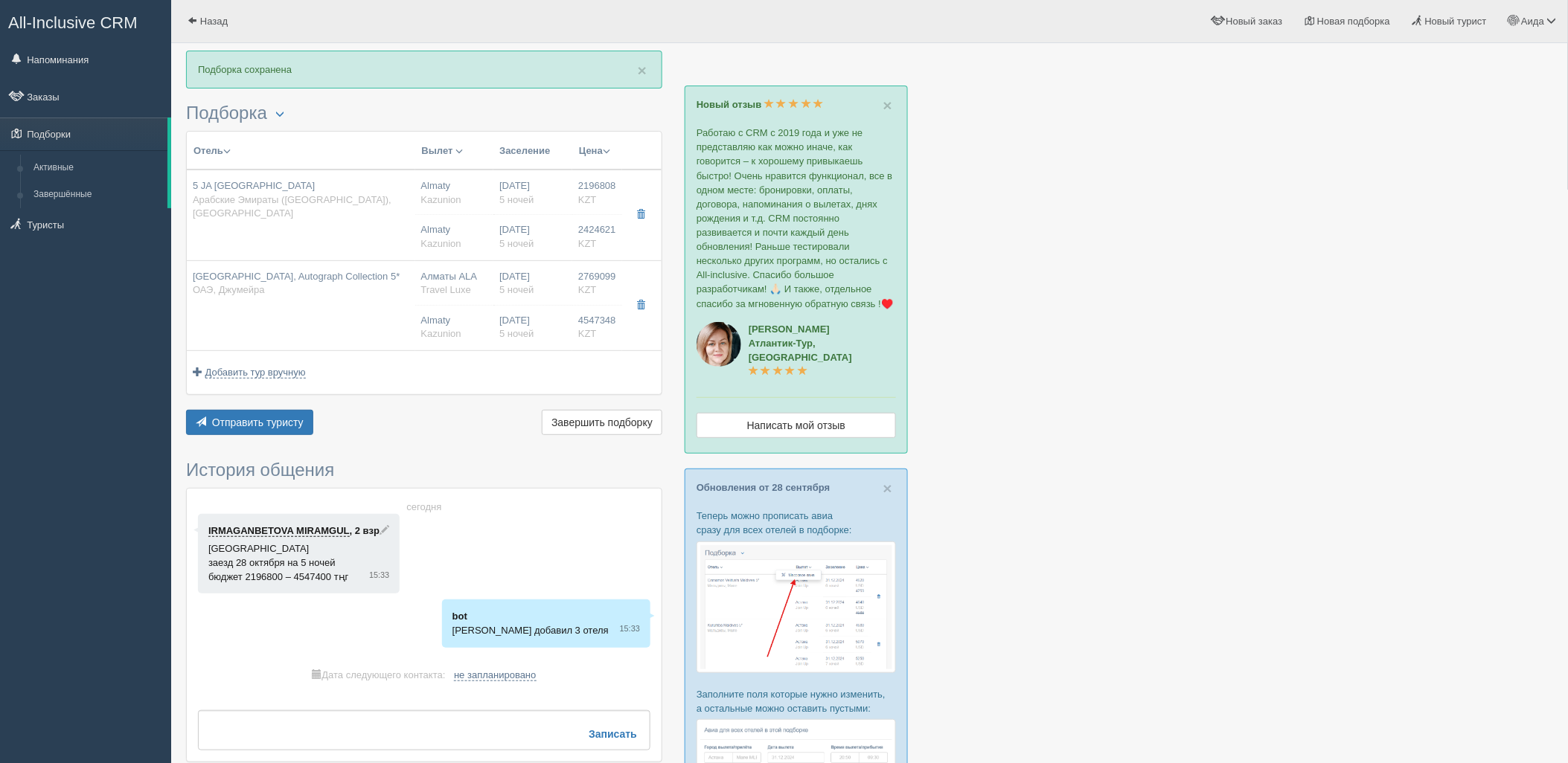
click at [269, 436] on div "Отправить туристу Отправить Завершить подборку Активировать подборку Добавить и…" at bounding box center [424, 424] width 476 height 29
click at [262, 426] on span "Отправить туристу" at bounding box center [258, 423] width 91 height 12
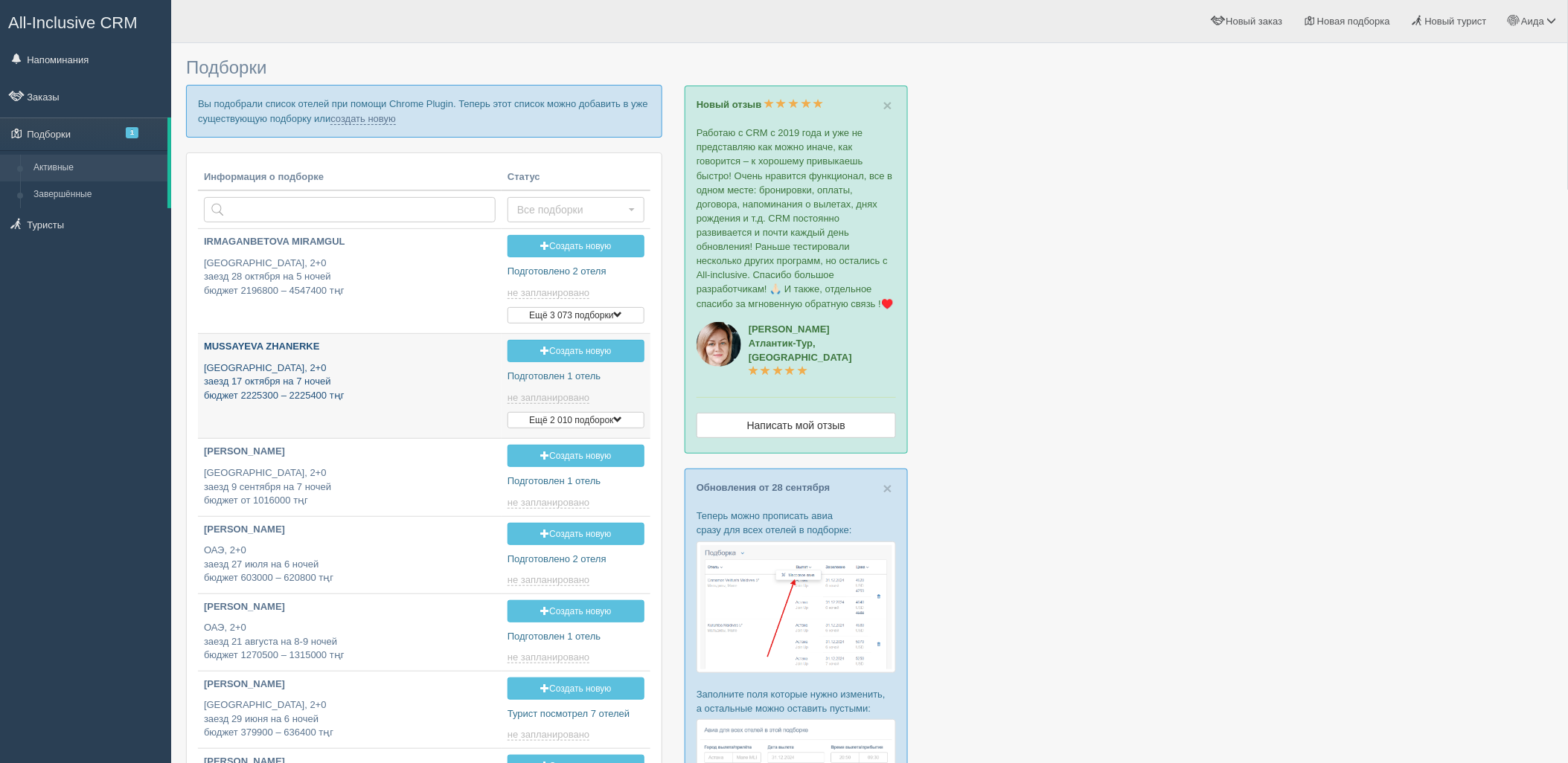
type input "[DATE] 22:00"
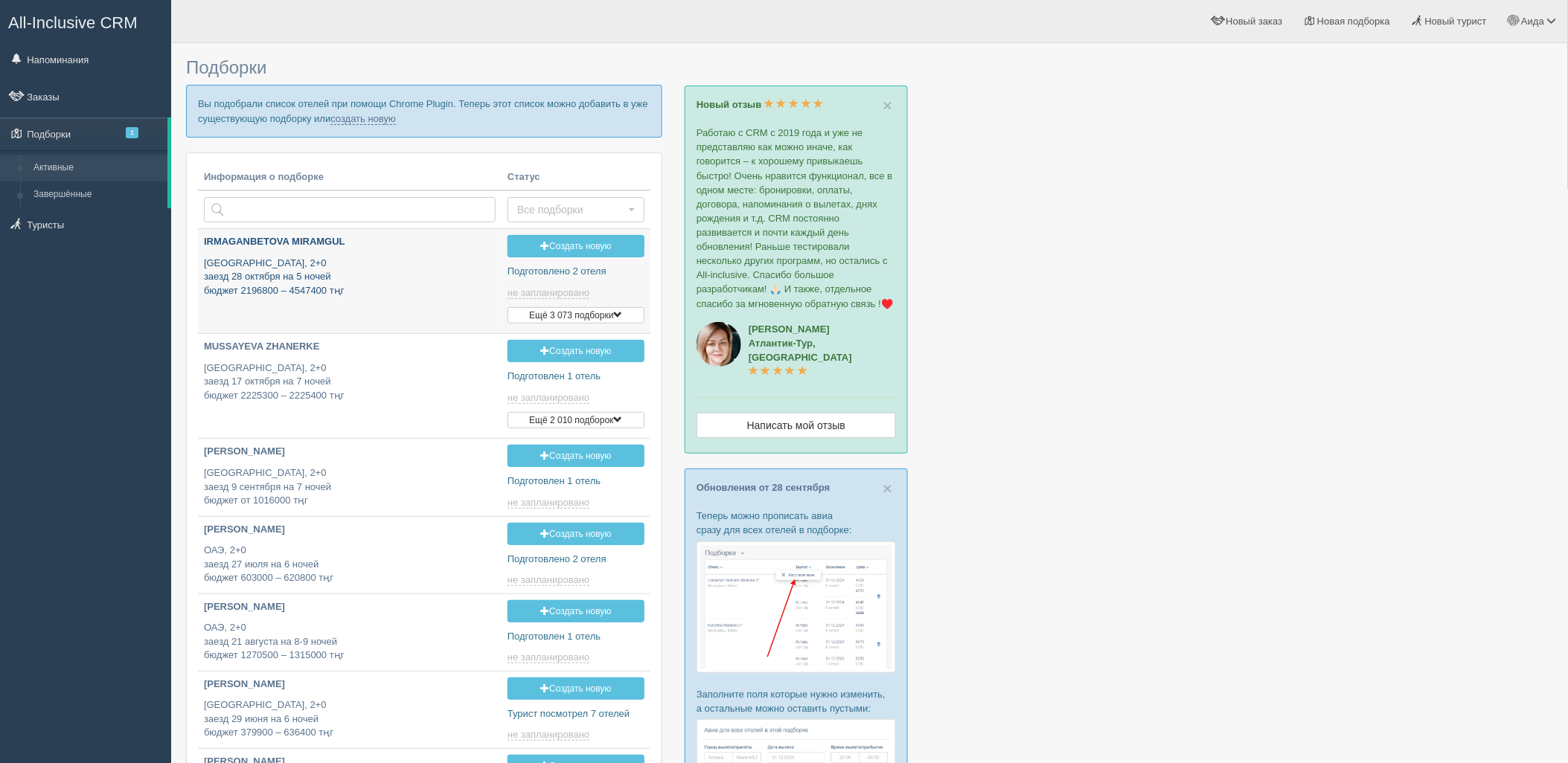
type input "[DATE] 15:30"
click at [338, 117] on link "создать новую" at bounding box center [363, 119] width 66 height 12
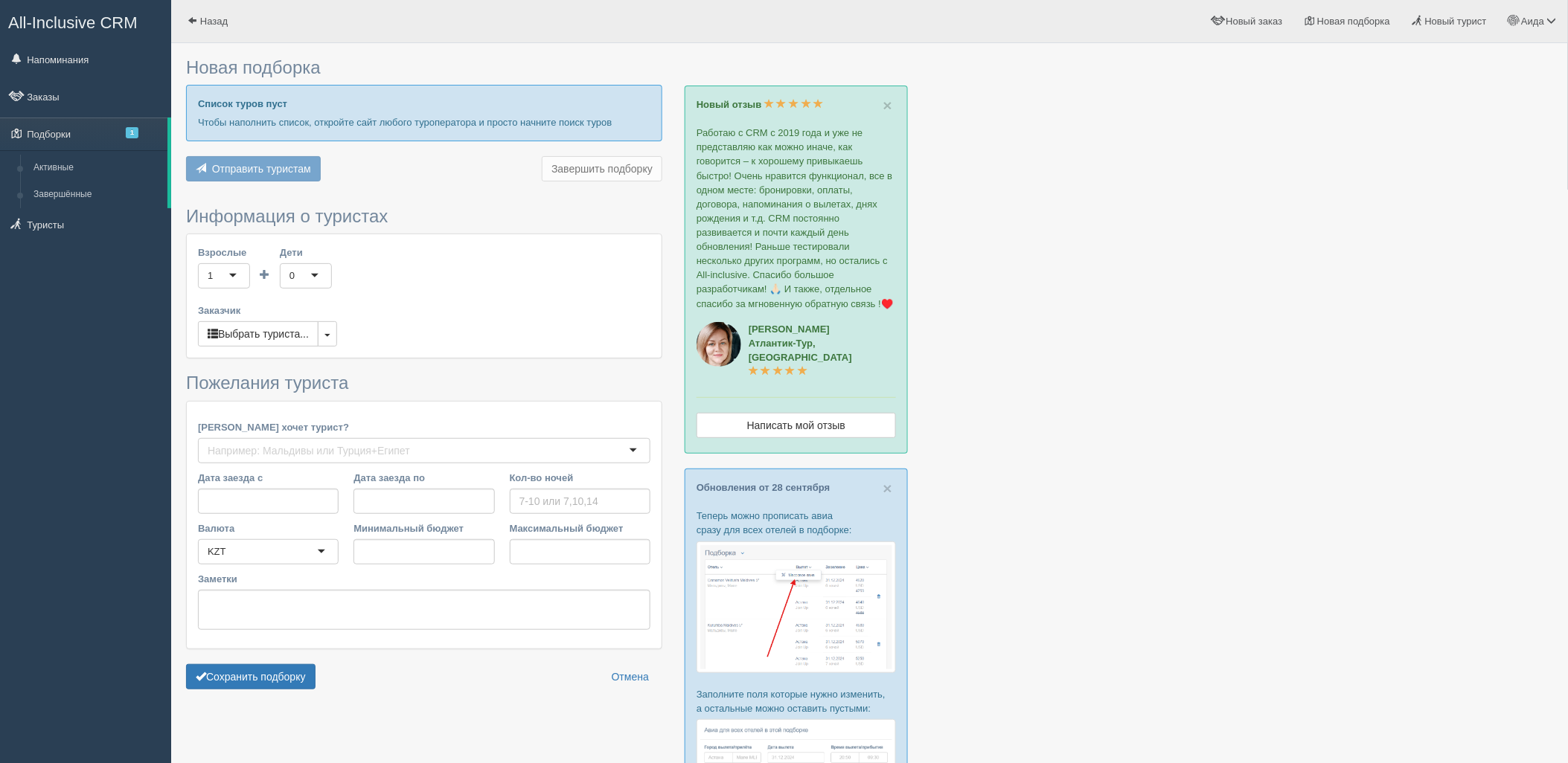
type input "6"
type input "1307300"
type input "1307400"
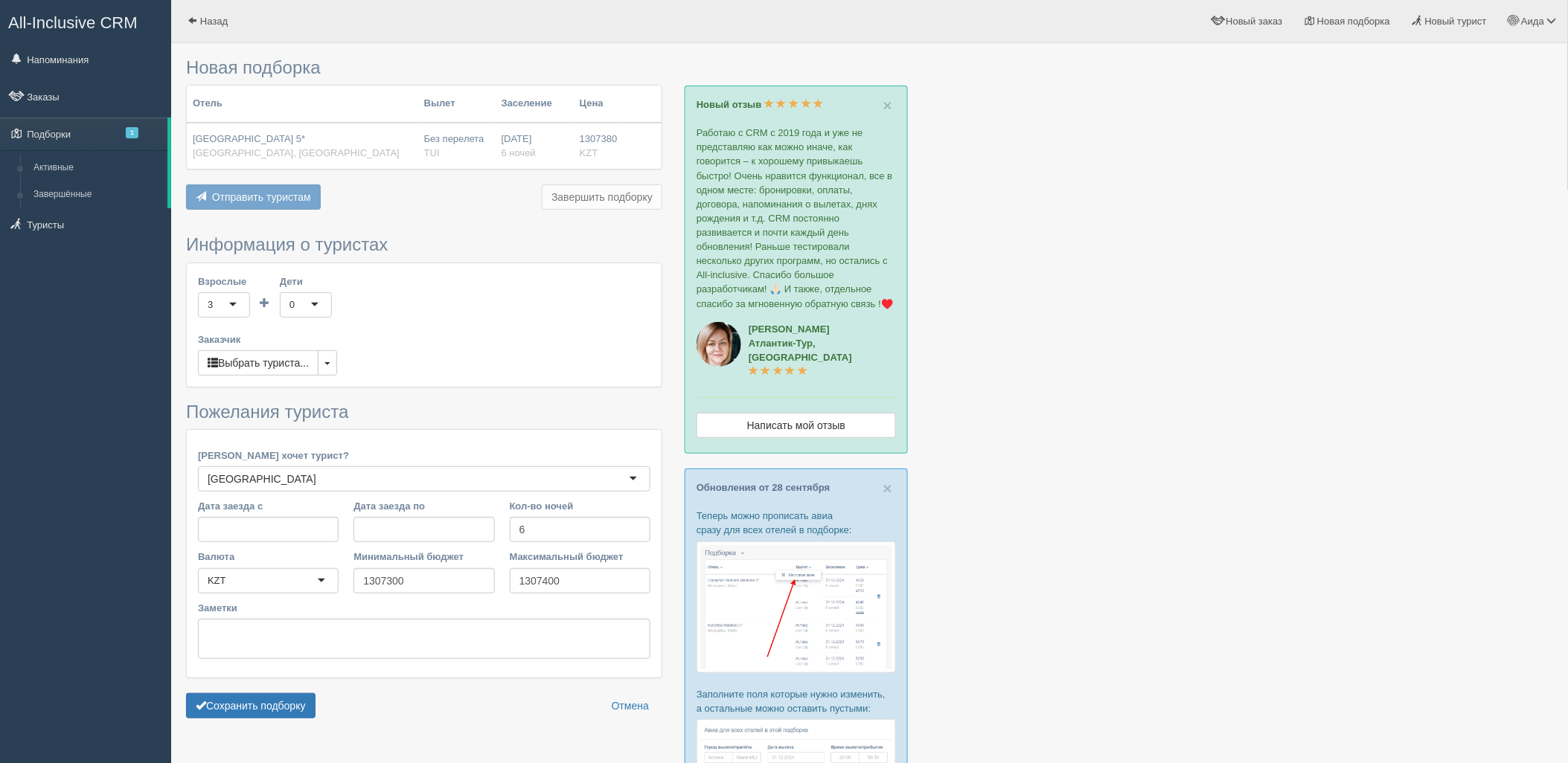
scroll to position [221, 0]
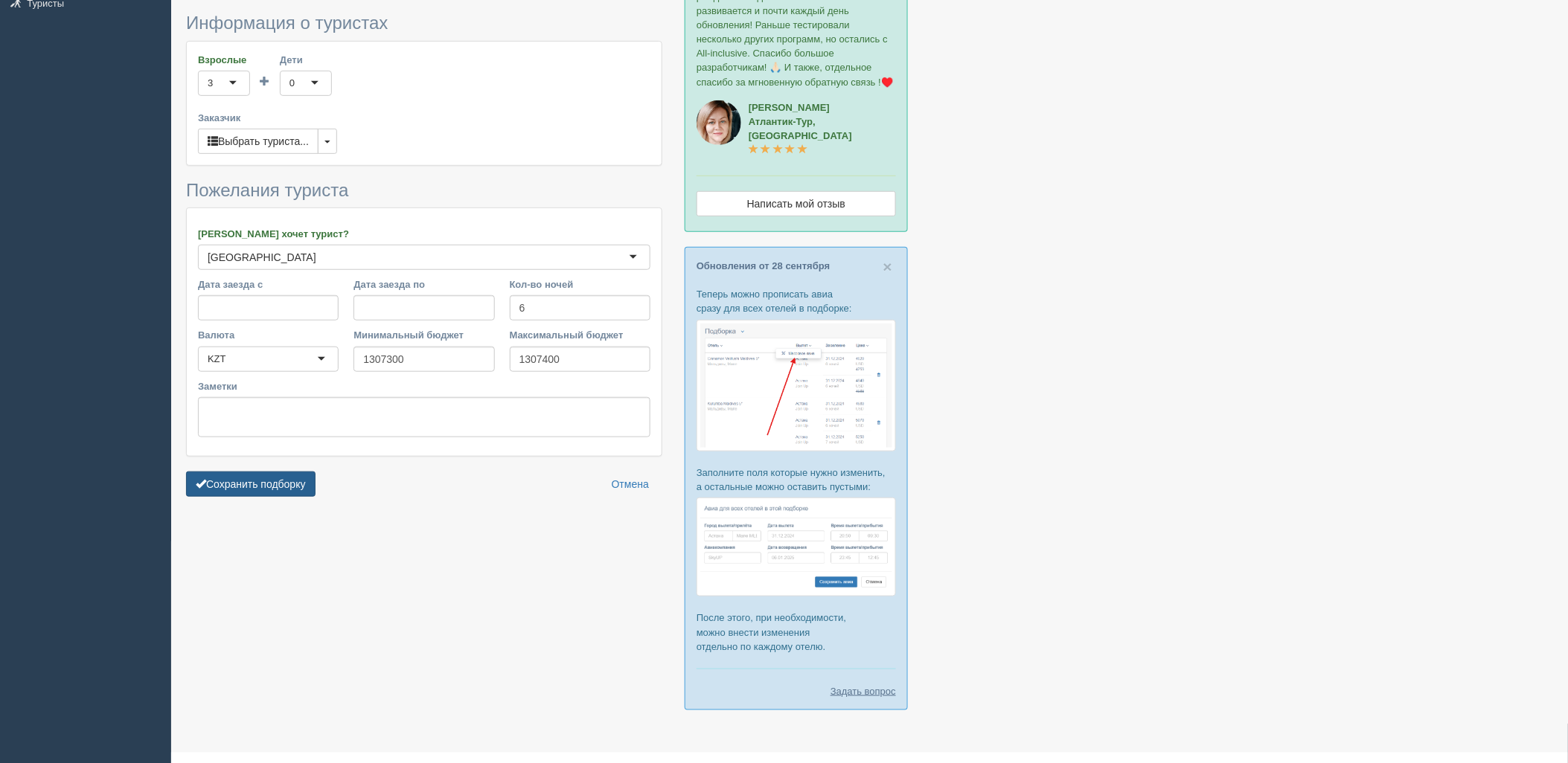
click at [244, 478] on button "Сохранить подборку" at bounding box center [251, 484] width 130 height 26
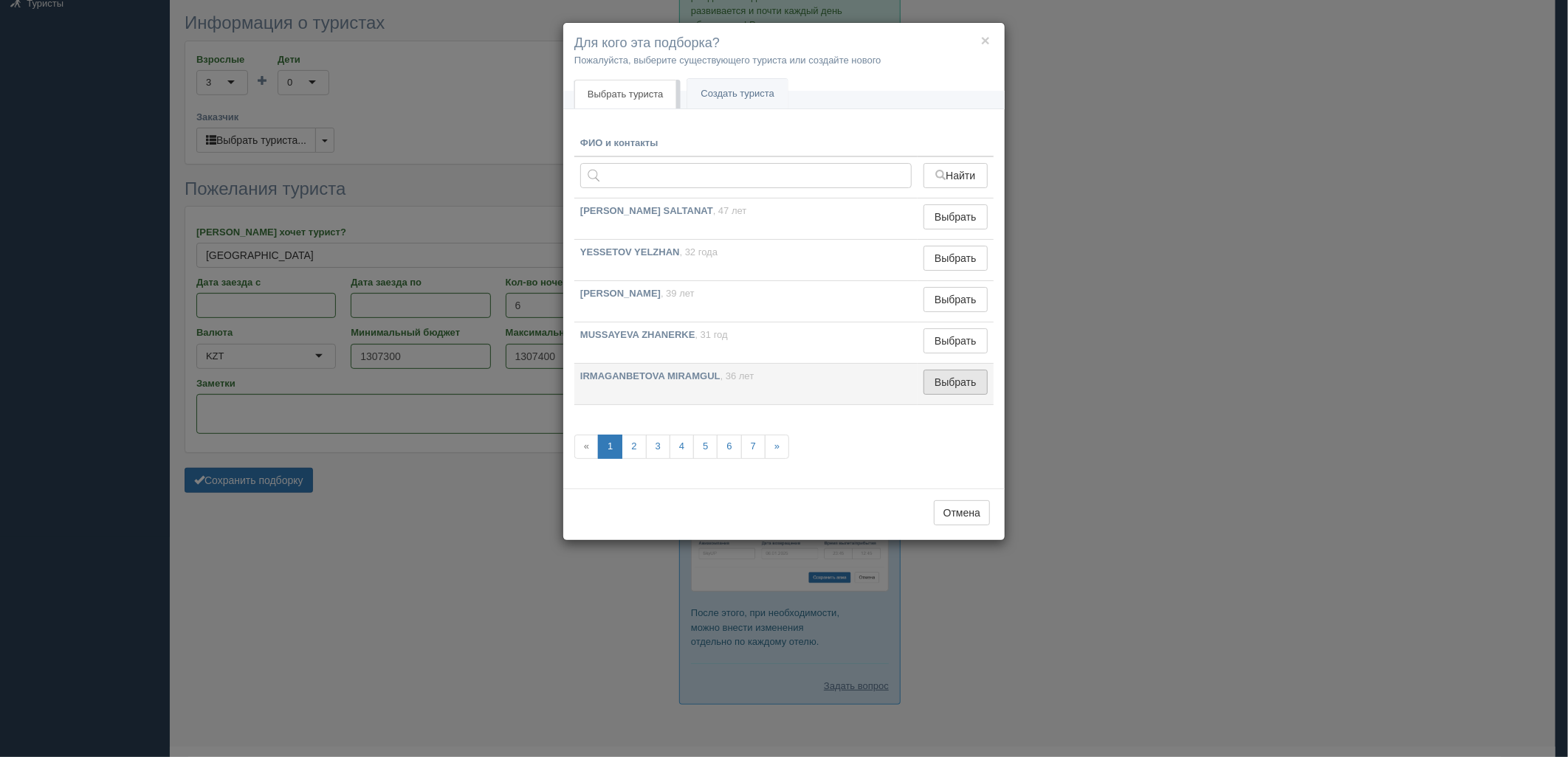
click at [945, 386] on button "Выбрать" at bounding box center [956, 383] width 64 height 25
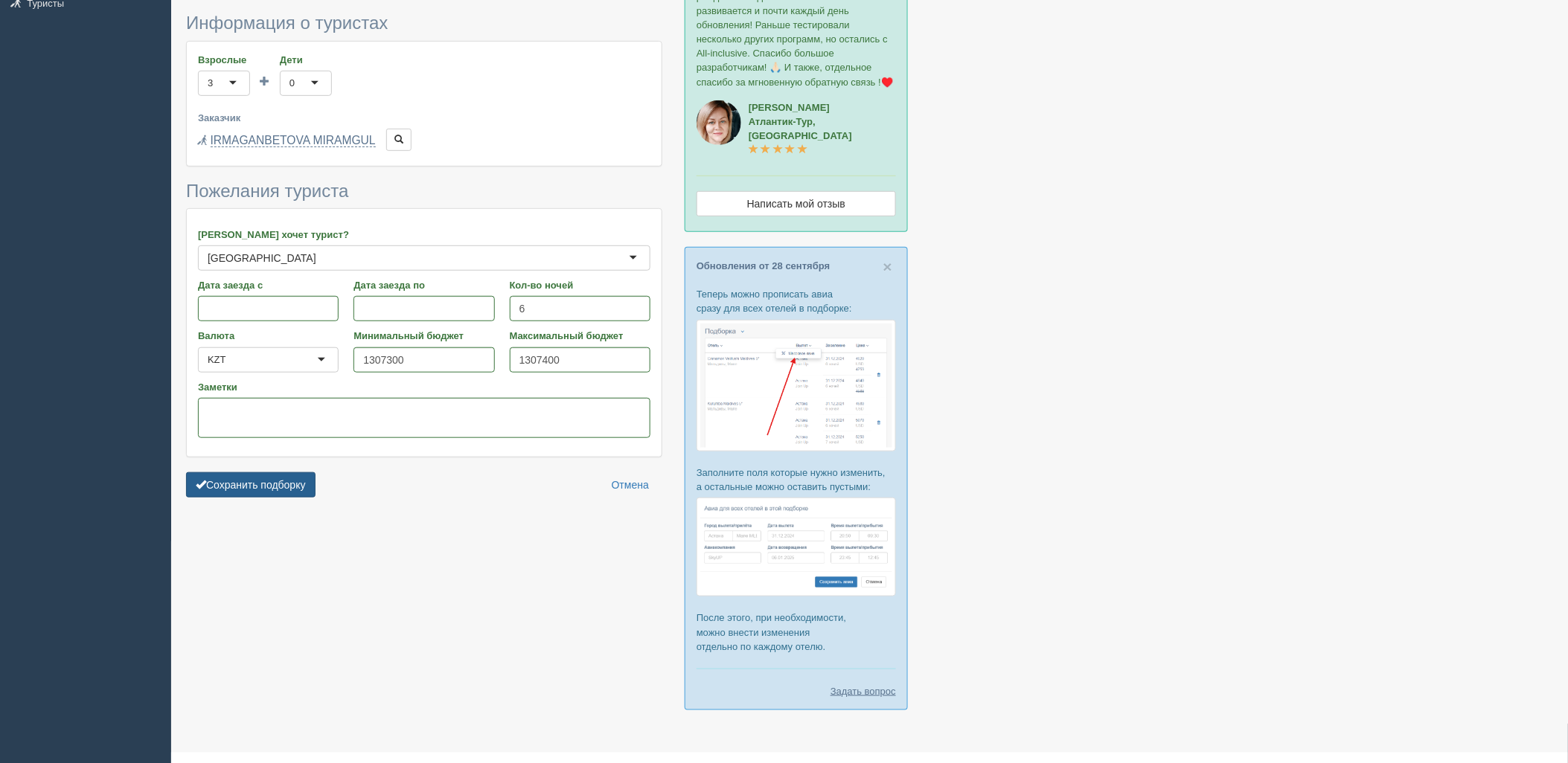
click at [240, 481] on button "Сохранить подборку" at bounding box center [251, 485] width 130 height 26
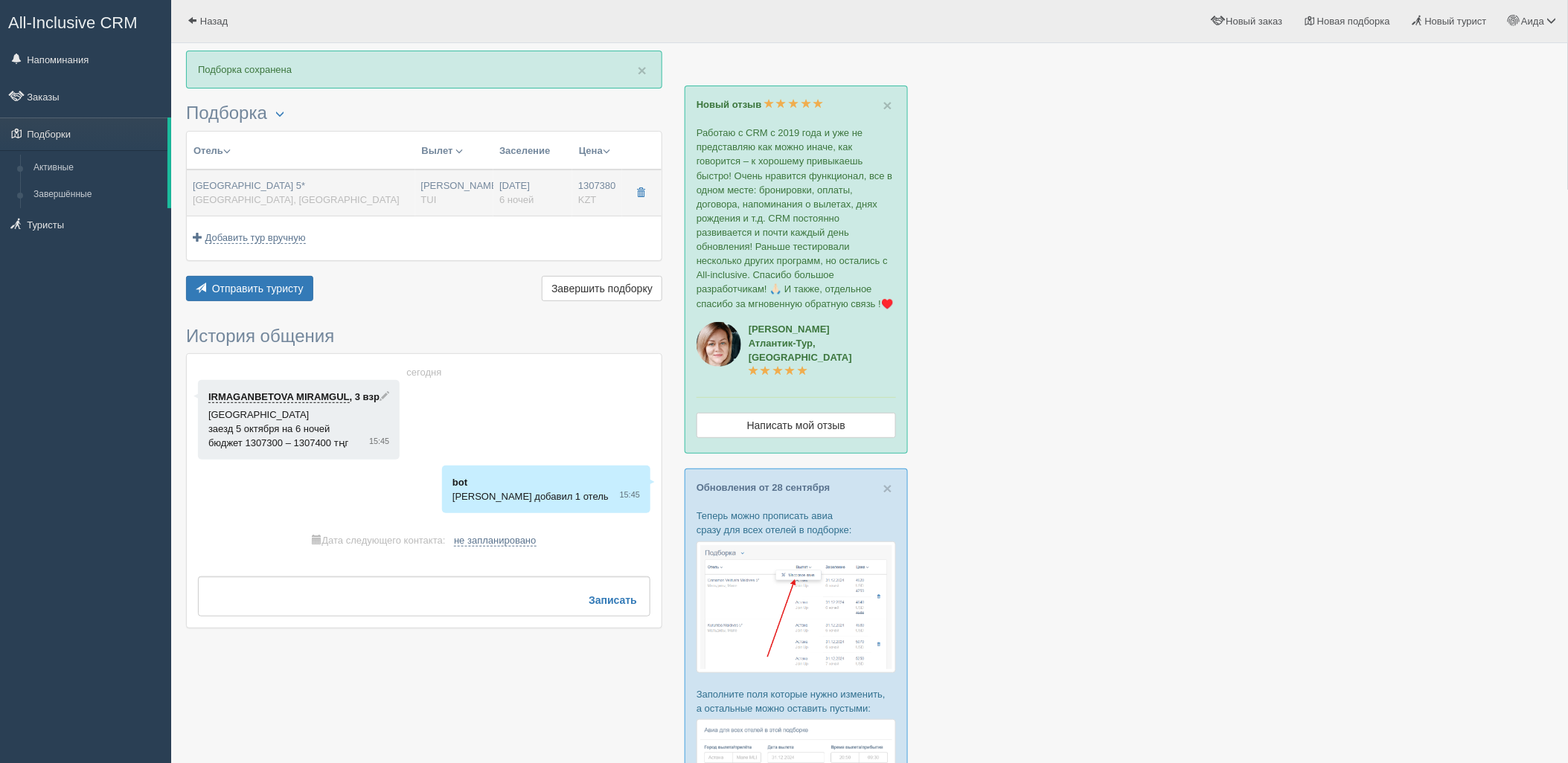
click at [558, 202] on div "[DATE] 6 ночей" at bounding box center [533, 193] width 67 height 28
type input "[GEOGRAPHIC_DATA] 5*"
type input "[URL][DOMAIN_NAME]"
type input "[GEOGRAPHIC_DATA]"
type input "Лара"
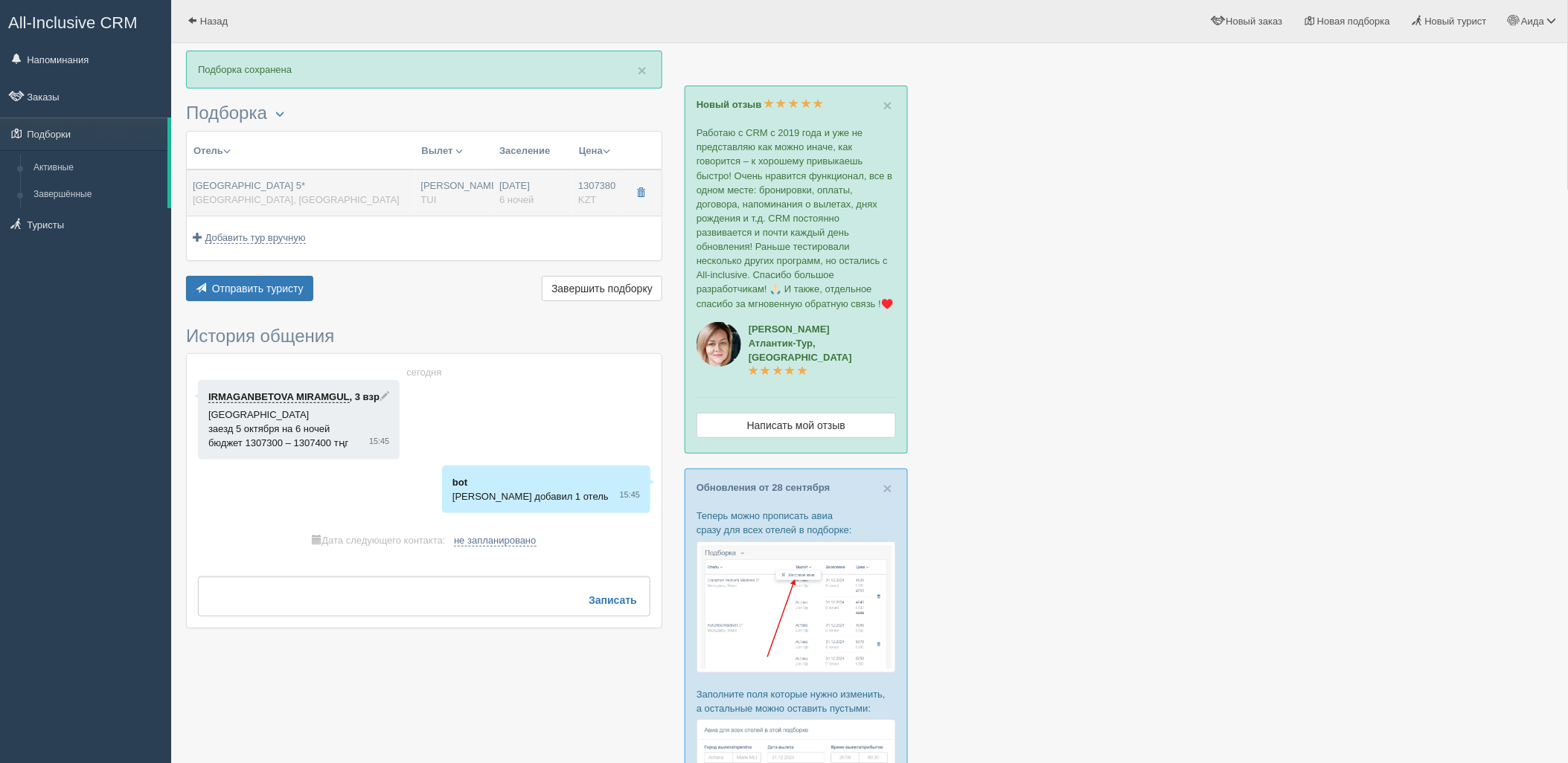
type input "1307380.00"
type input "[PERSON_NAME]"
type input "07:50"
type input "11:35"
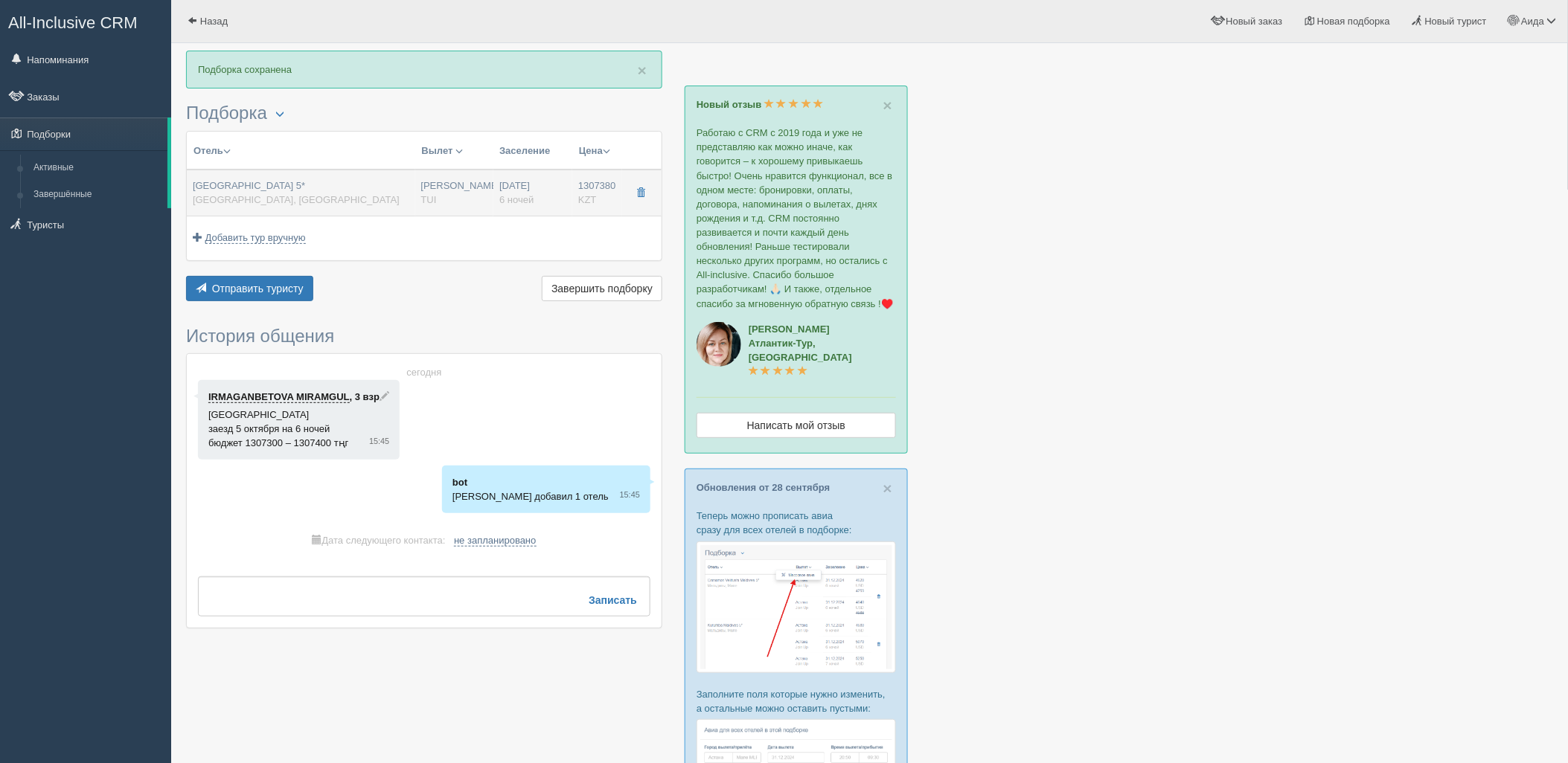
type input "Turkish Airlines"
type input "23:40"
type input "06:45"
type input "6"
type input "Standard"
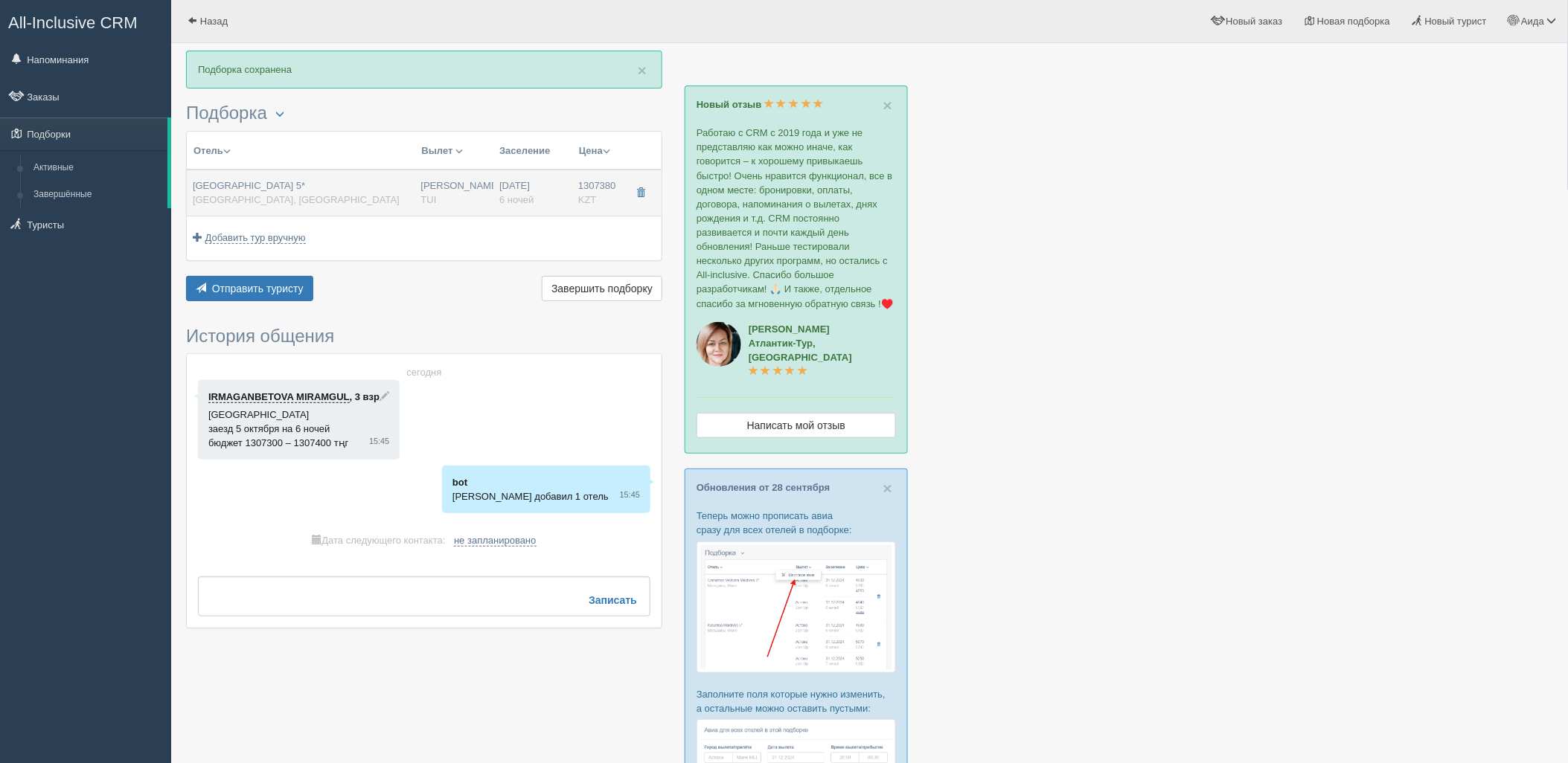
type input "Ultra All Inclusive Ultra All Inclusive"
type input "TUI"
type input "[URL][DOMAIN_NAME]"
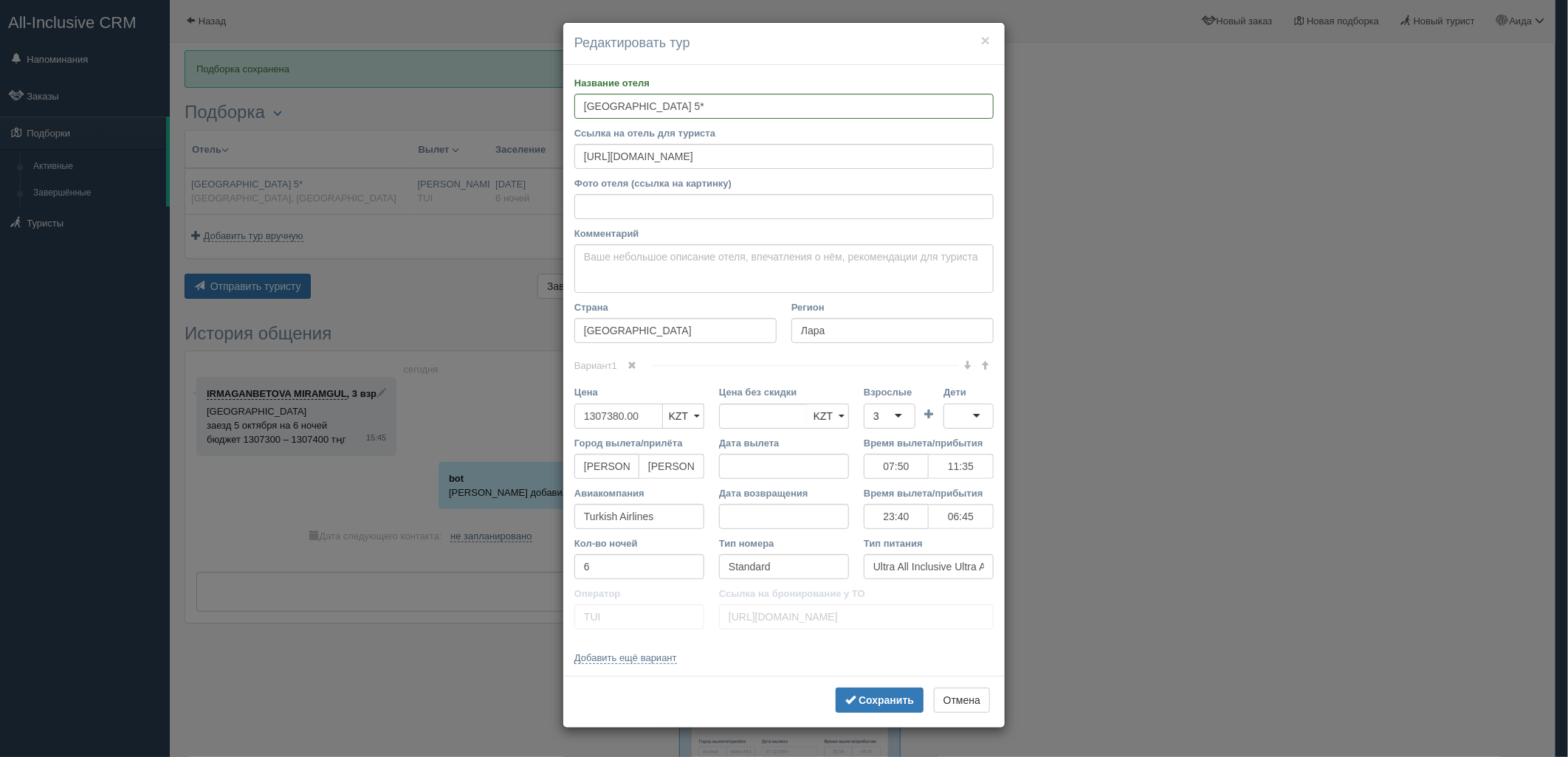
drag, startPoint x: 641, startPoint y: 415, endPoint x: 547, endPoint y: 423, distance: 94.3
click at [547, 423] on div "× Редактировать тур Название отеля [GEOGRAPHIC_DATA] 5* Ссылка на отель для тур…" at bounding box center [784, 378] width 1568 height 757
type input "1307380.00"
type input "1280000"
click at [890, 693] on button "Сохранить" at bounding box center [880, 701] width 88 height 25
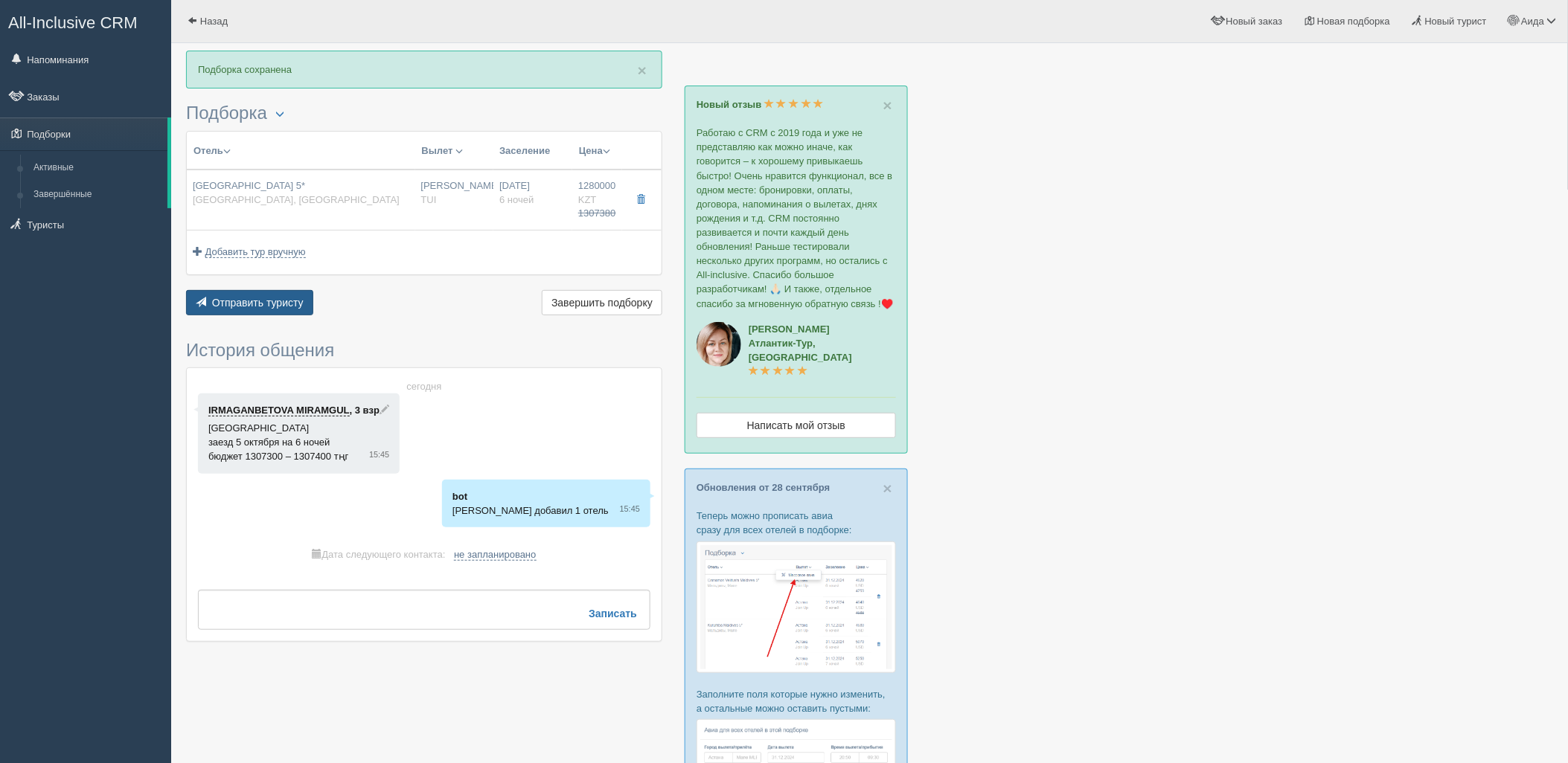
click at [262, 295] on button "Отправить туристу Отправить" at bounding box center [249, 303] width 127 height 26
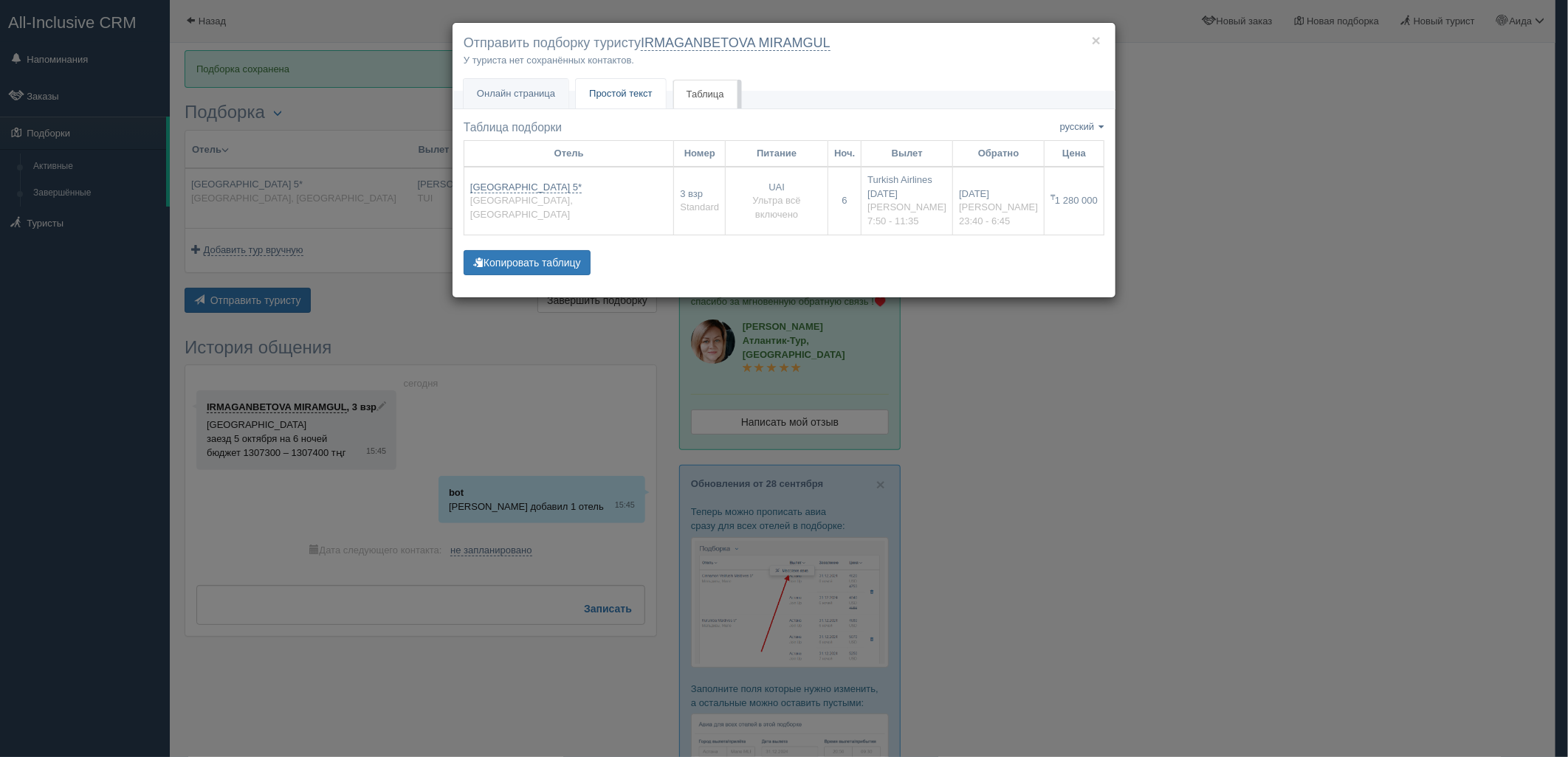
click at [644, 97] on span "Простой текст" at bounding box center [620, 93] width 64 height 11
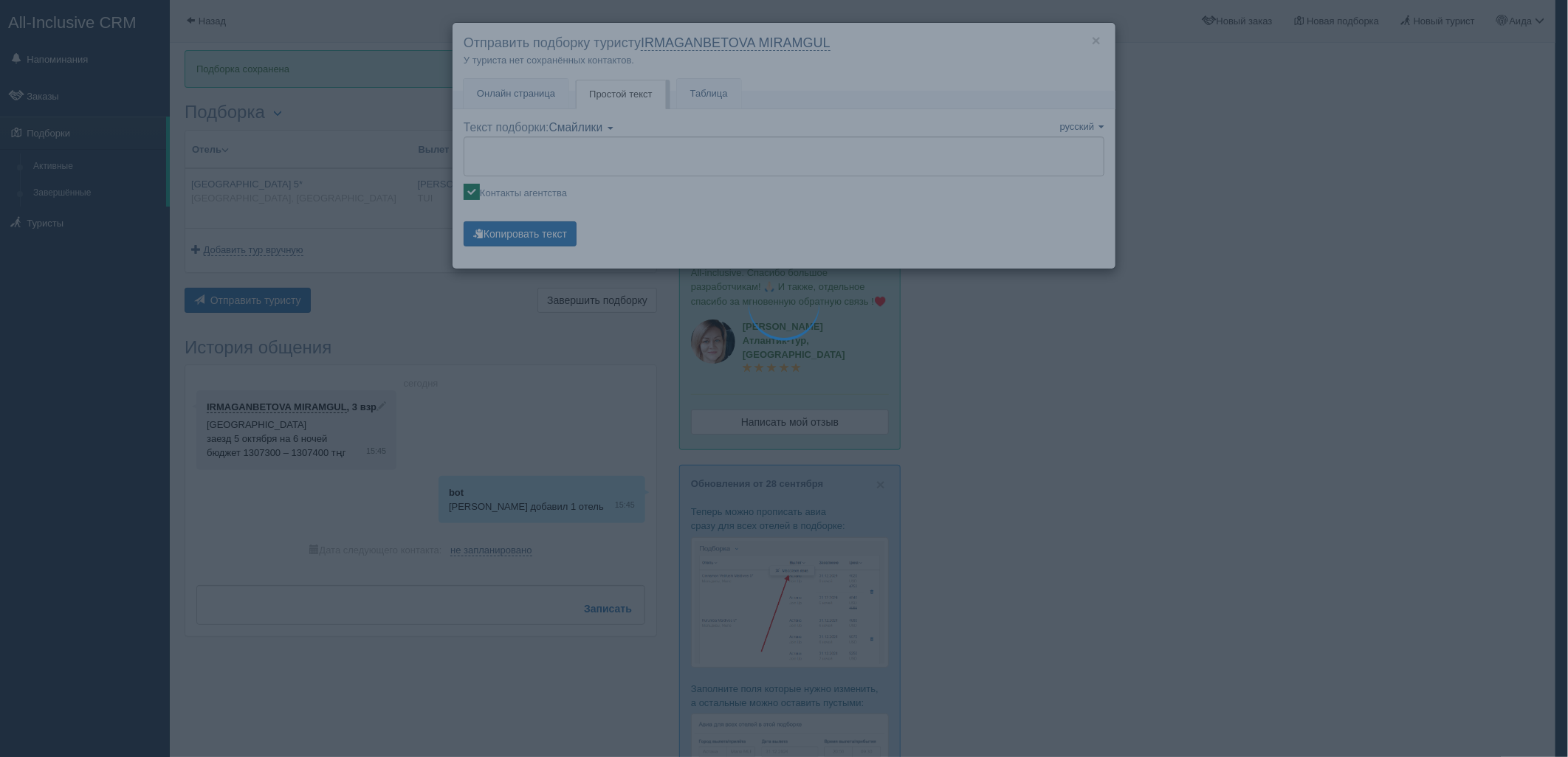
type textarea "🌞 Loremi dolo! Sitametcon Adi elitseddoei temporinc utlabore: 🌎 Etdolo, Magn 🏩 …"
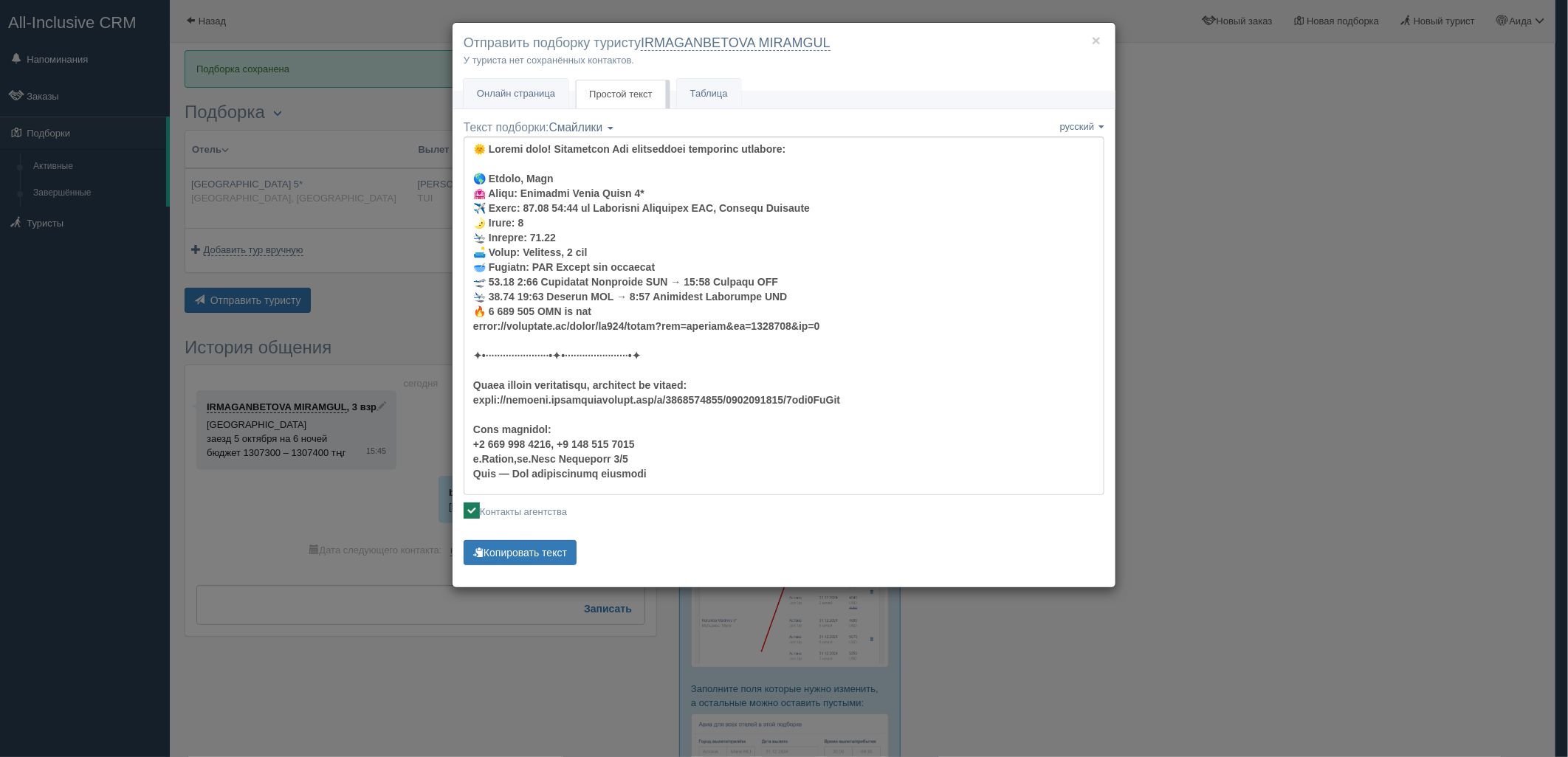
click at [545, 572] on div "Название Название сохранено русский english eesti latviešu polski українська ру…" at bounding box center [783, 353] width 663 height 468
click at [550, 547] on button "Копировать текст" at bounding box center [519, 553] width 113 height 25
